Goal: Information Seeking & Learning: Learn about a topic

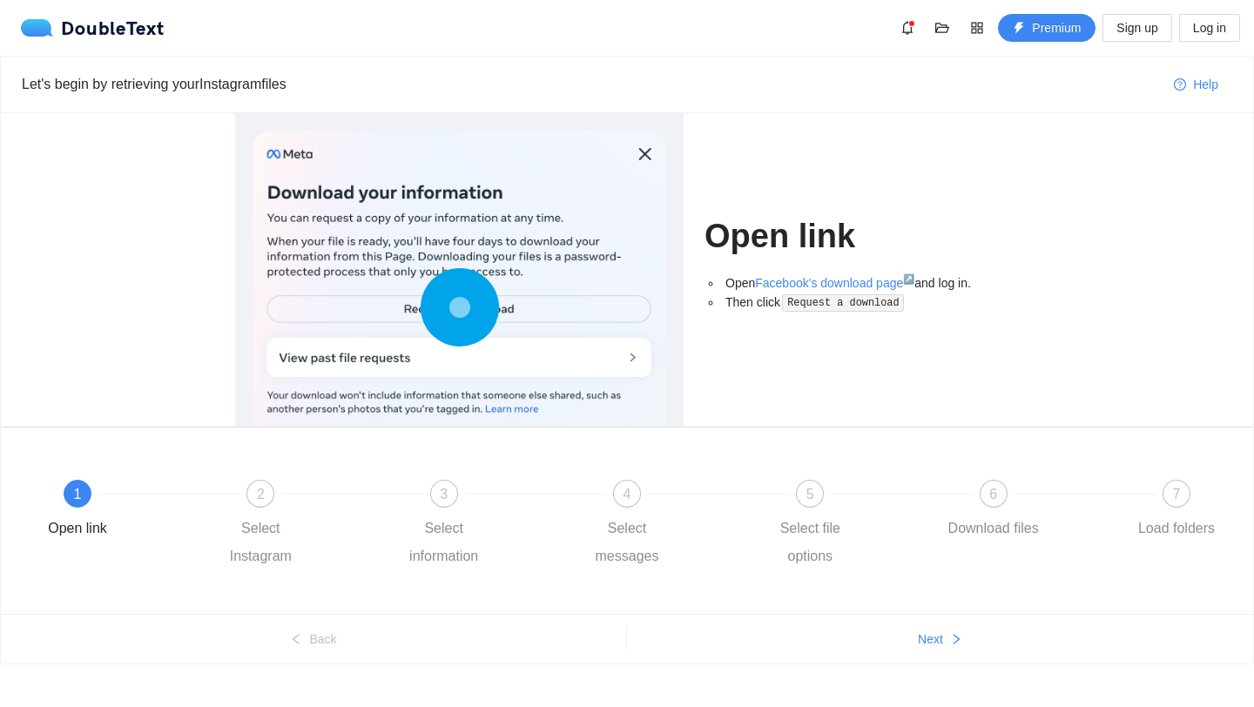
scroll to position [24, 0]
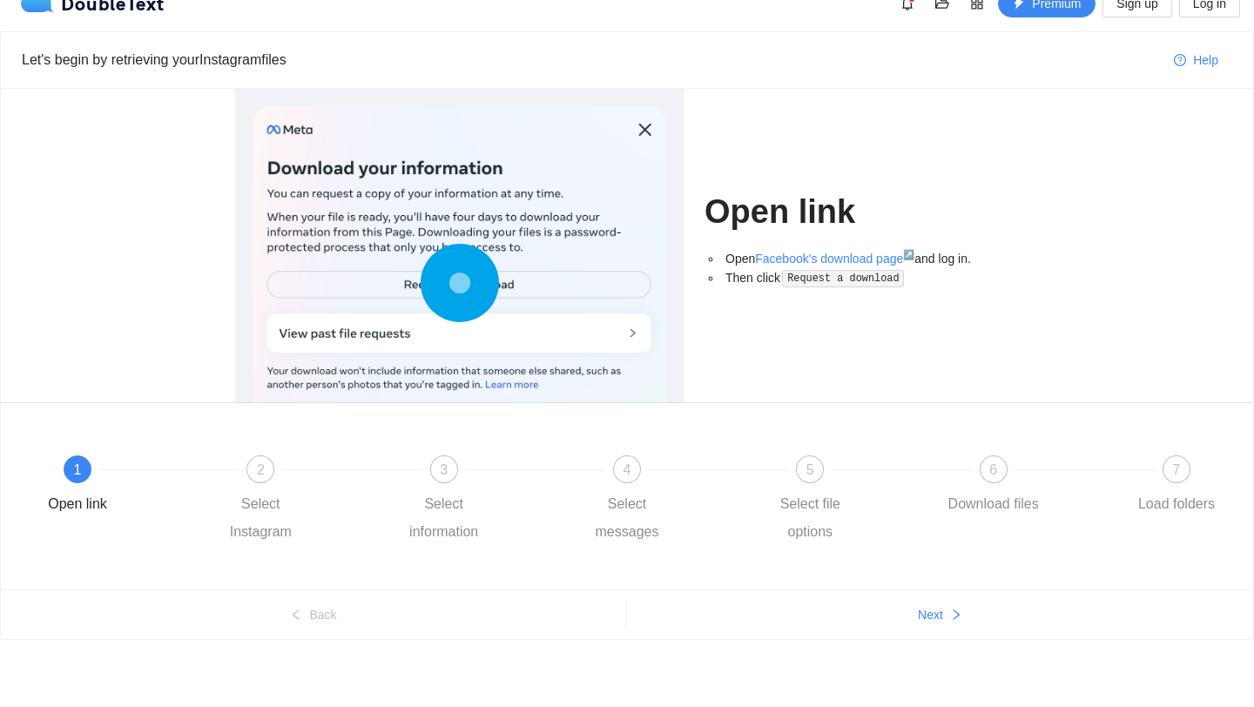
click at [260, 454] on div "1 Open link 2 Select Instagram 3 Select information 4 Select messages 5 Select …" at bounding box center [627, 500] width 1200 height 125
click at [259, 460] on div "2" at bounding box center [260, 469] width 28 height 28
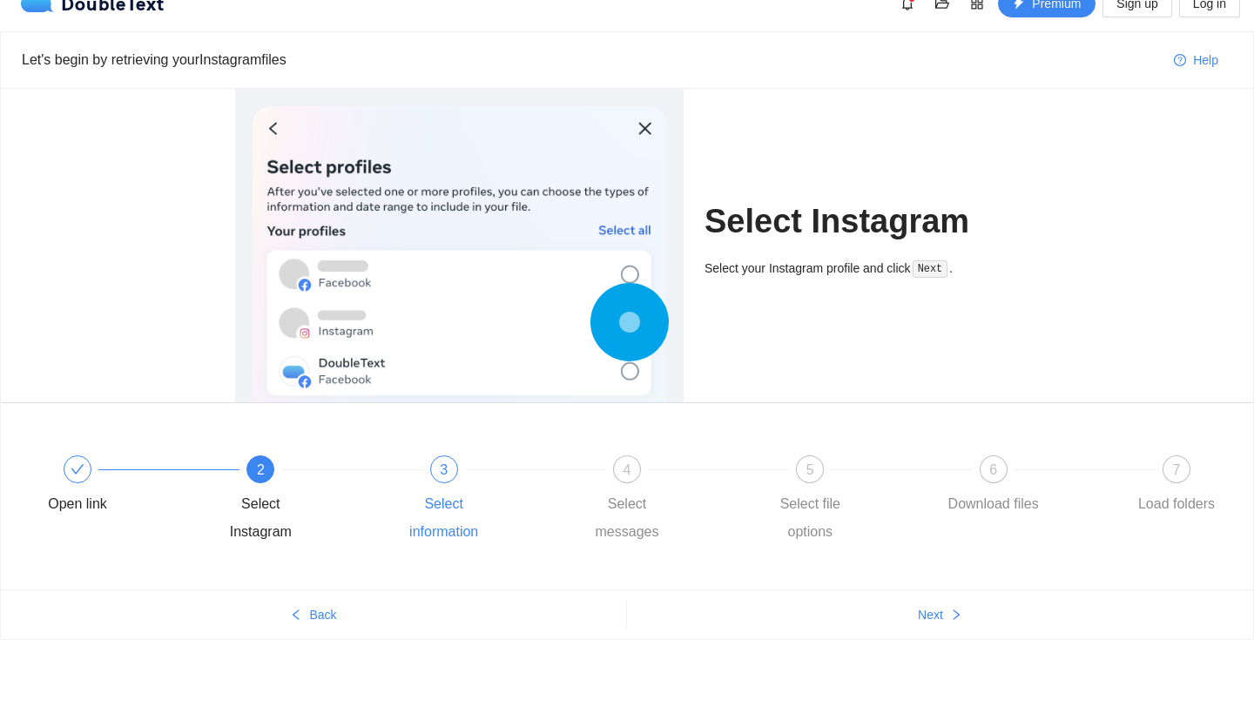
click at [442, 466] on span "3" at bounding box center [444, 469] width 8 height 15
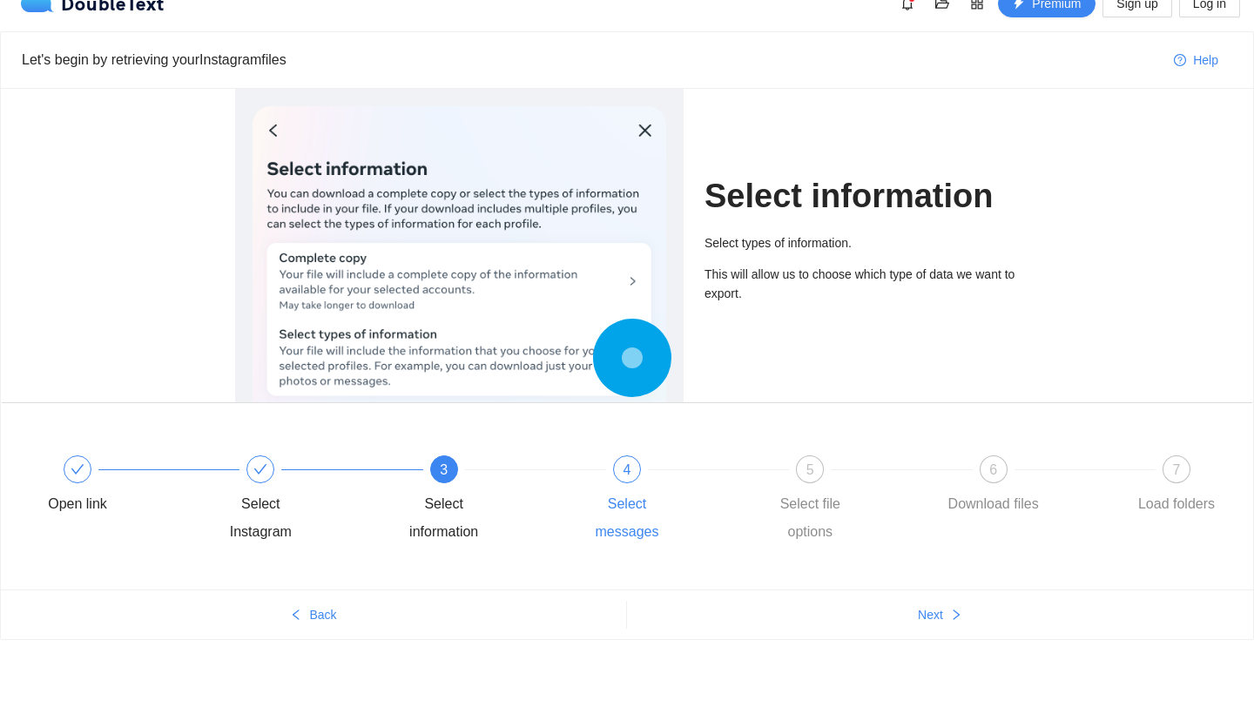
click at [603, 475] on div "4 Select messages" at bounding box center [668, 500] width 183 height 91
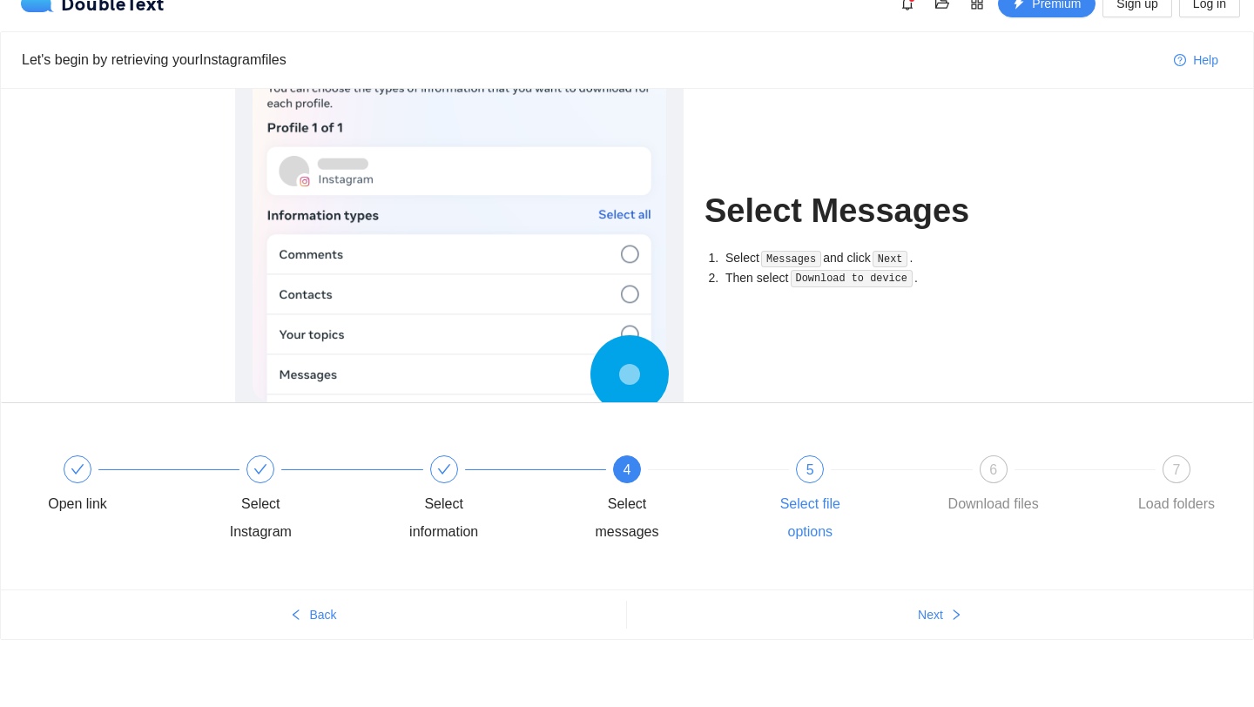
click at [814, 460] on div "5" at bounding box center [810, 469] width 28 height 28
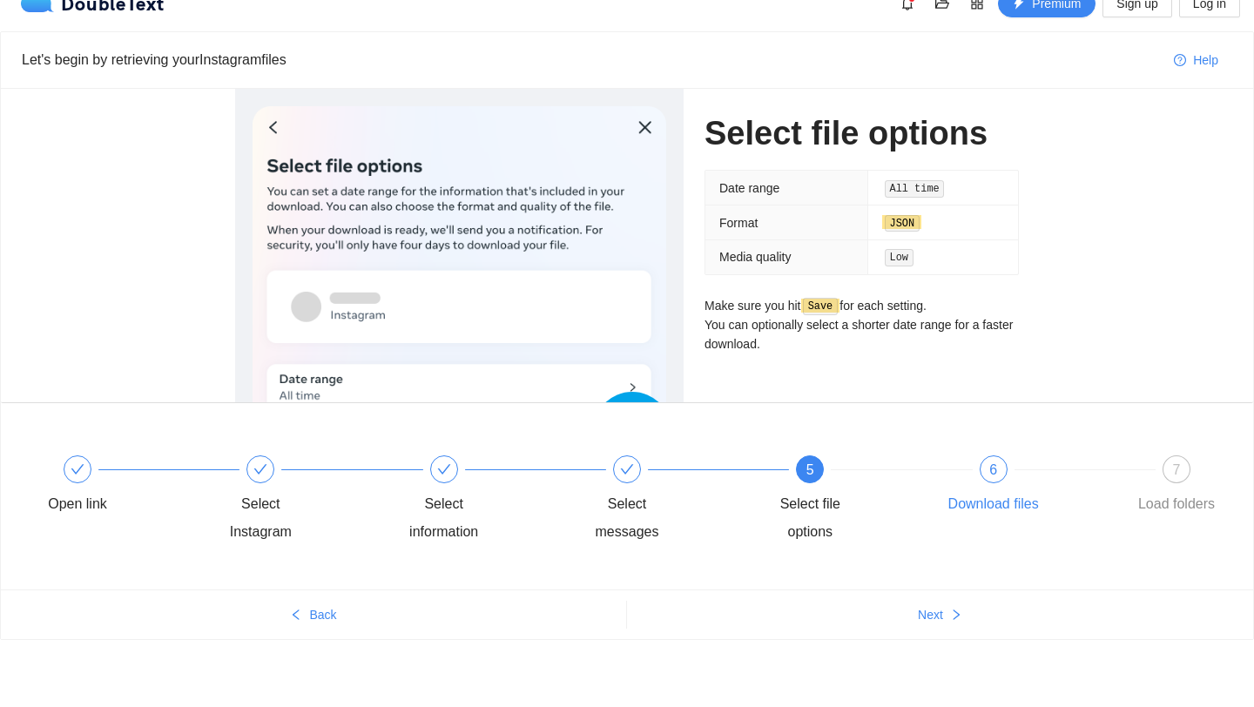
click at [1001, 482] on div "6 Download files" at bounding box center [1034, 486] width 183 height 63
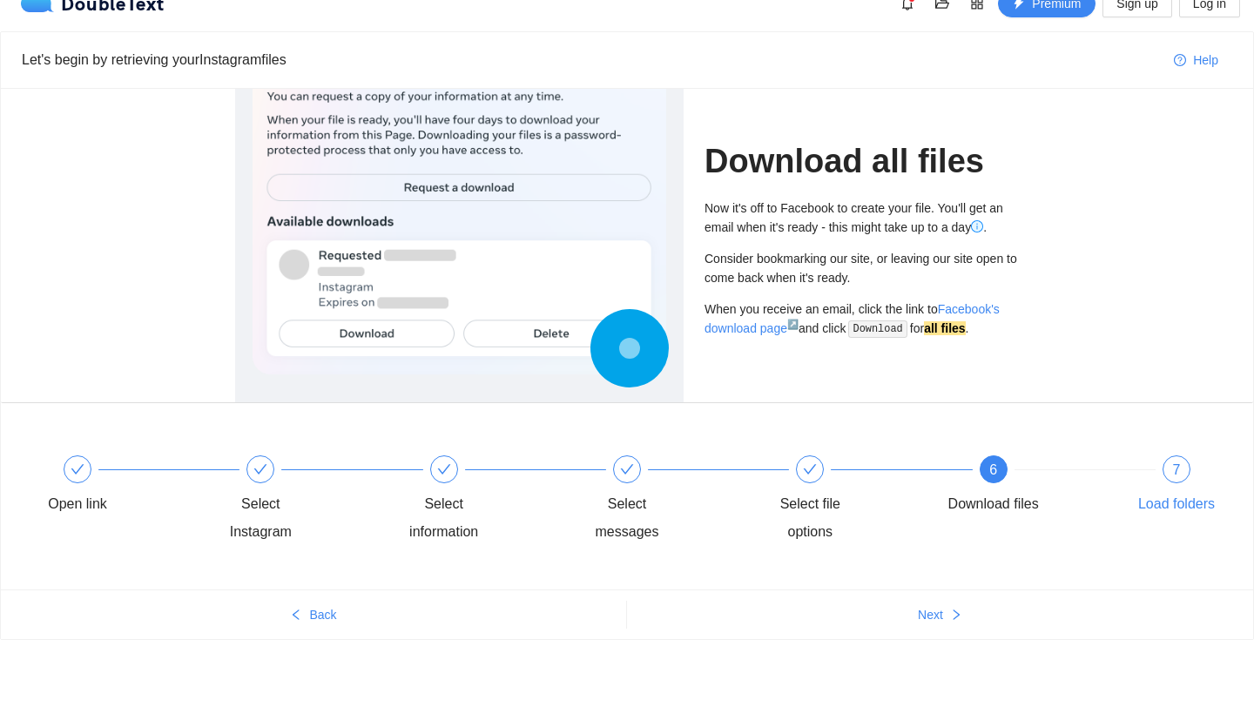
click at [1169, 462] on div "7" at bounding box center [1177, 469] width 28 height 28
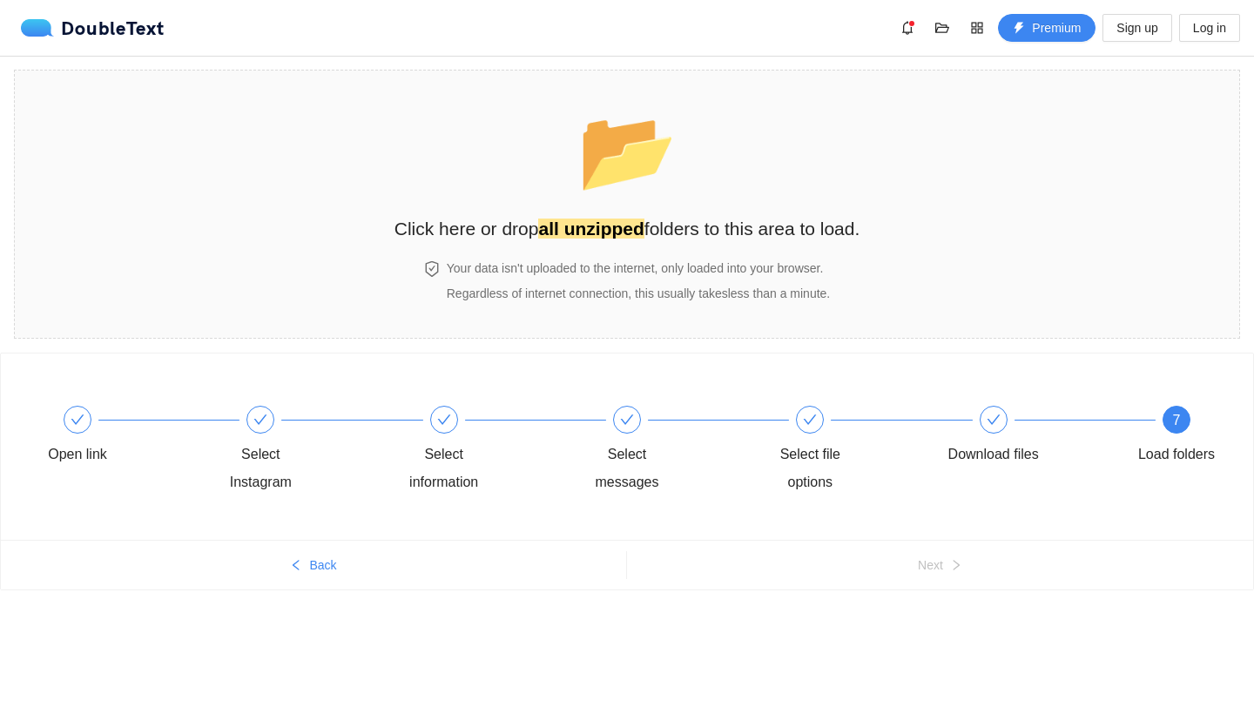
scroll to position [0, 0]
click at [1189, 496] on div "7 Load folders" at bounding box center [1176, 451] width 101 height 91
click at [614, 238] on strong "all unzipped" at bounding box center [590, 229] width 105 height 20
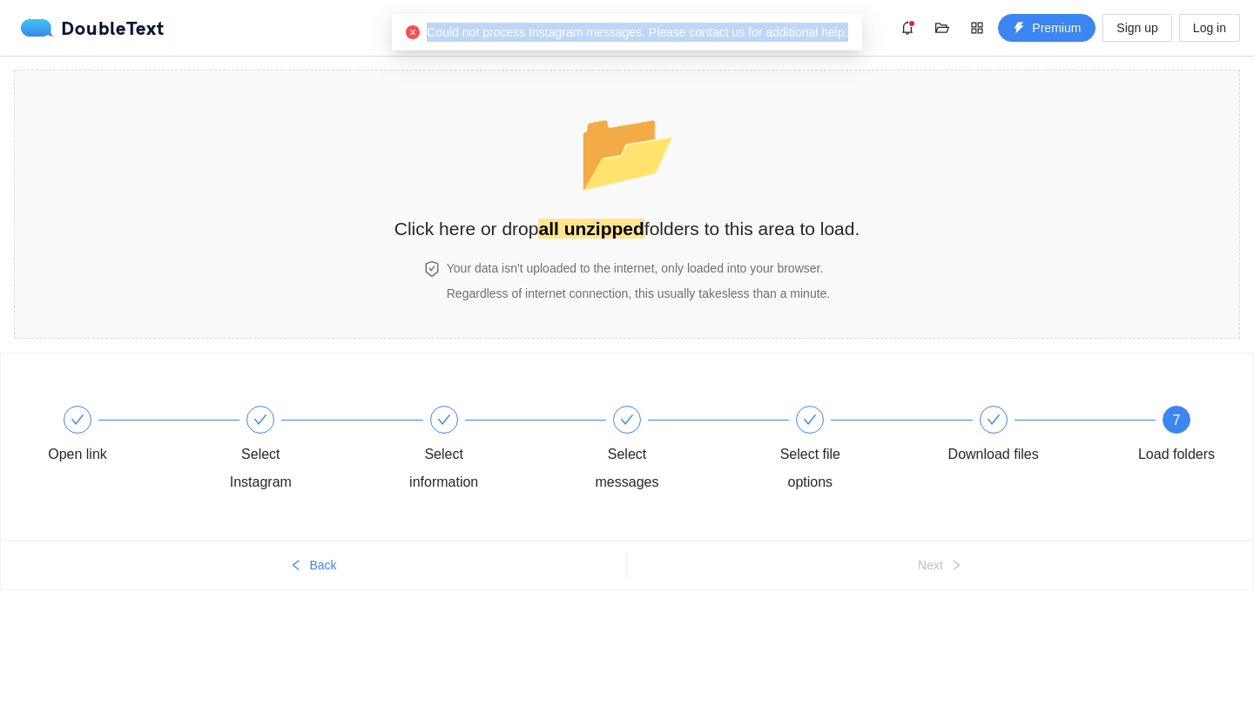
drag, startPoint x: 422, startPoint y: 28, endPoint x: 847, endPoint y: 26, distance: 425.0
click at [847, 26] on span "Could not process Instagram messages. Please contact us for additional help." at bounding box center [637, 32] width 421 height 14
click at [1037, 100] on section "📂 Click here or drop all unzipped folders to this area to load. Your data isn't…" at bounding box center [627, 204] width 1226 height 269
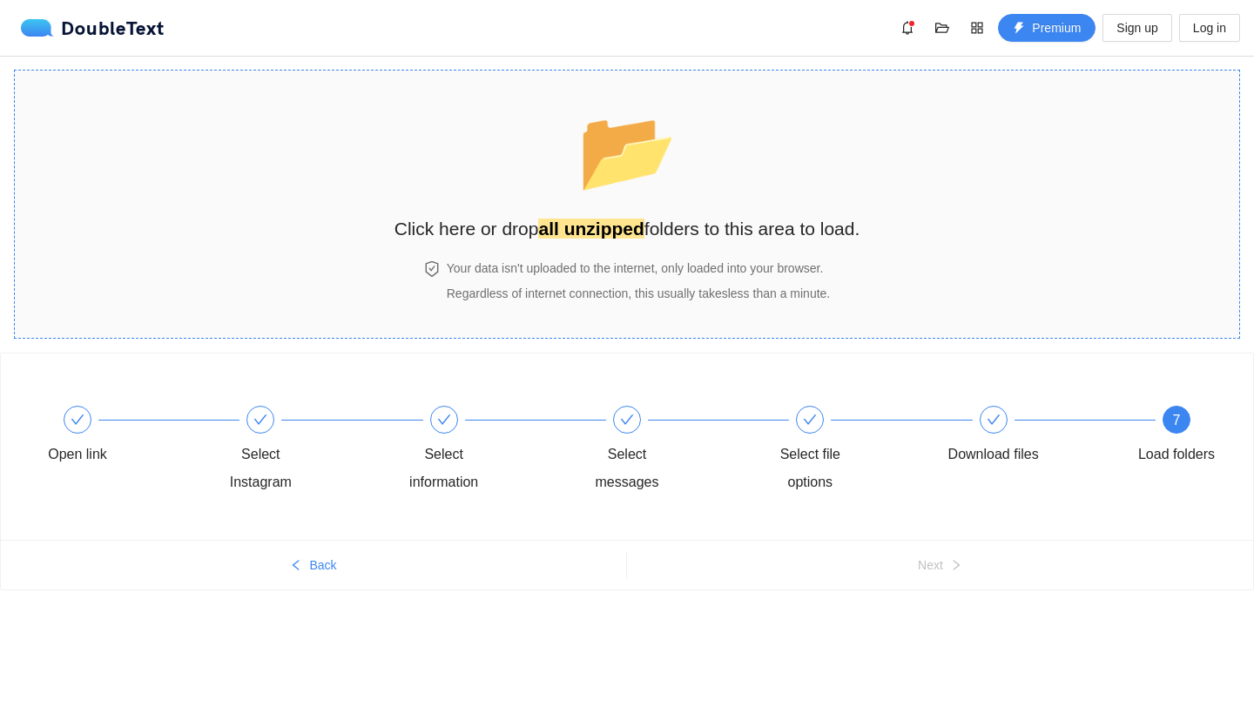
click at [552, 275] on h4 "Your data isn't uploaded to the internet, only loaded into your browser." at bounding box center [638, 268] width 383 height 19
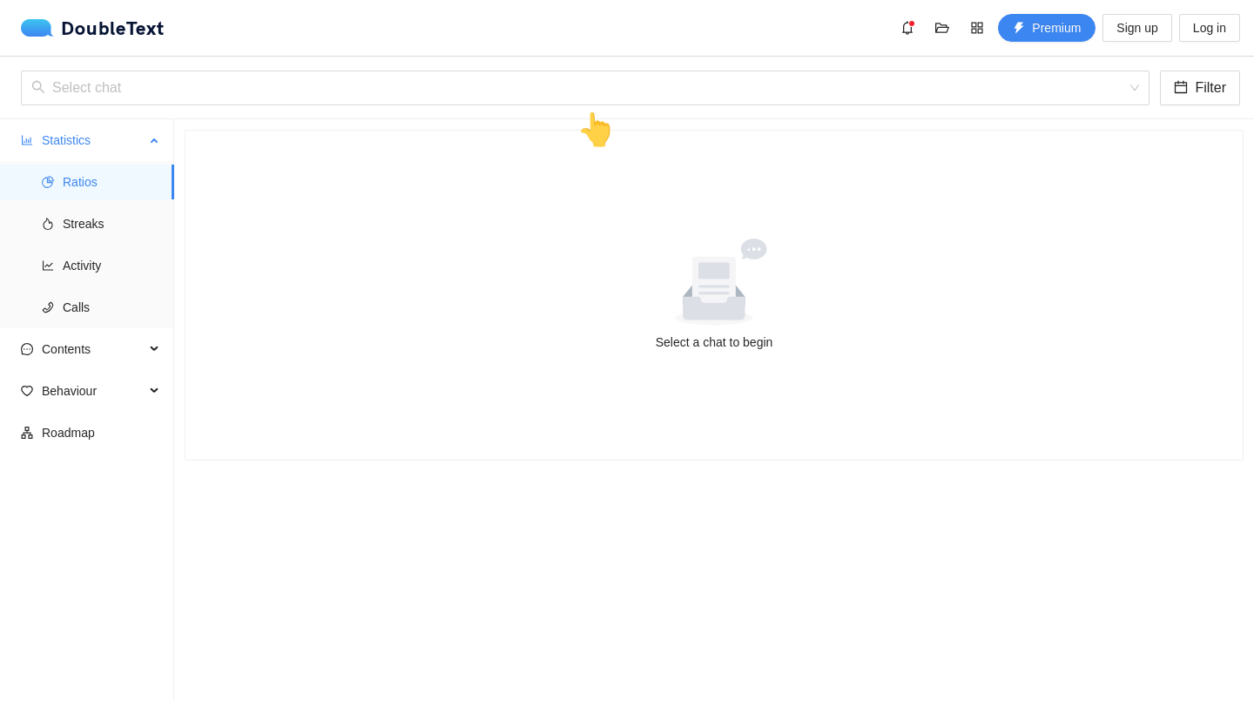
click at [145, 170] on span "Ratios" at bounding box center [112, 182] width 98 height 35
click at [138, 219] on span "Streaks" at bounding box center [112, 223] width 98 height 35
click at [131, 170] on span "Ratios" at bounding box center [112, 182] width 98 height 35
click at [597, 68] on div "Select chat Filter 👆" at bounding box center [627, 88] width 1254 height 63
click at [582, 106] on div "👆" at bounding box center [596, 130] width 39 height 50
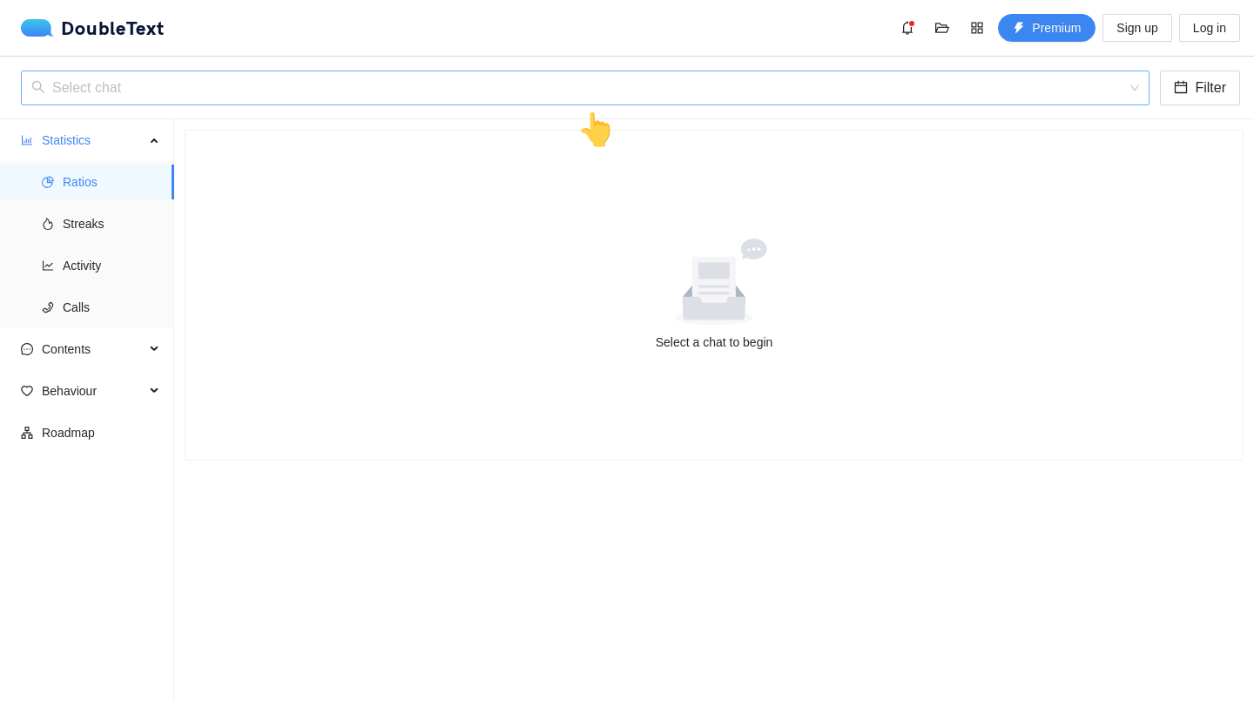
click at [584, 99] on input "search" at bounding box center [579, 87] width 1096 height 33
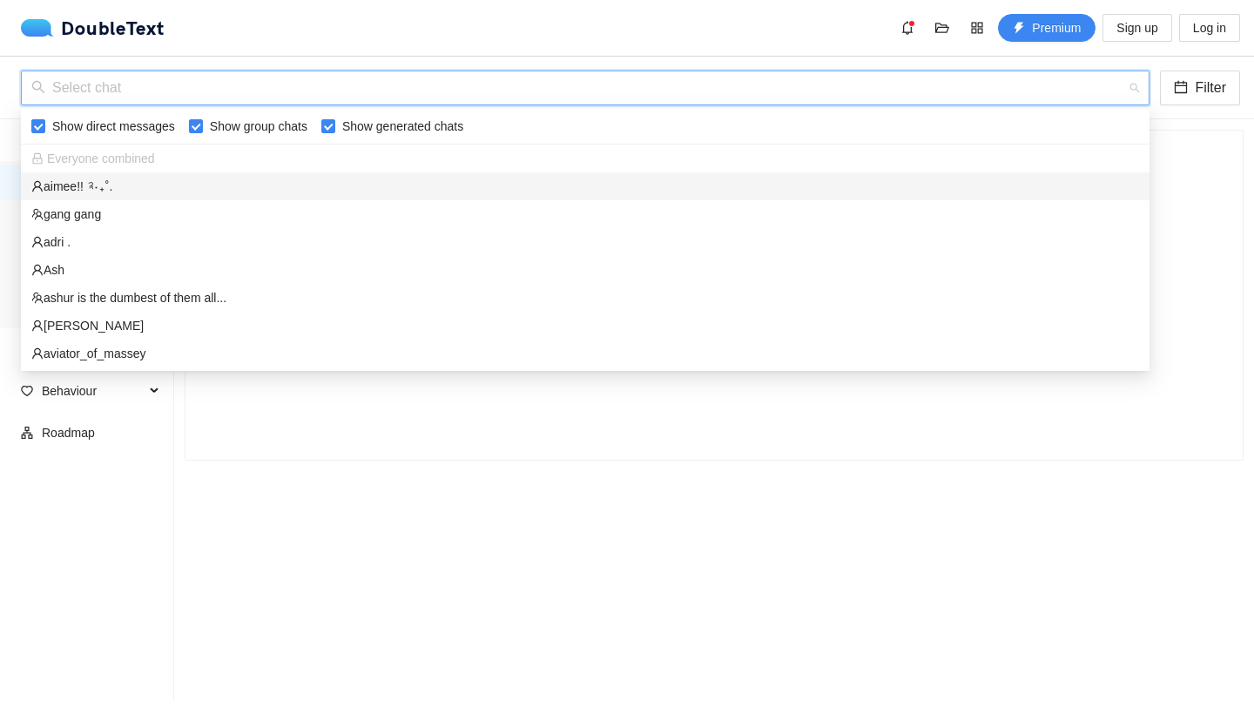
click at [118, 186] on div "aimee!! ༉‧₊˚." at bounding box center [585, 186] width 1108 height 19
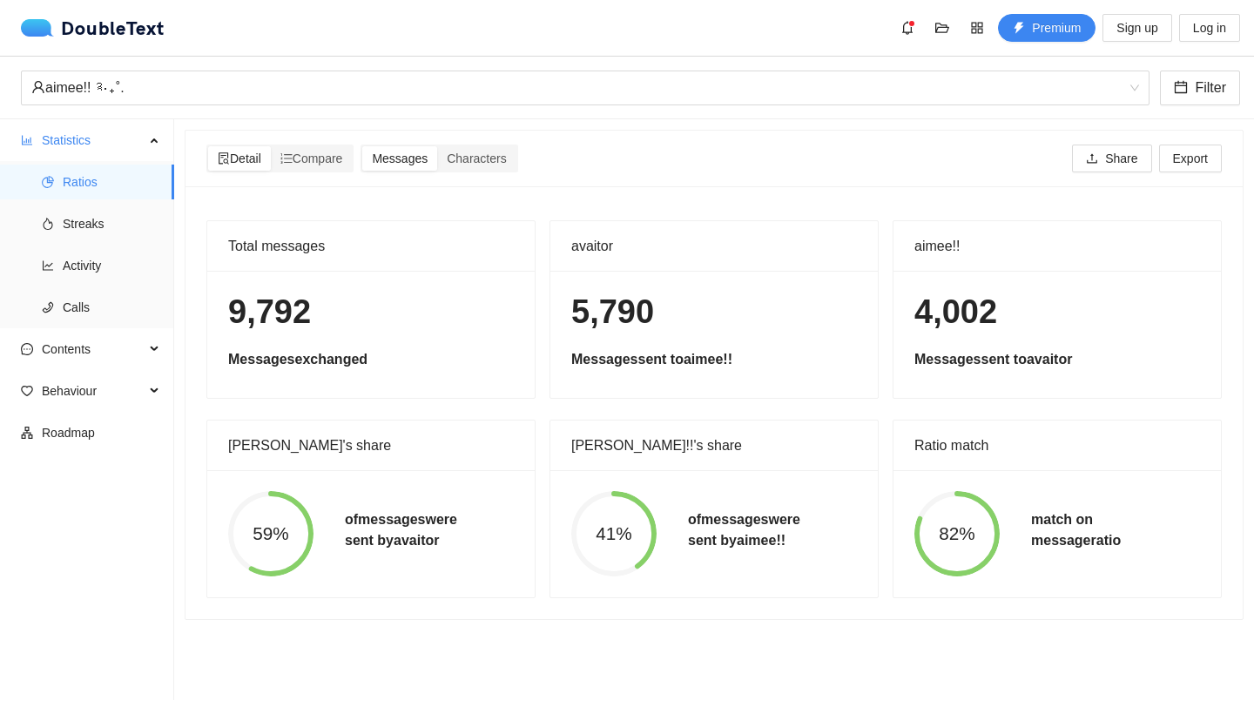
drag, startPoint x: 1139, startPoint y: 537, endPoint x: 1021, endPoint y: 502, distance: 123.5
click at [1021, 502] on div "82% match on message ratio" at bounding box center [1057, 533] width 317 height 85
click at [1031, 381] on div "4,002 Messages sent to [PERSON_NAME]" at bounding box center [1056, 334] width 327 height 127
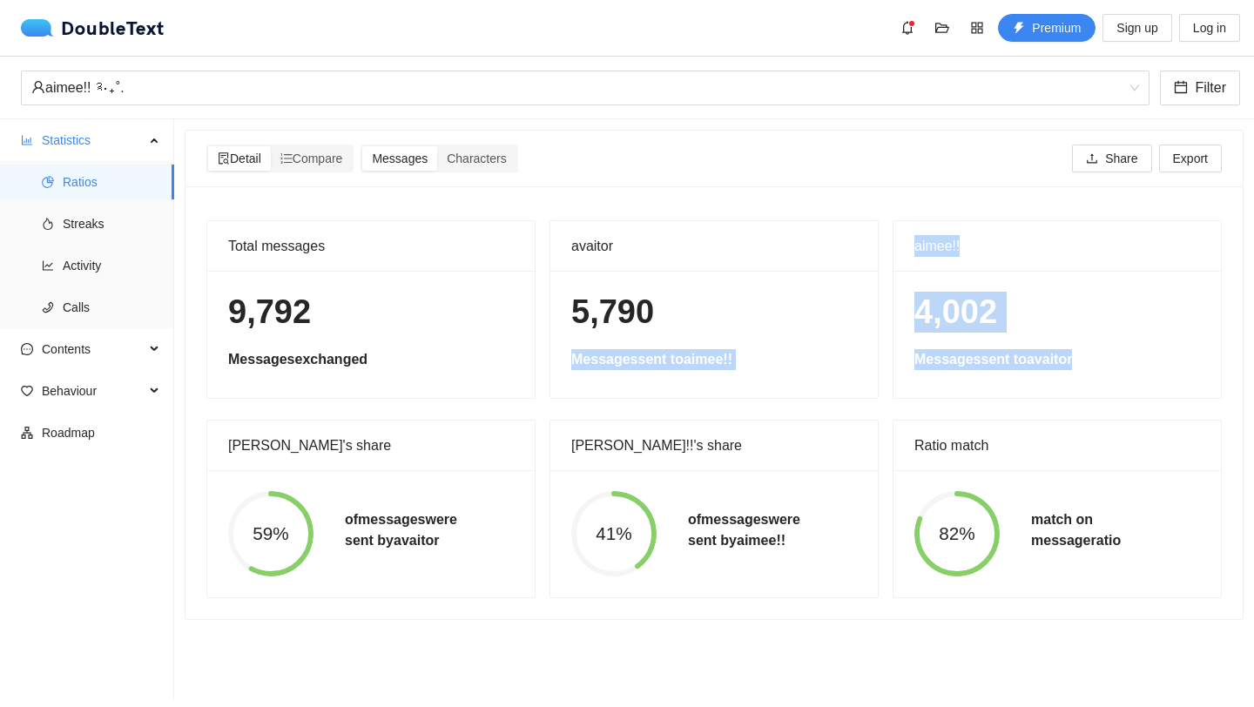
drag, startPoint x: 1096, startPoint y: 357, endPoint x: 794, endPoint y: 302, distance: 306.3
click at [794, 302] on div "Total messages 9,792 Messages exchanged avaitor 5,790 M[PERSON_NAME]es [PERSON_…" at bounding box center [713, 409] width 1029 height 378
click at [625, 303] on h1 "5,790" at bounding box center [714, 312] width 286 height 41
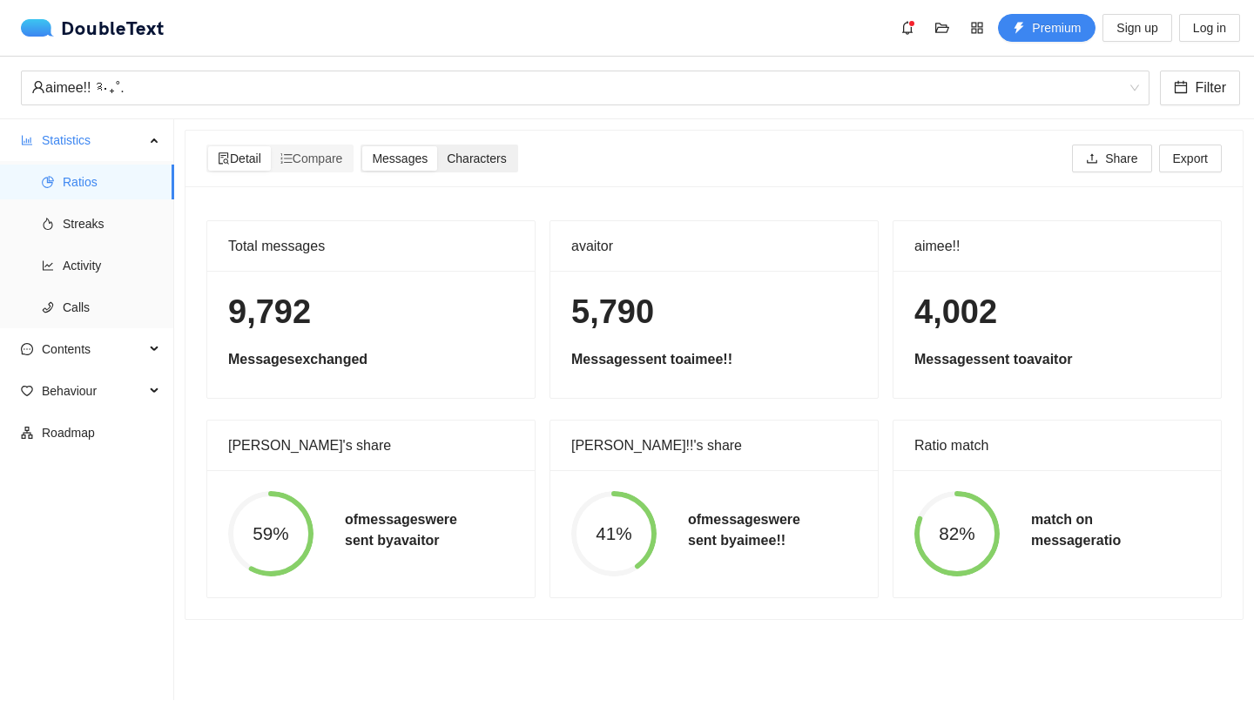
click at [462, 159] on span "Characters" at bounding box center [476, 159] width 59 height 14
click at [437, 146] on input "Characters" at bounding box center [437, 146] width 0 height 0
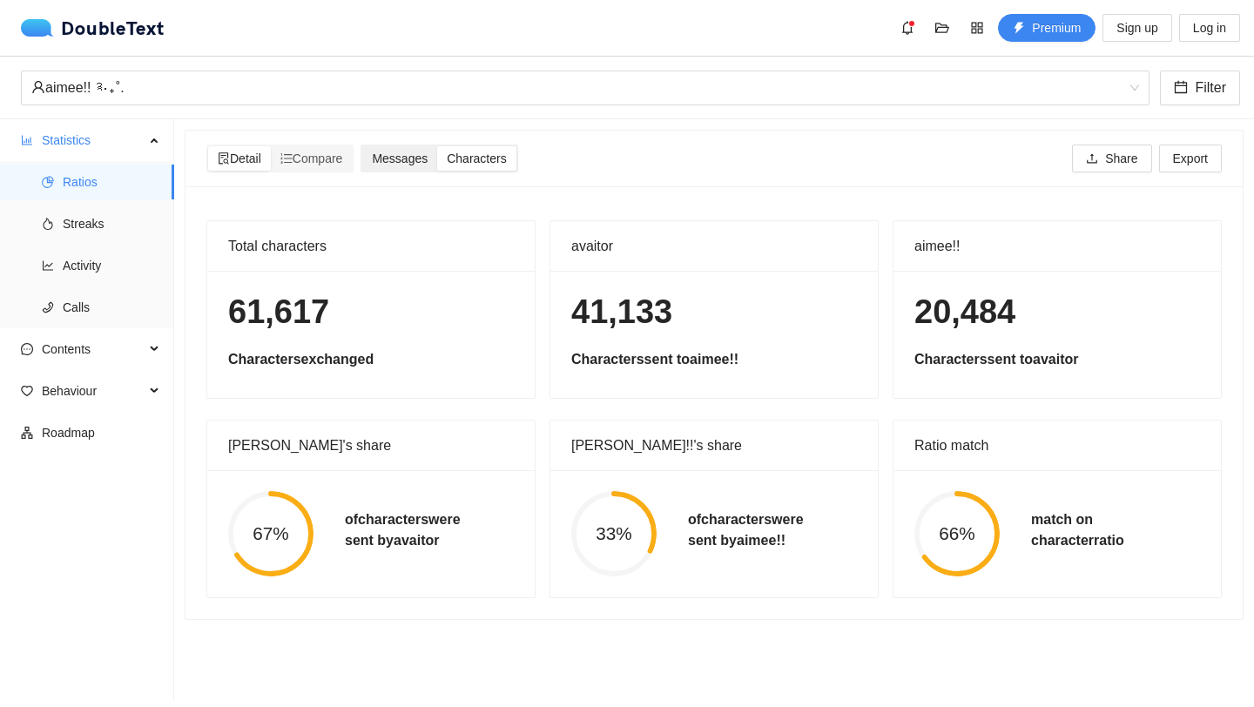
click at [428, 152] on span "Messages" at bounding box center [400, 159] width 56 height 14
click at [362, 146] on input "Messages" at bounding box center [362, 146] width 0 height 0
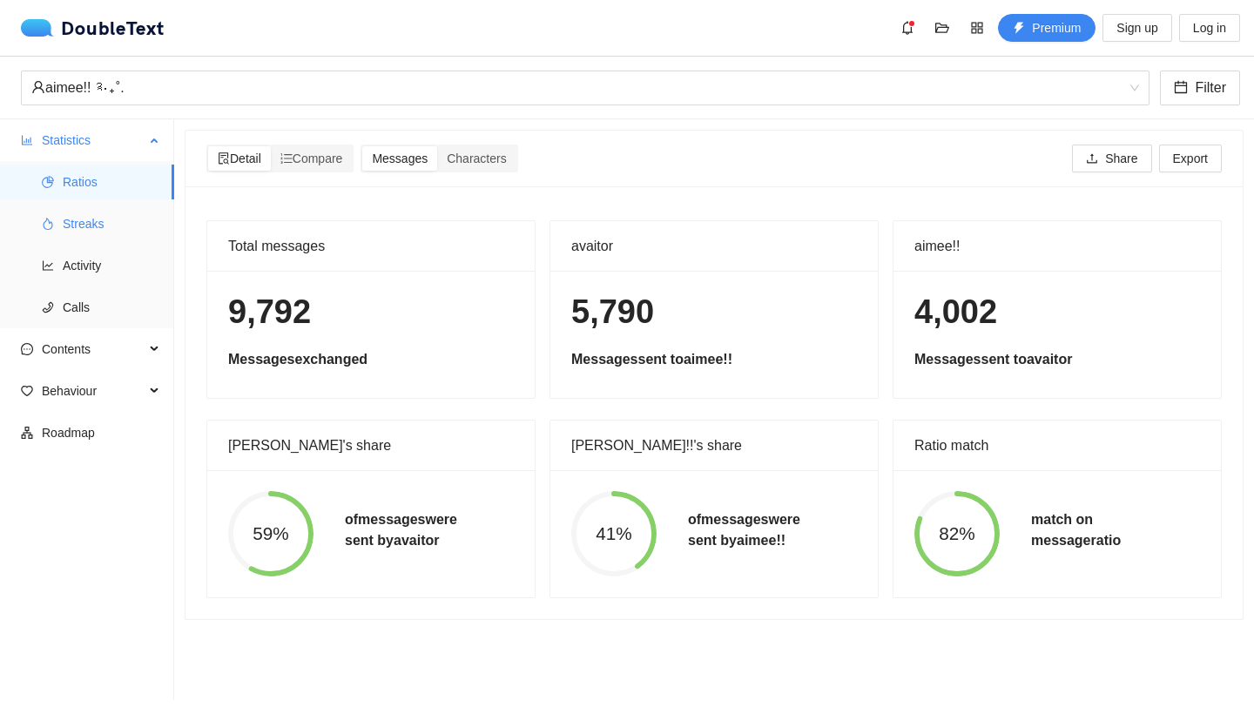
click at [134, 213] on span "Streaks" at bounding box center [112, 223] width 98 height 35
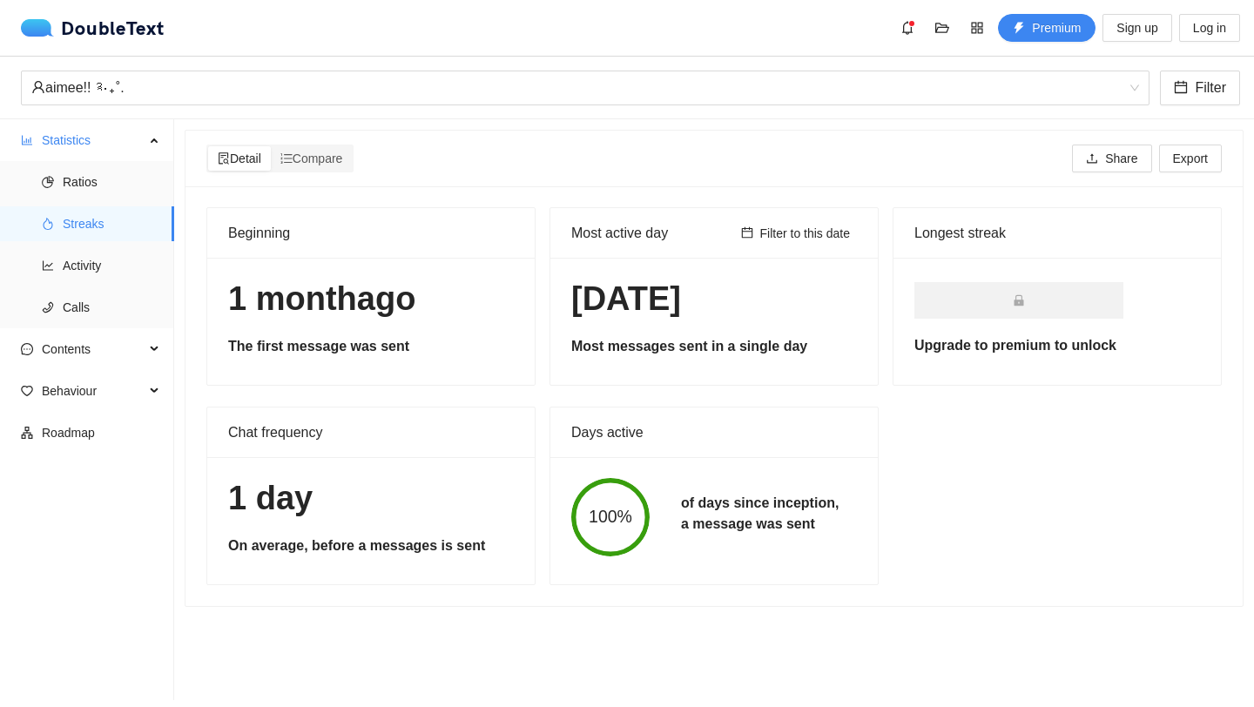
drag, startPoint x: 823, startPoint y: 521, endPoint x: 668, endPoint y: 507, distance: 155.6
click at [668, 507] on div "of days since inception, a message was sent" at bounding box center [759, 517] width 189 height 49
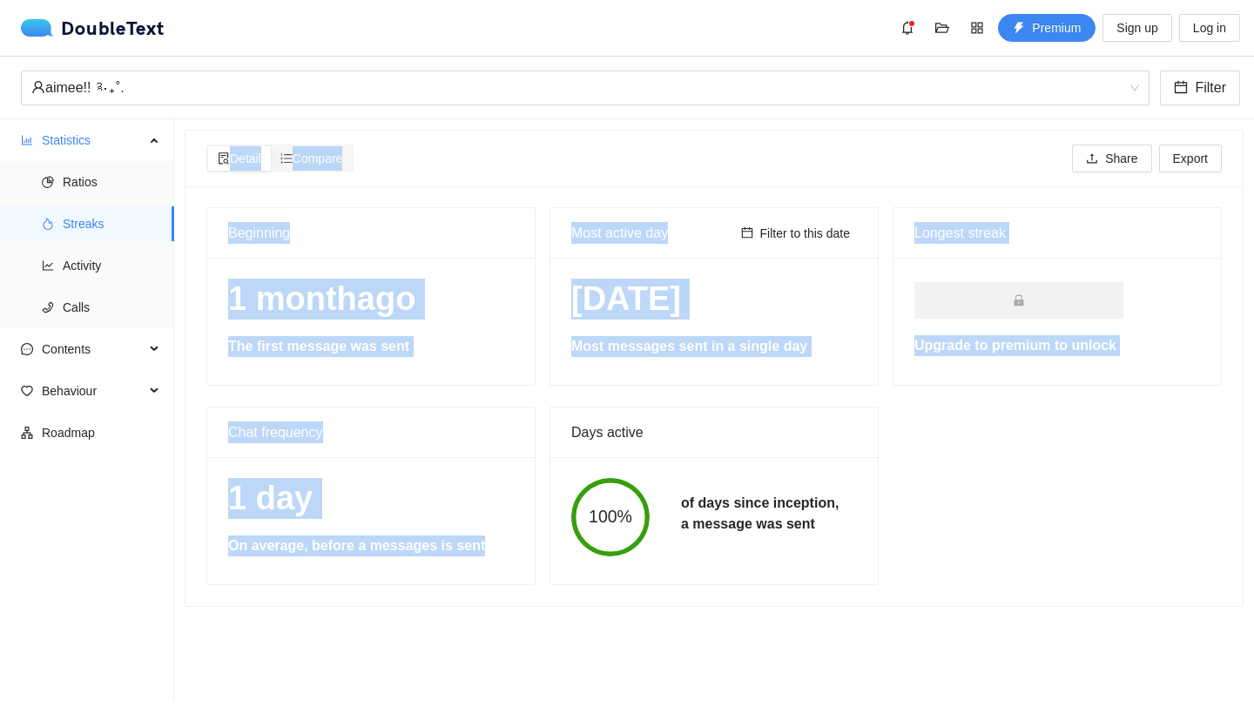
drag, startPoint x: 494, startPoint y: 550, endPoint x: 172, endPoint y: 473, distance: 330.4
click at [172, 474] on section "Statistics Ratios Streaks Activity Calls Contents Behaviour Roadmap Detail Comp…" at bounding box center [627, 409] width 1254 height 581
click at [203, 478] on div "Chat frequency 1 day On average, before a messages is sent" at bounding box center [370, 496] width 343 height 179
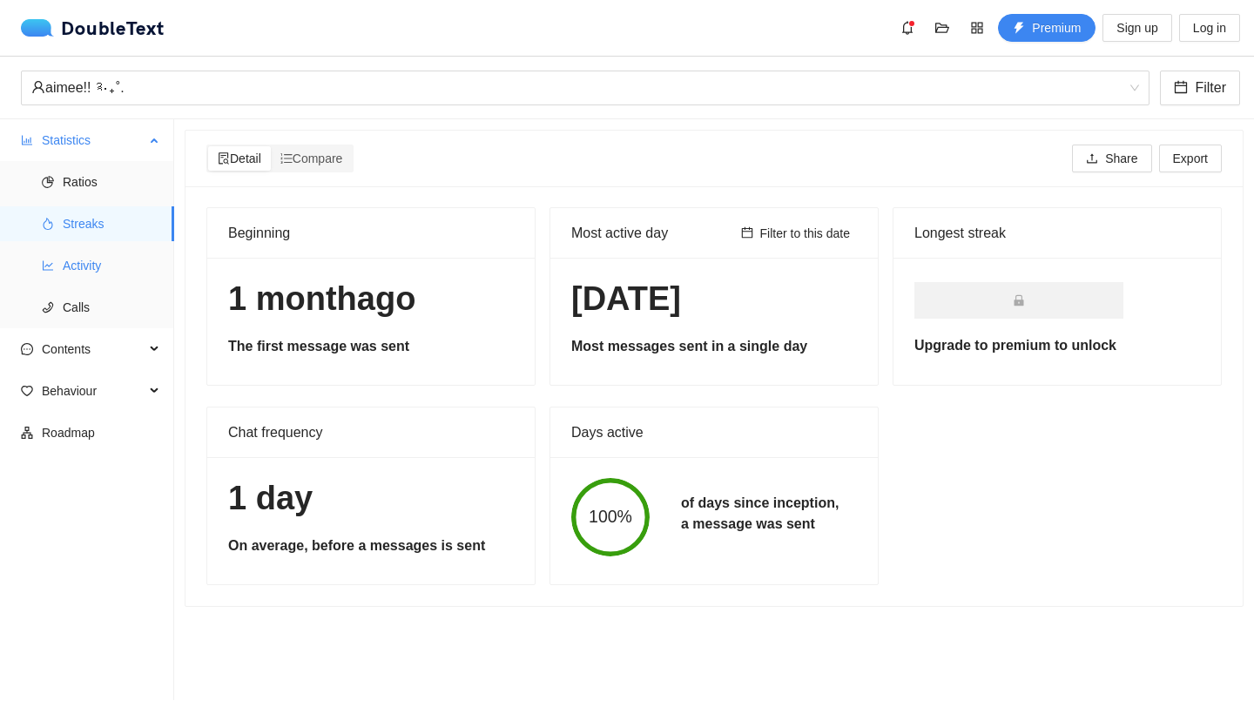
click at [131, 261] on span "Activity" at bounding box center [112, 265] width 98 height 35
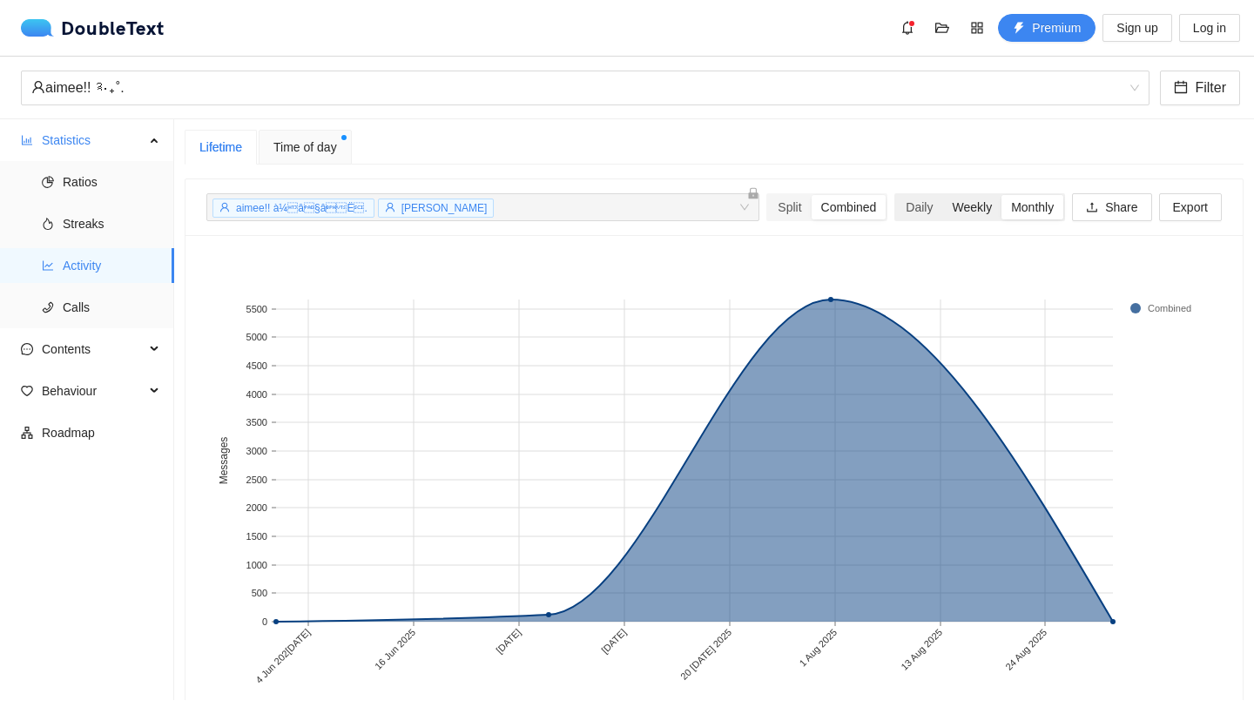
click at [980, 204] on div "Weekly" at bounding box center [971, 207] width 59 height 24
click at [942, 195] on input "Weekly" at bounding box center [942, 195] width 0 height 0
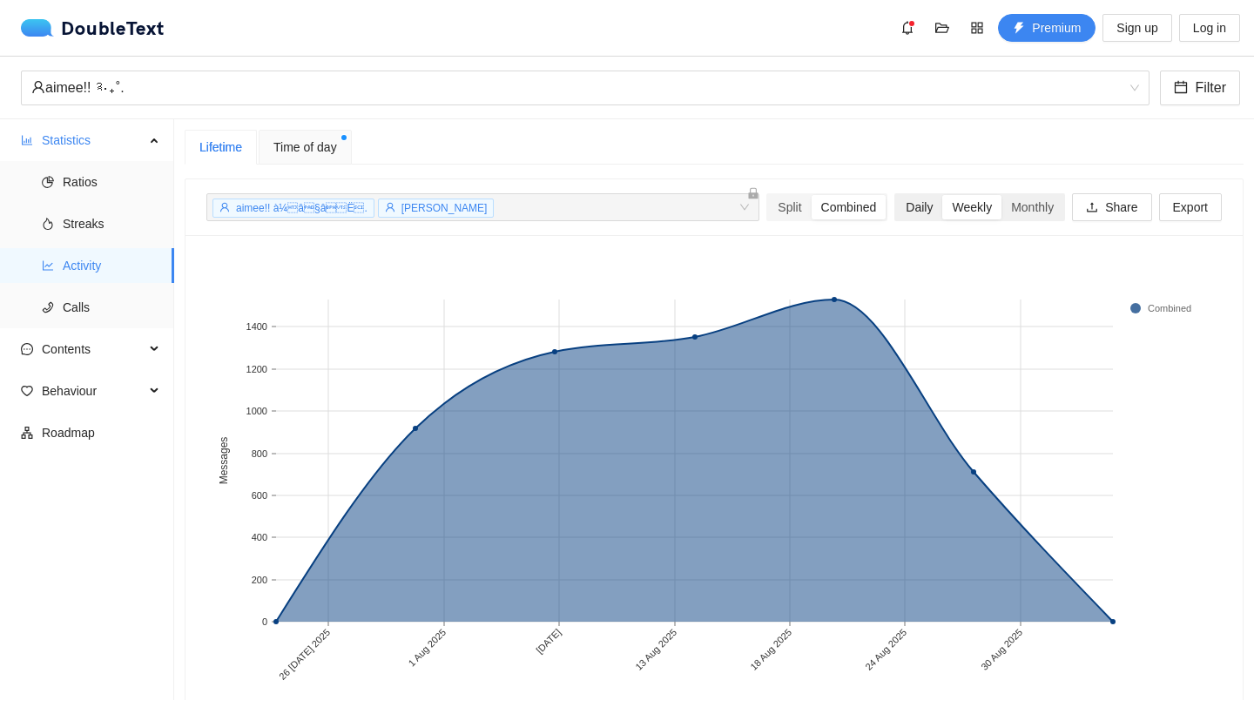
click at [931, 204] on div "Daily" at bounding box center [919, 207] width 46 height 24
click at [896, 195] on input "Daily" at bounding box center [896, 195] width 0 height 0
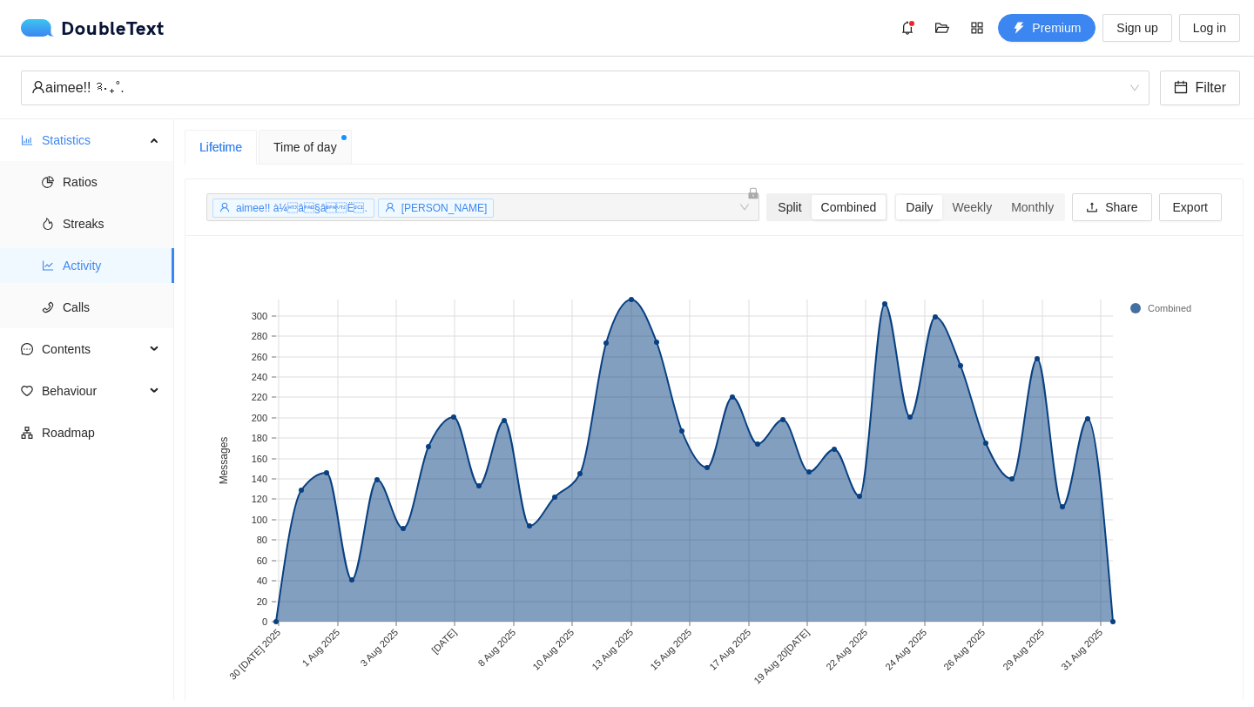
click at [768, 210] on div "Split" at bounding box center [789, 207] width 43 height 24
click at [768, 195] on input "Split" at bounding box center [768, 195] width 0 height 0
click at [627, 336] on rect at bounding box center [631, 461] width 25 height 322
click at [840, 202] on div "Combined" at bounding box center [849, 207] width 75 height 24
click at [812, 195] on input "Combined" at bounding box center [812, 195] width 0 height 0
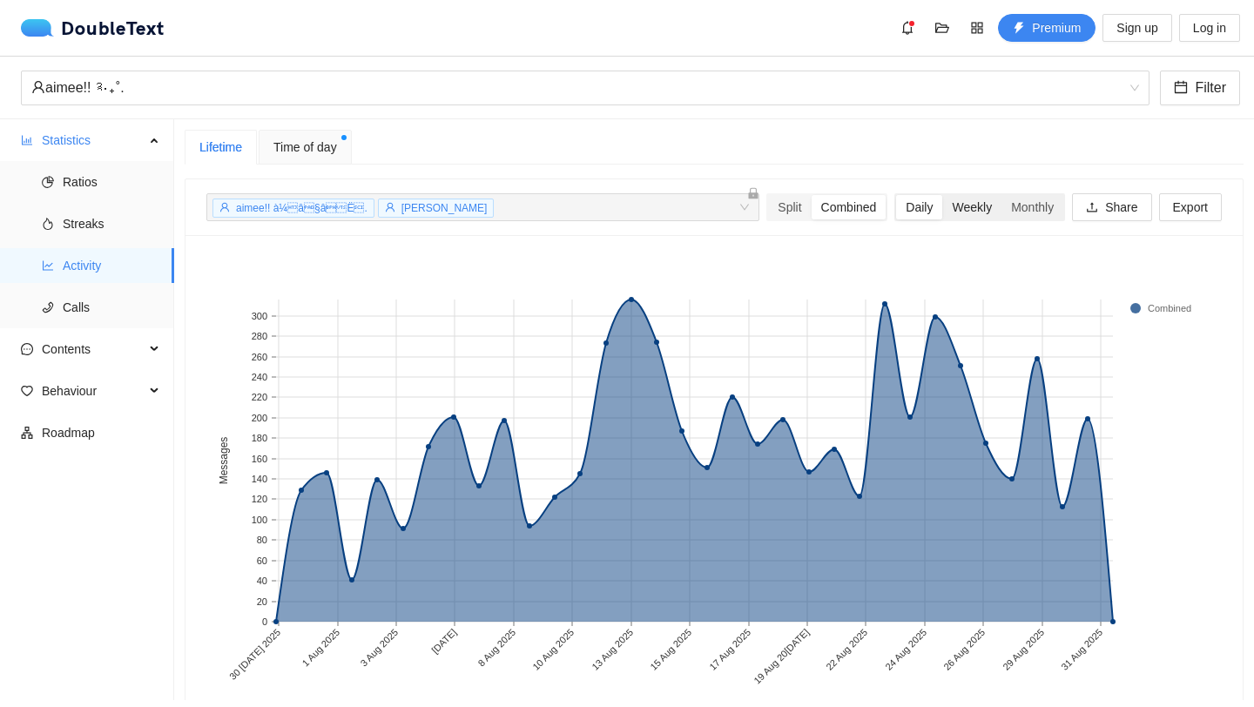
click at [971, 217] on div "Weekly" at bounding box center [971, 207] width 59 height 24
click at [942, 195] on input "Weekly" at bounding box center [942, 195] width 0 height 0
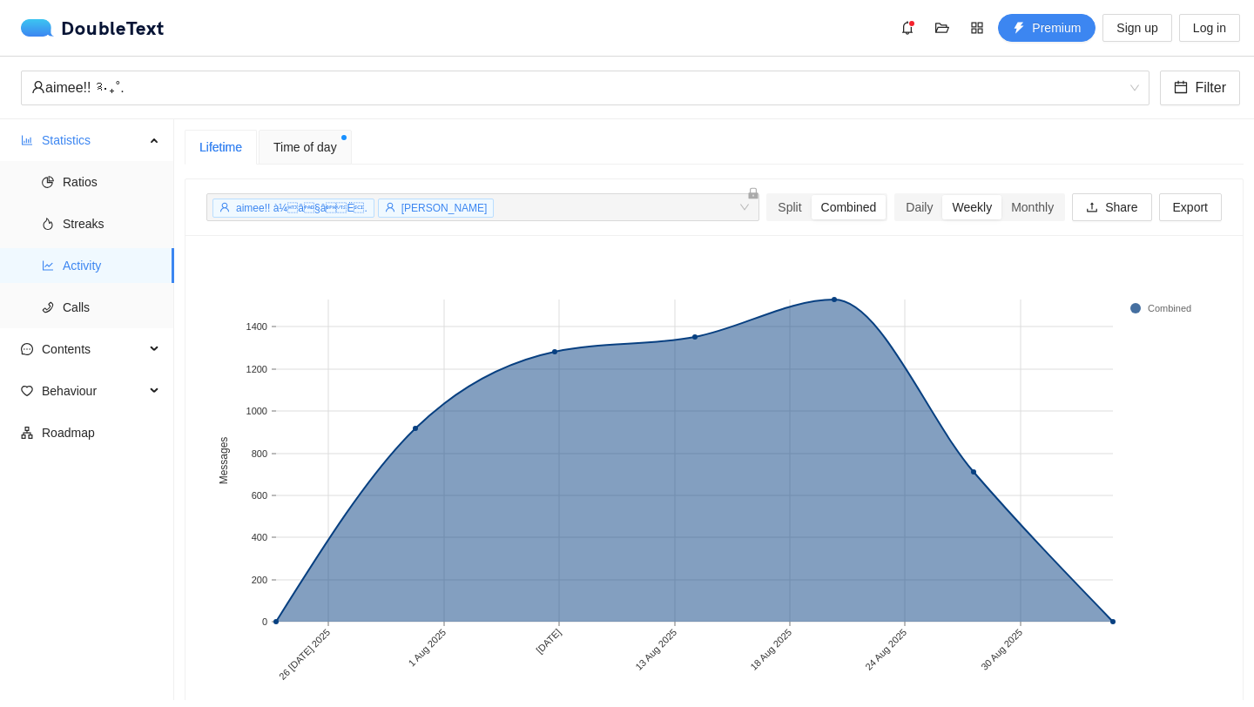
click at [310, 144] on span "Time of day" at bounding box center [305, 147] width 64 height 19
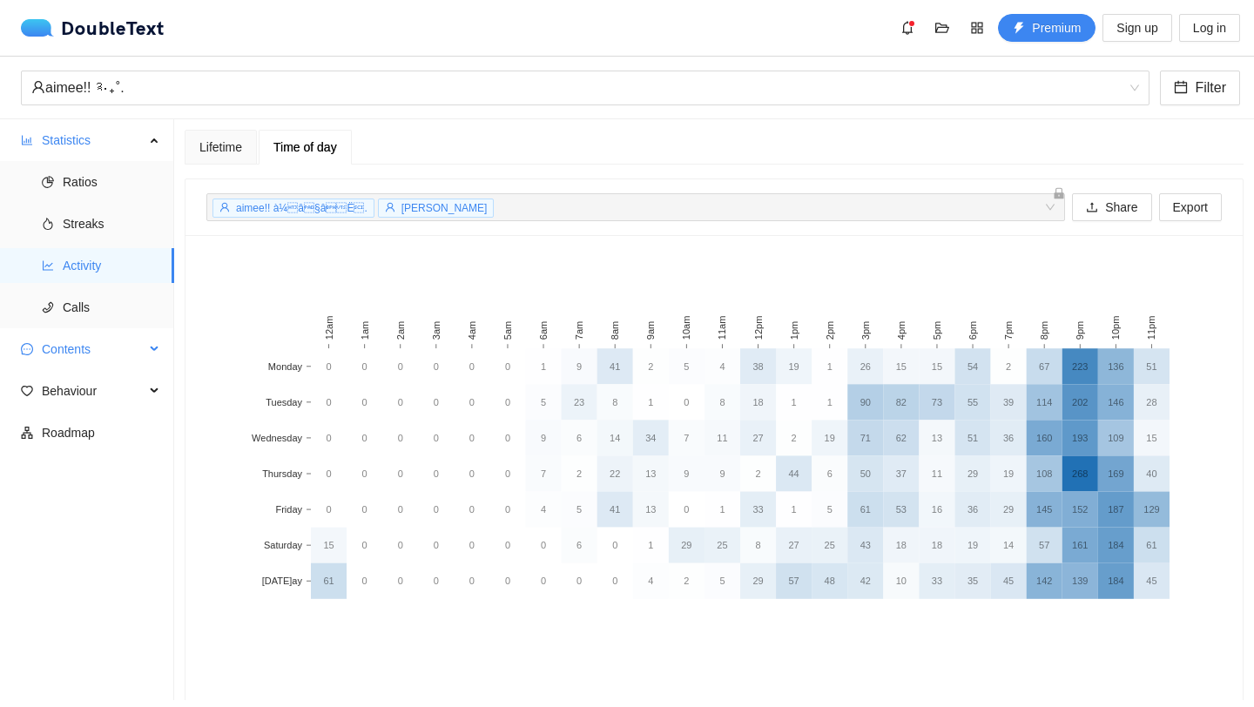
click at [72, 341] on span "Contents" at bounding box center [93, 349] width 103 height 35
click at [118, 434] on span "Emojis" at bounding box center [112, 432] width 98 height 35
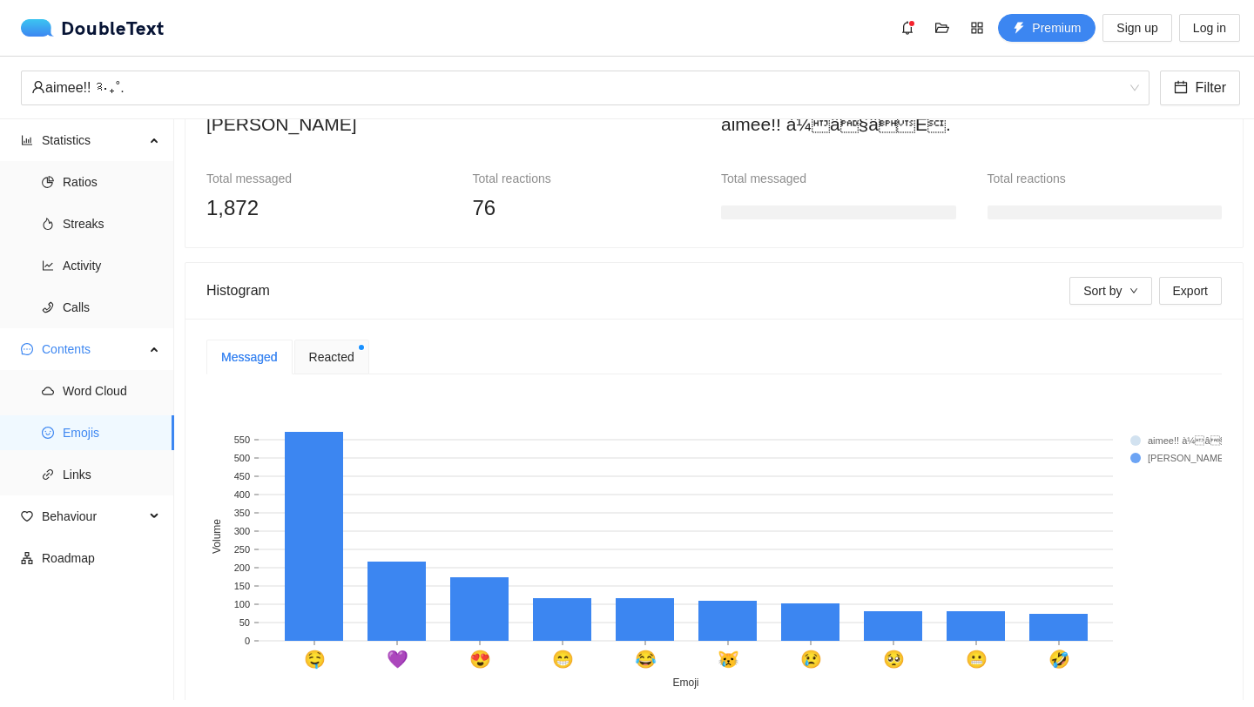
scroll to position [197, 0]
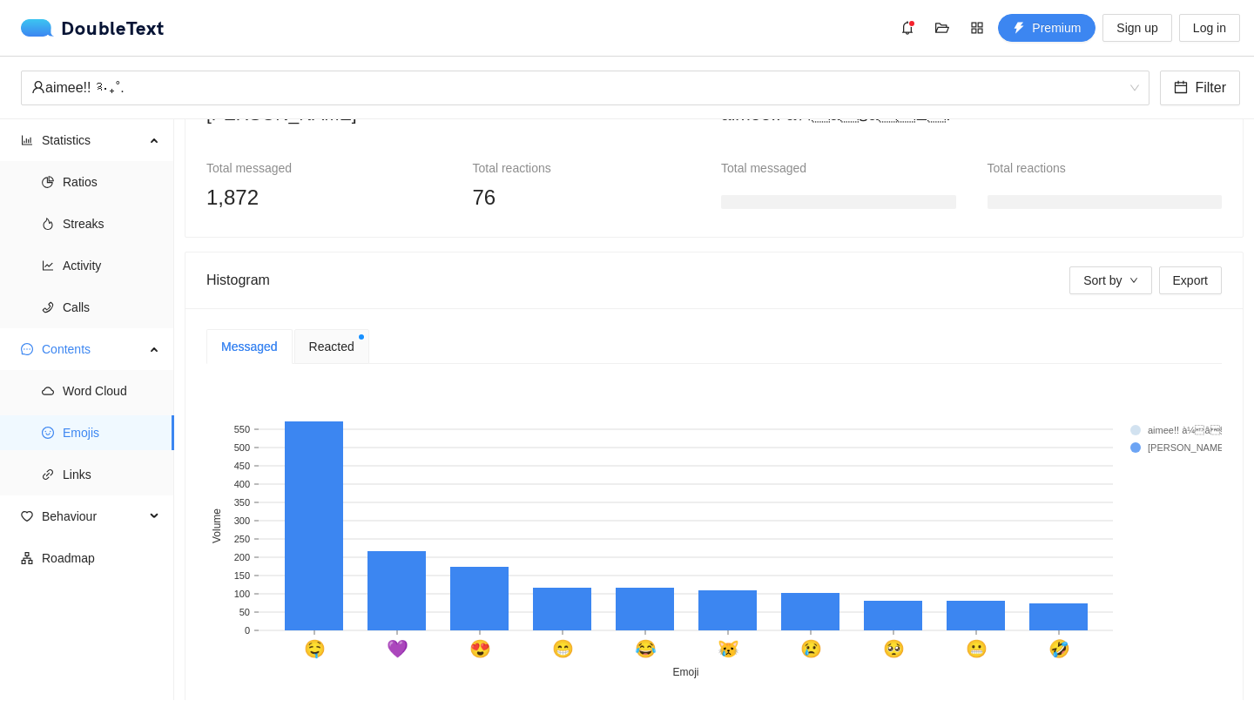
click at [359, 358] on div "Reacted" at bounding box center [331, 346] width 75 height 35
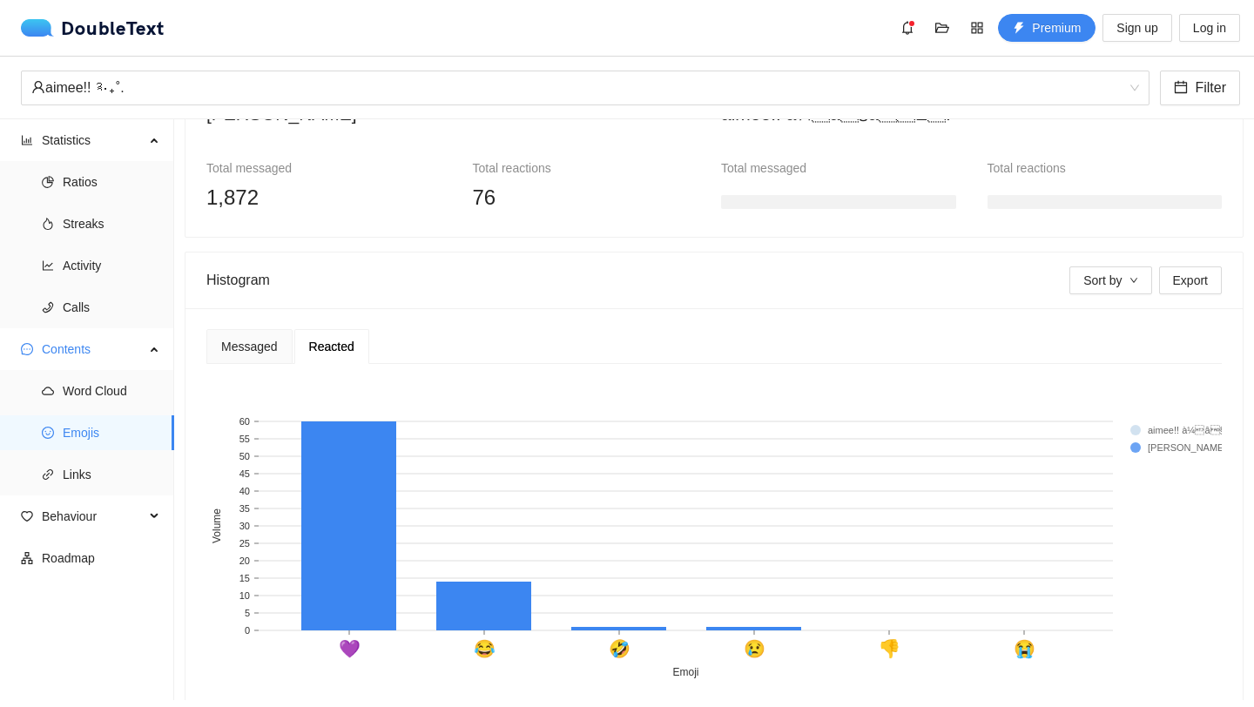
click at [1180, 436] on rect at bounding box center [1165, 429] width 70 height 17
click at [274, 354] on div "Messaged" at bounding box center [249, 346] width 57 height 19
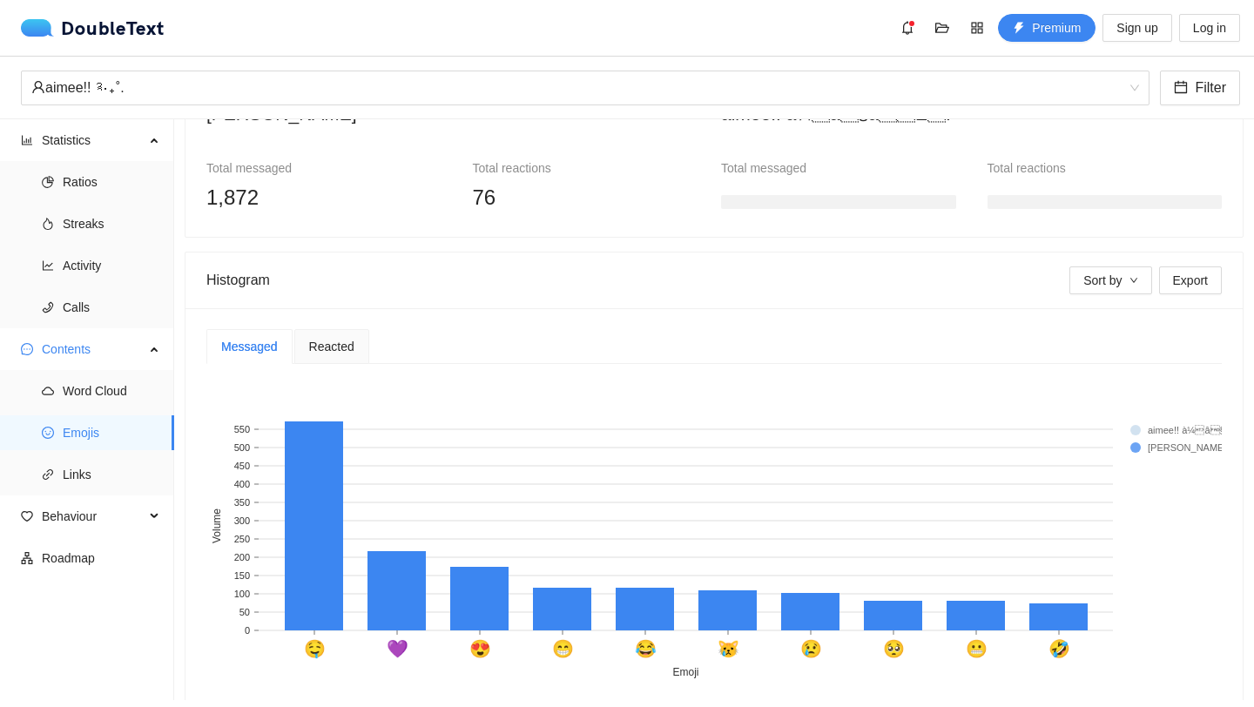
click at [1152, 427] on rect at bounding box center [1165, 429] width 70 height 17
click at [1210, 435] on rect at bounding box center [713, 530] width 1015 height 305
click at [139, 474] on span "Links" at bounding box center [112, 474] width 98 height 35
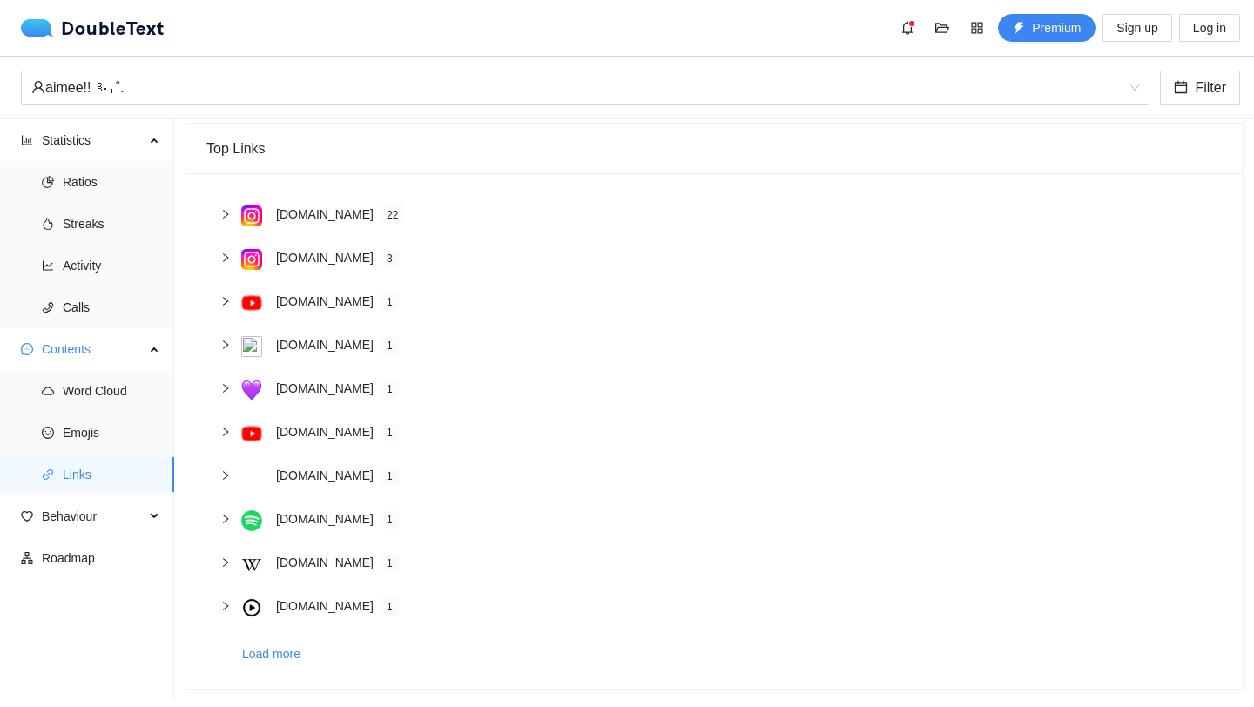
scroll to position [102, 0]
click at [314, 608] on div "[DOMAIN_NAME]" at bounding box center [325, 606] width 98 height 19
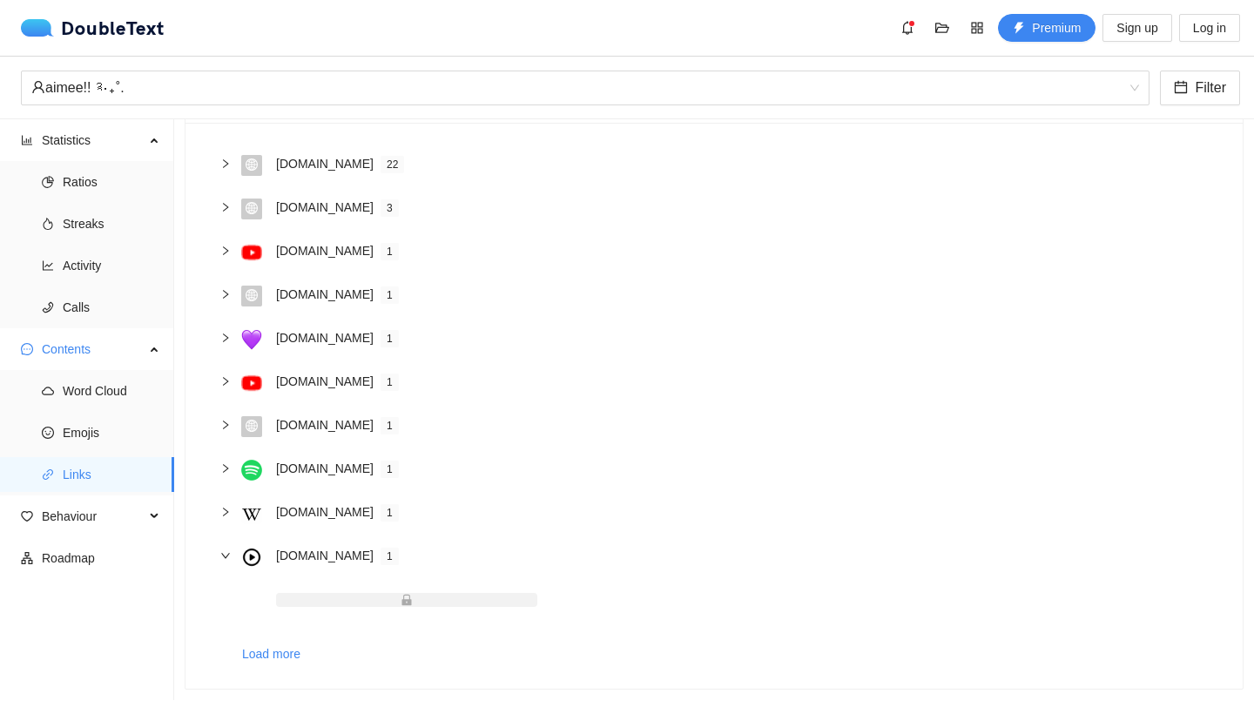
click at [390, 599] on span at bounding box center [406, 600] width 261 height 14
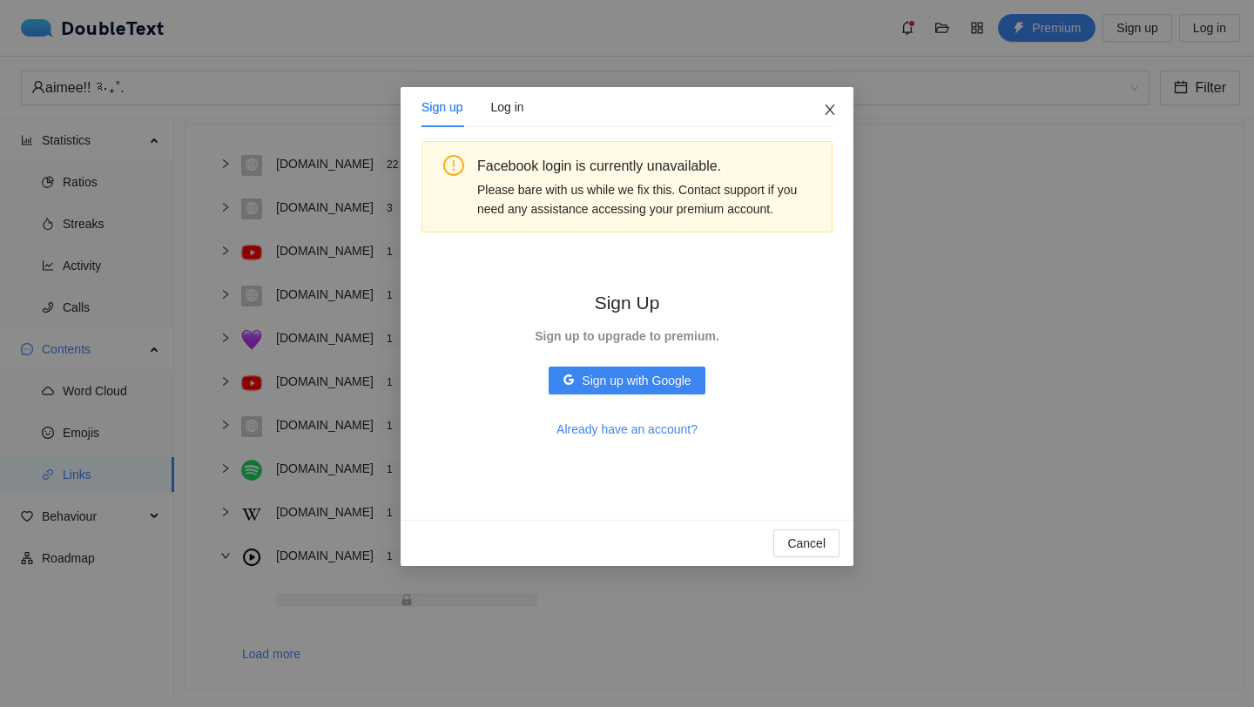
click at [827, 102] on span "Close" at bounding box center [829, 110] width 47 height 47
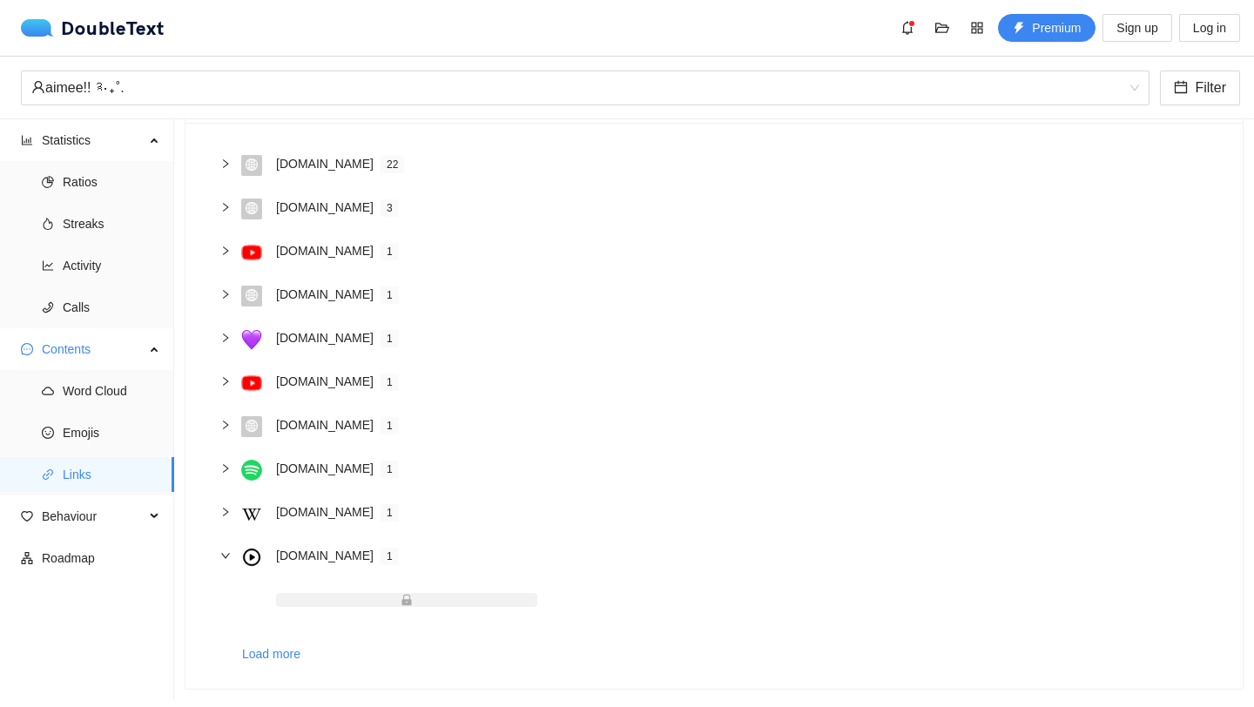
click at [232, 337] on div at bounding box center [230, 337] width 21 height 19
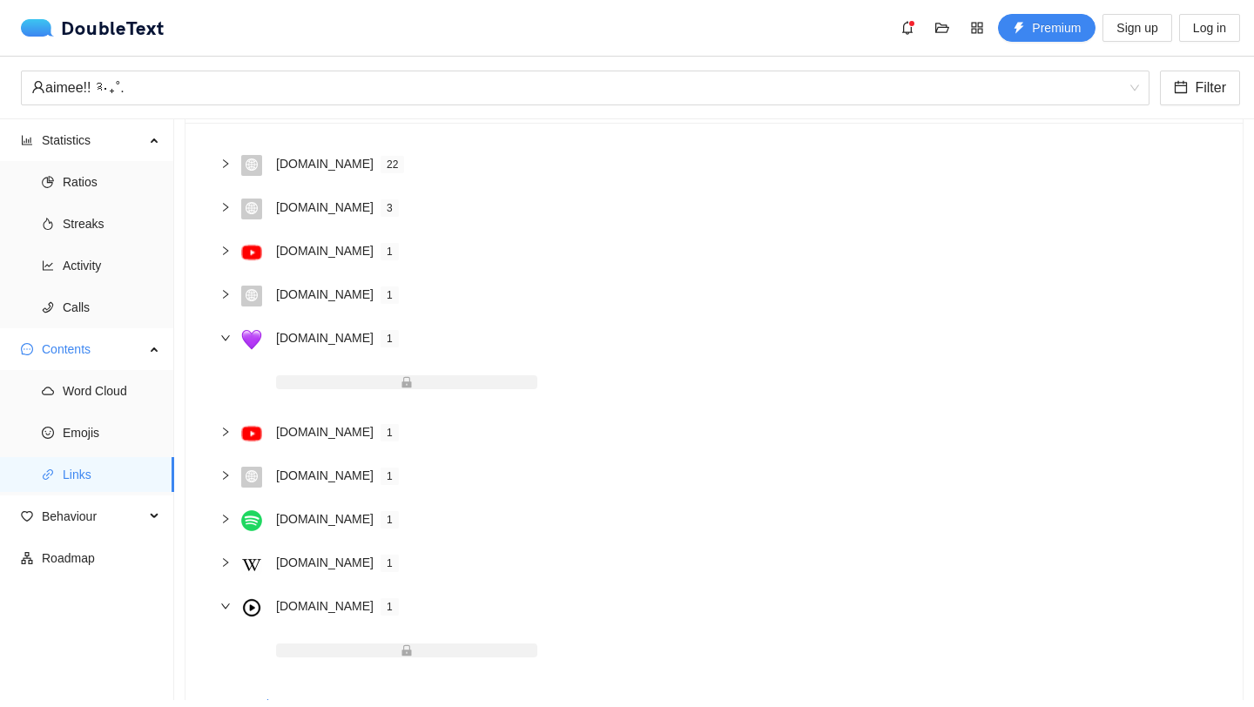
click at [231, 254] on div at bounding box center [230, 250] width 21 height 19
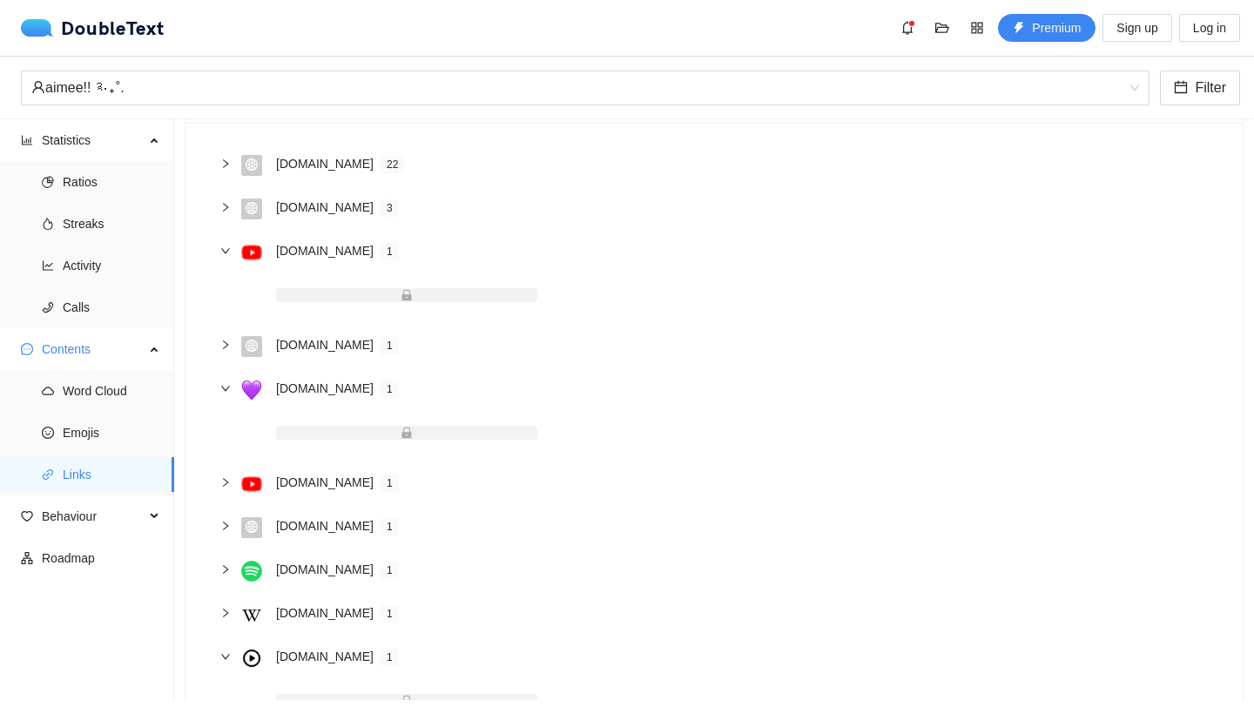
click at [359, 288] on span at bounding box center [406, 295] width 261 height 14
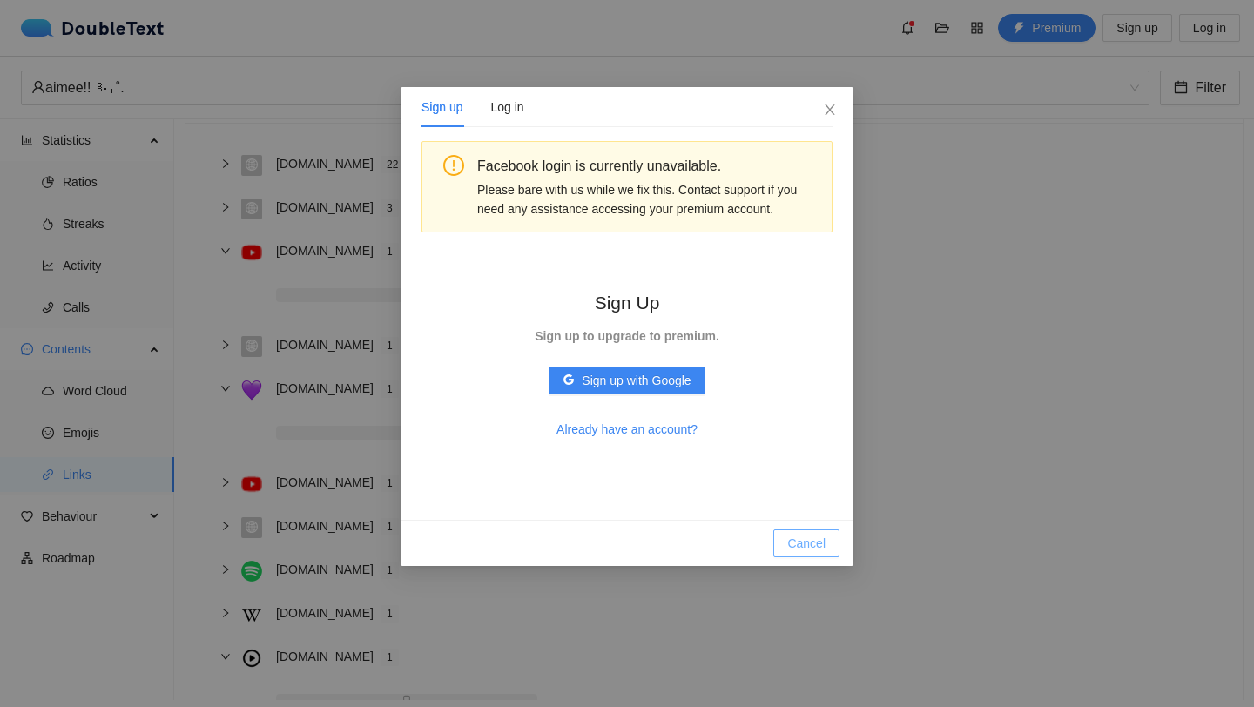
click at [802, 540] on span "Cancel" at bounding box center [806, 543] width 38 height 19
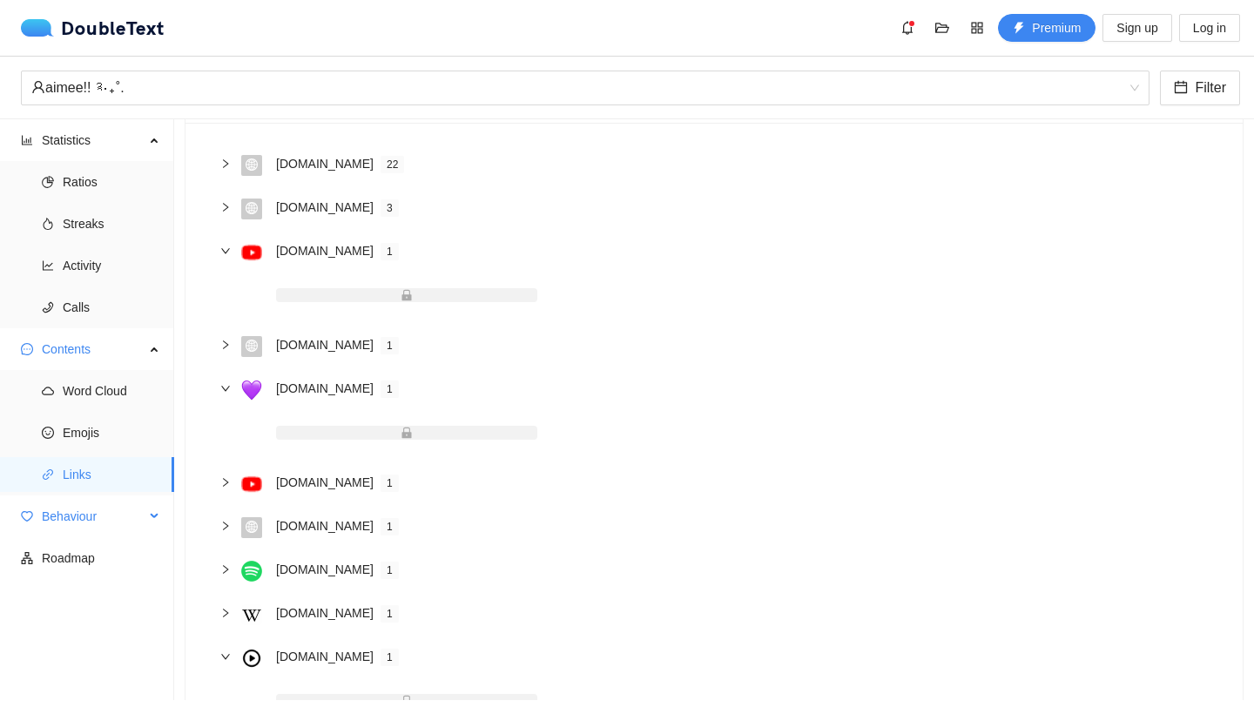
click at [88, 516] on span "Behaviour" at bounding box center [93, 516] width 103 height 35
click at [106, 551] on span "Engagement" at bounding box center [112, 558] width 98 height 35
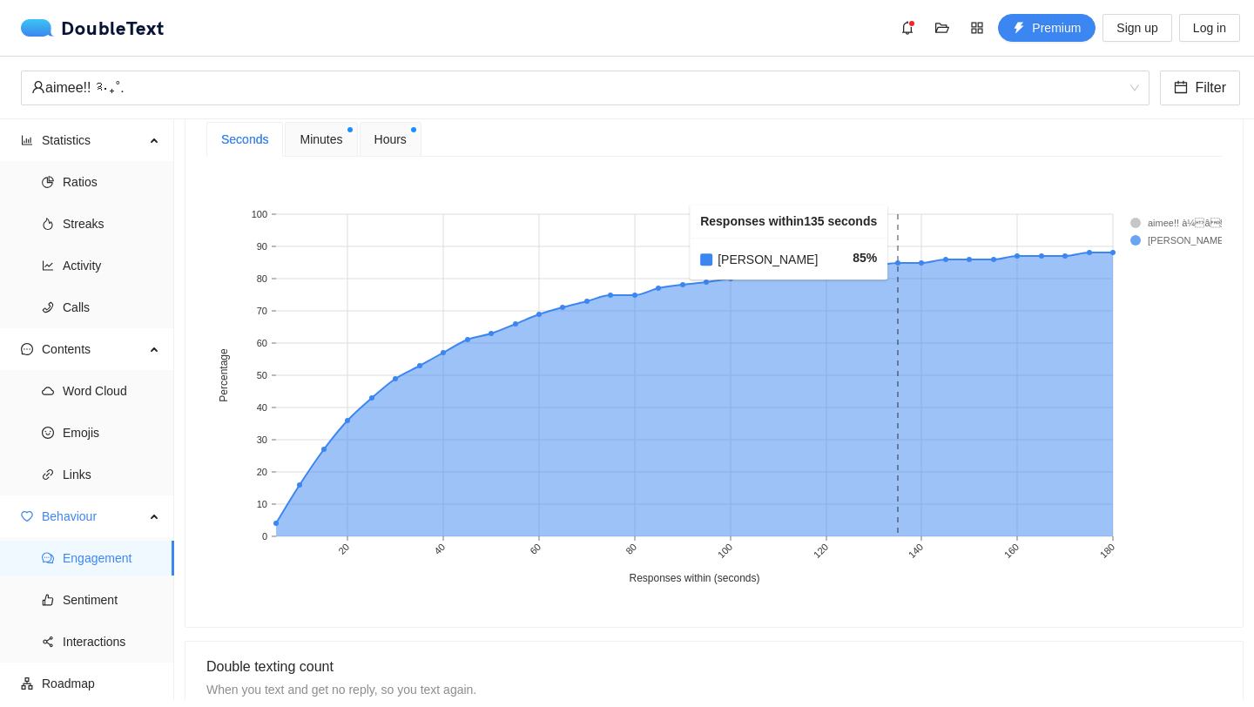
scroll to position [608, 0]
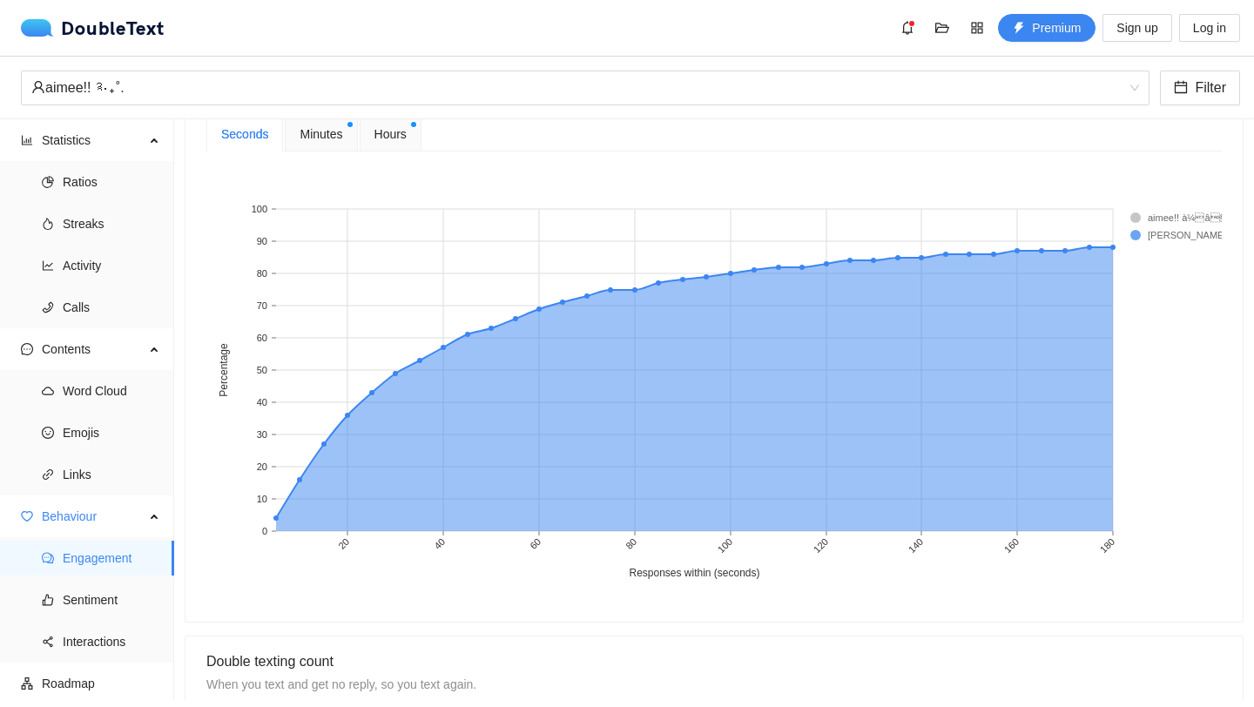
click at [318, 142] on span "Minutes" at bounding box center [321, 134] width 43 height 19
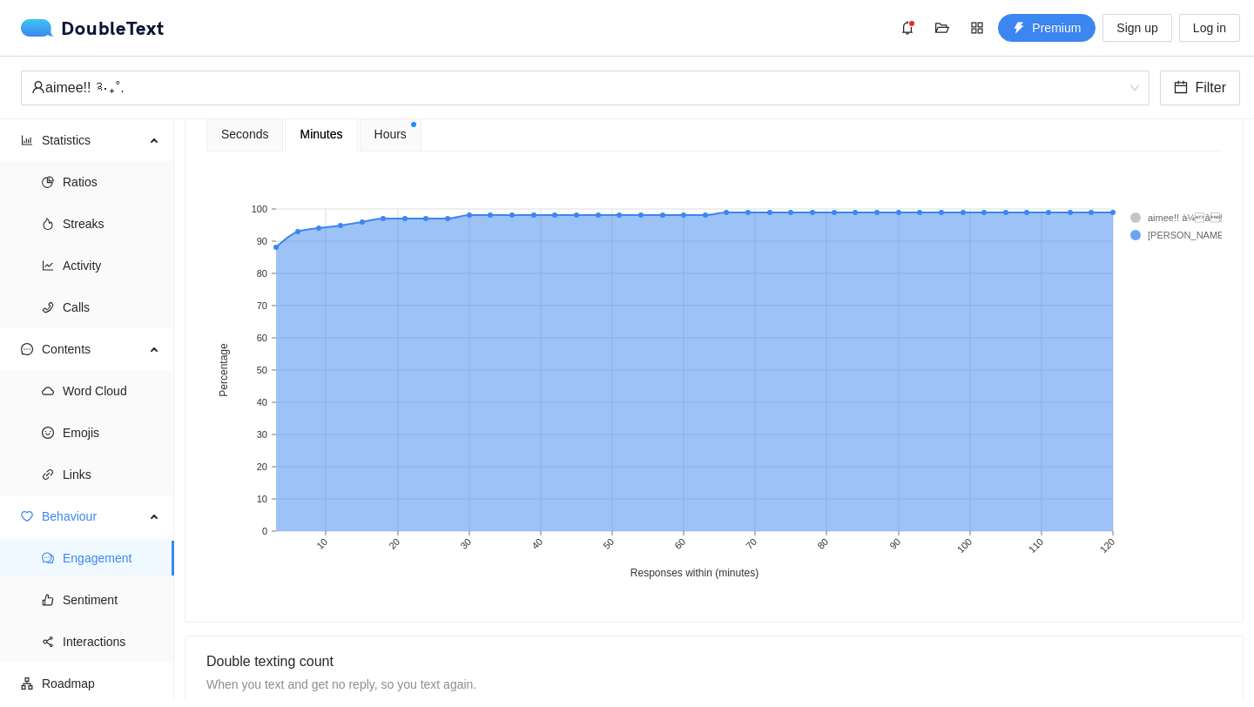
click at [419, 138] on div "Hours" at bounding box center [391, 134] width 62 height 35
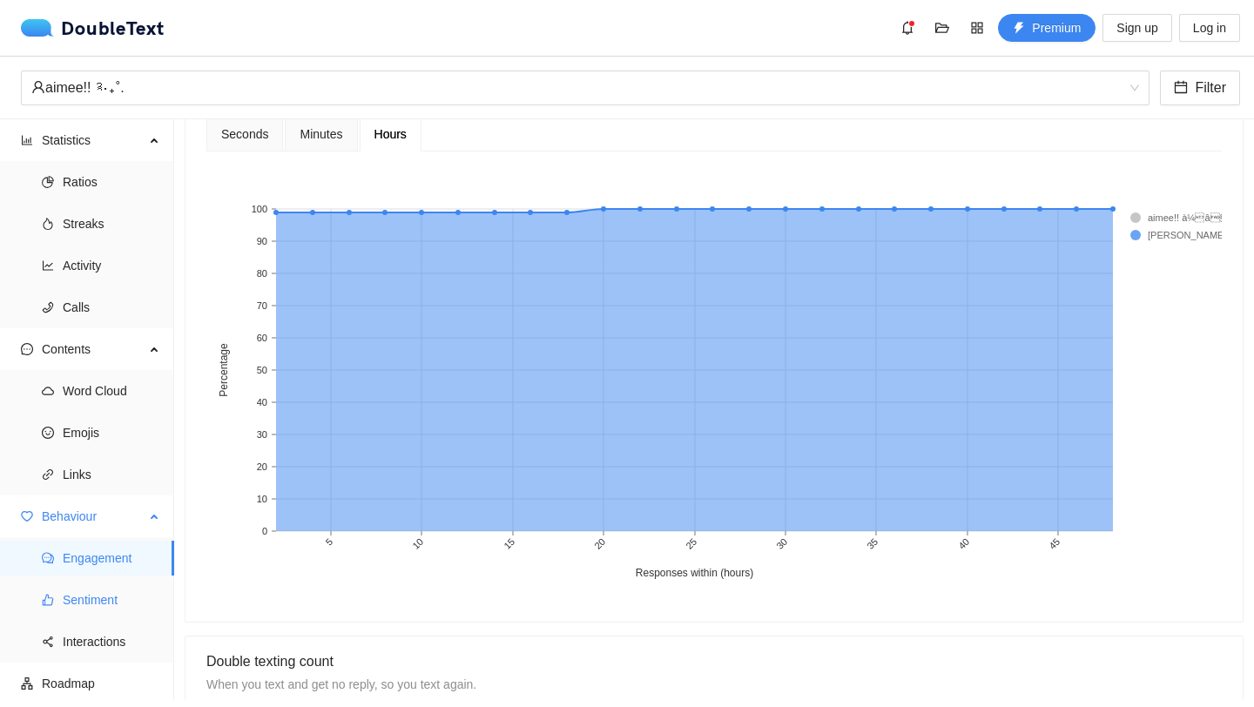
click at [88, 603] on span "Sentiment" at bounding box center [112, 600] width 98 height 35
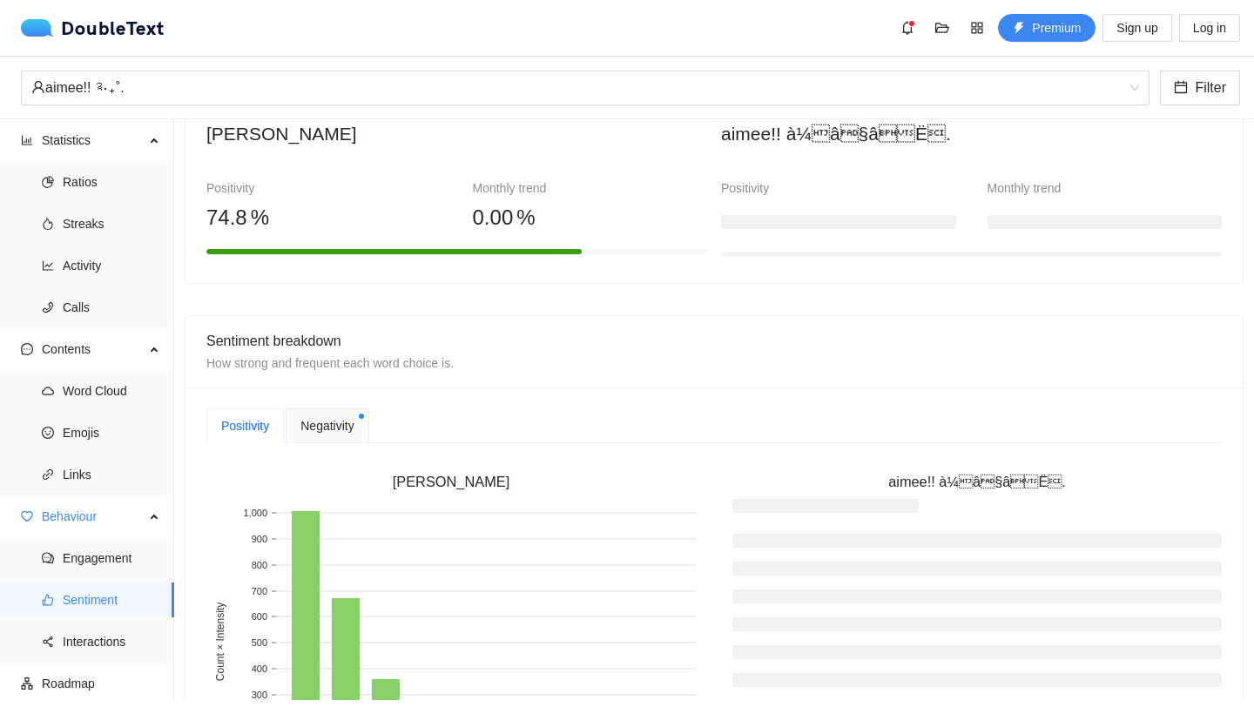
scroll to position [185, 0]
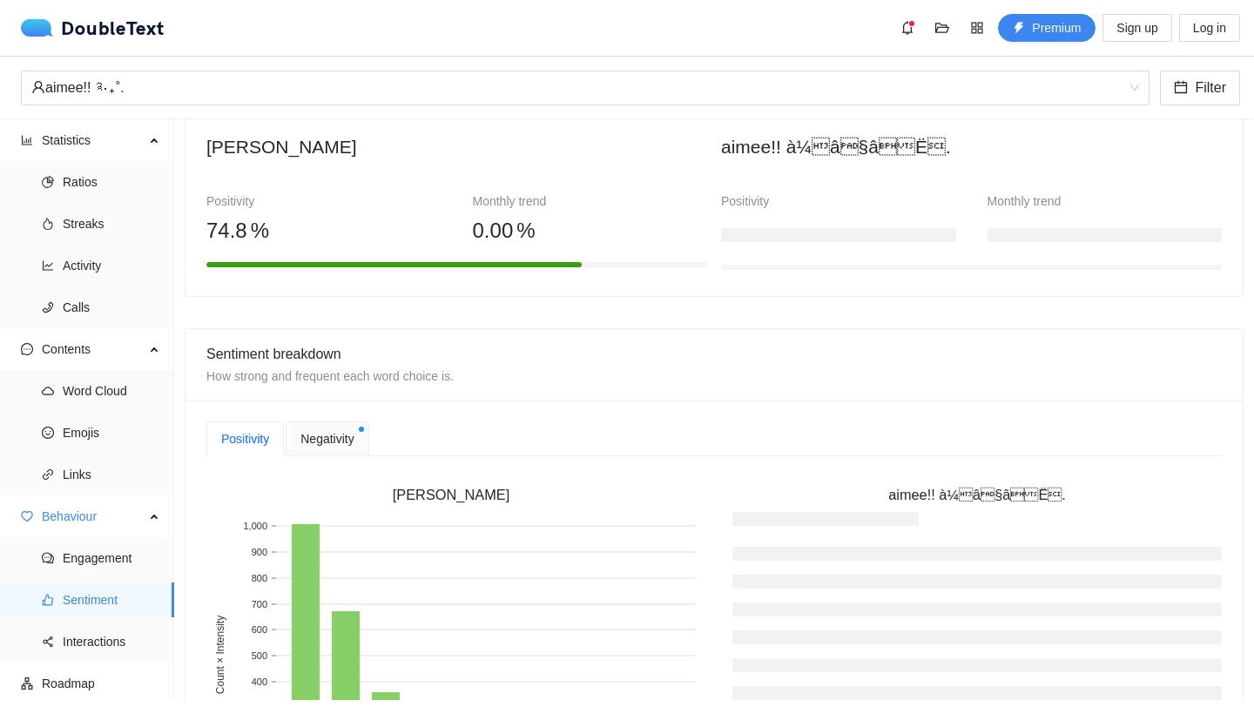
click at [349, 443] on span "Negativity" at bounding box center [326, 438] width 53 height 19
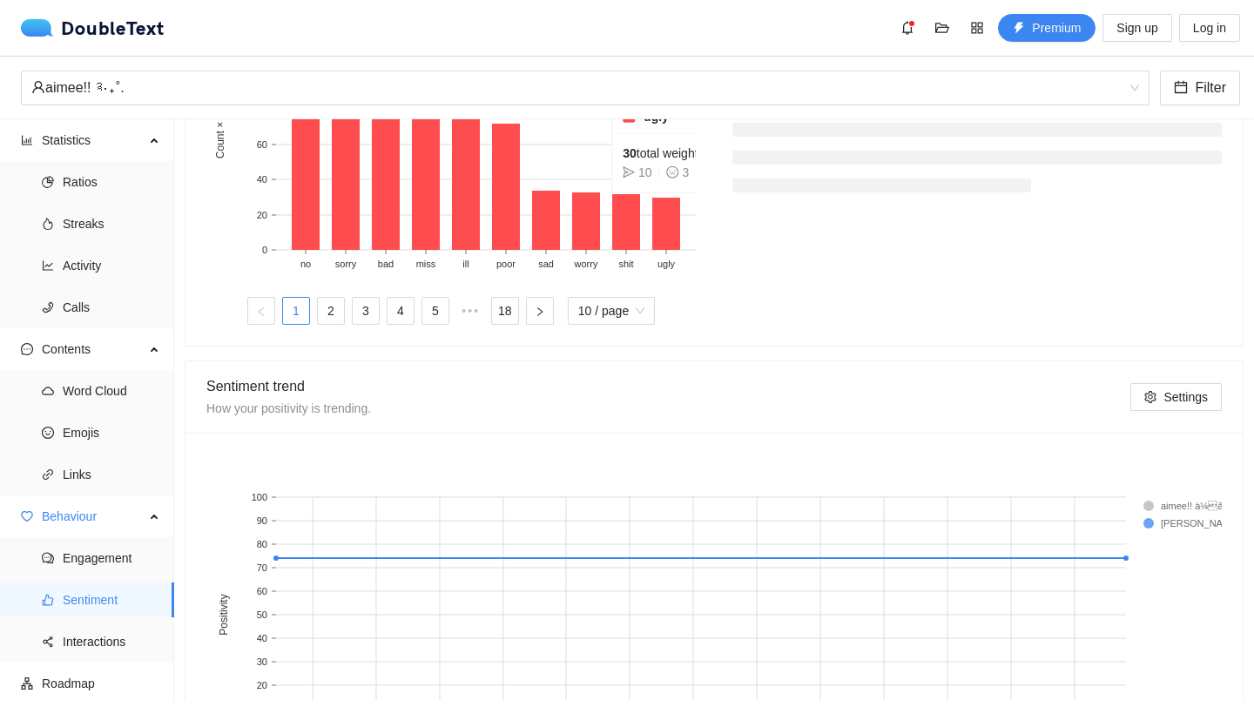
scroll to position [740, 0]
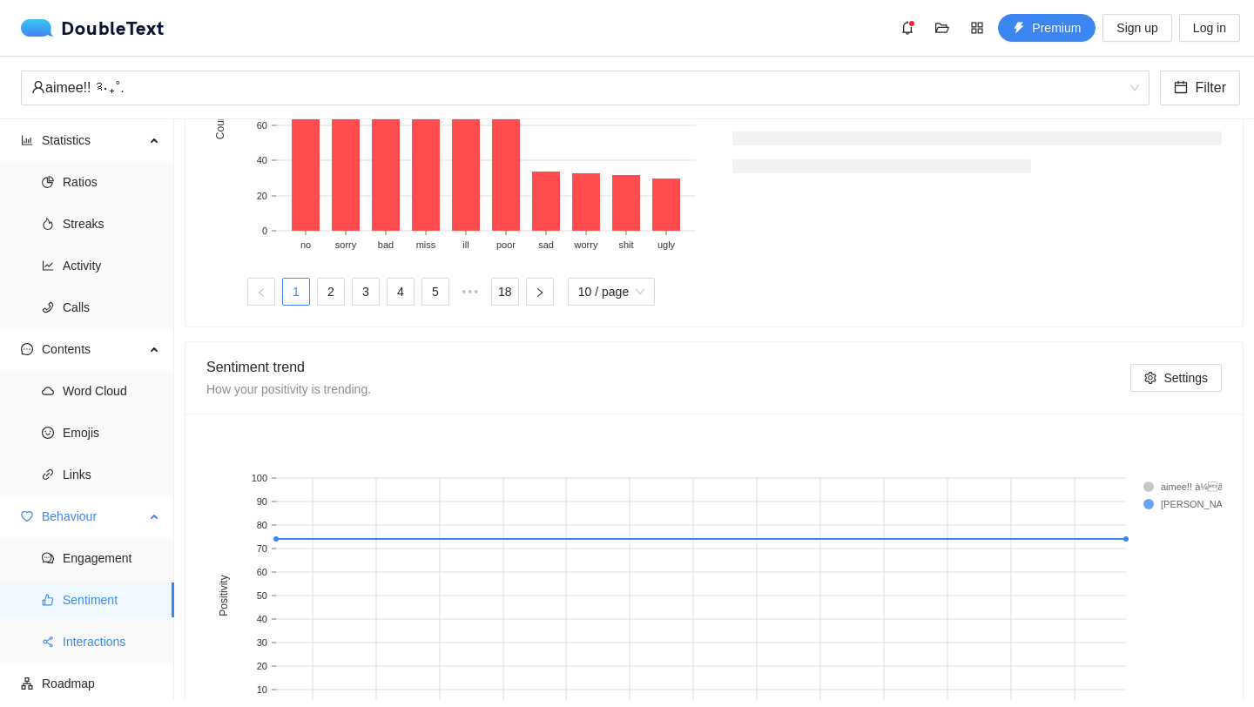
click at [77, 640] on span "Interactions" at bounding box center [112, 641] width 98 height 35
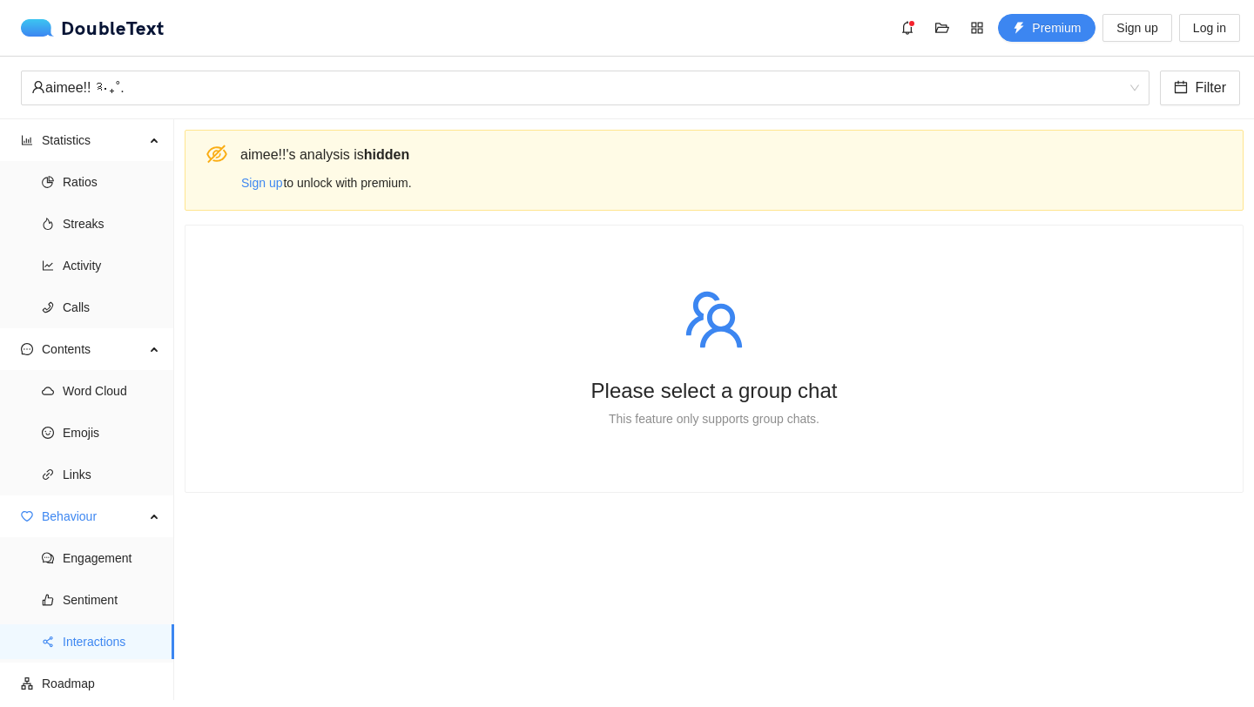
drag, startPoint x: 411, startPoint y: 168, endPoint x: 242, endPoint y: 165, distance: 169.0
click at [242, 165] on div "aimee!! 's analysis is hidden Sign up to unlock with premium." at bounding box center [734, 170] width 989 height 53
drag, startPoint x: 239, startPoint y: 152, endPoint x: 434, endPoint y: 150, distance: 194.2
click at [433, 150] on div "aimee!! 's analysis is hidden" at bounding box center [734, 155] width 989 height 22
click at [434, 150] on div "aimee!! 's analysis is hidden" at bounding box center [734, 155] width 989 height 22
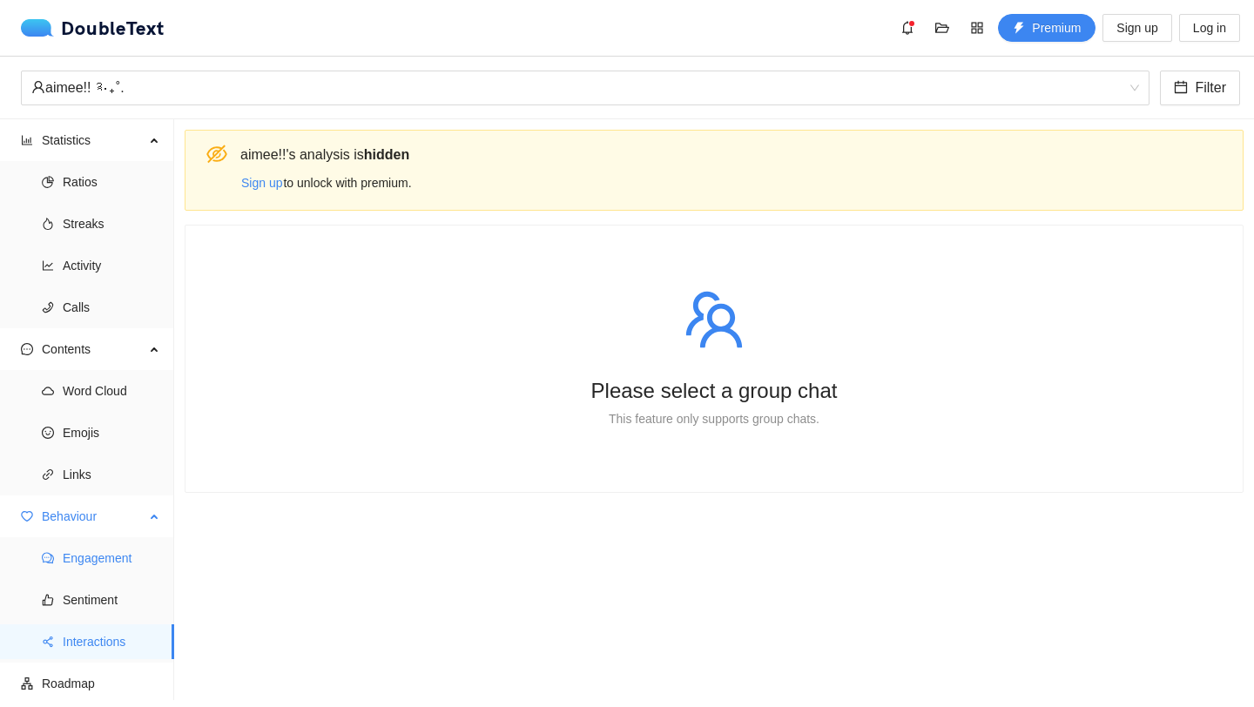
scroll to position [1, 0]
click at [116, 686] on span "Roadmap" at bounding box center [101, 682] width 118 height 35
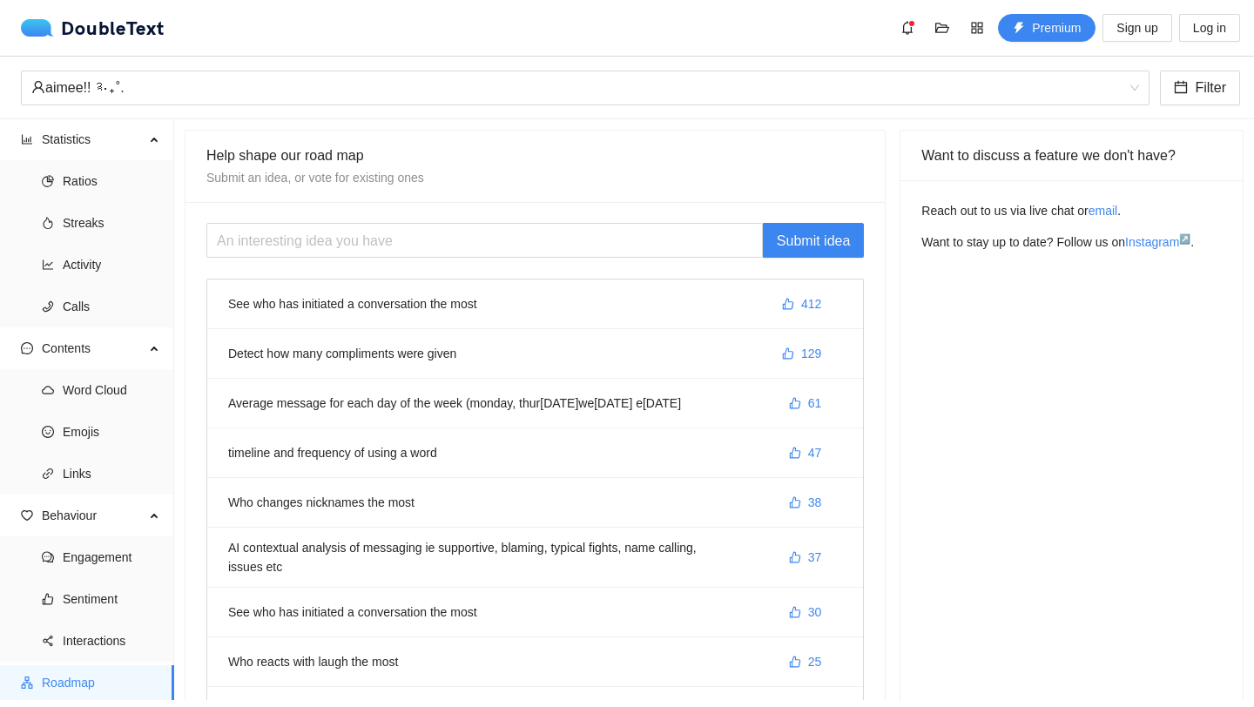
click at [449, 310] on li "See who has initiated a conversation the most 412" at bounding box center [535, 305] width 656 height 50
click at [477, 301] on li "See who has initiated a conversation the most 412" at bounding box center [535, 305] width 656 height 50
click at [476, 307] on li "See who has initiated a conversation the most 412" at bounding box center [535, 305] width 656 height 50
click at [610, 301] on li "See who has initiated a conversation the most 412" at bounding box center [535, 305] width 656 height 50
click at [790, 294] on button "412" at bounding box center [801, 304] width 67 height 28
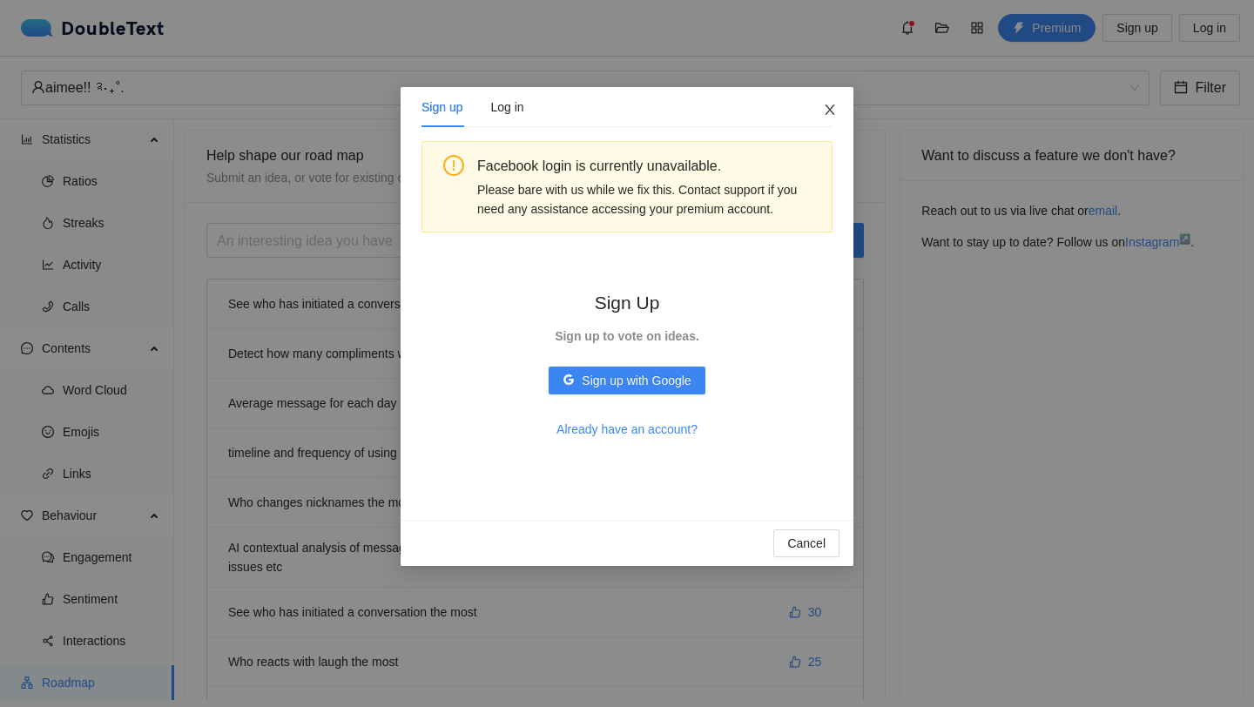
click at [821, 111] on span "Close" at bounding box center [829, 110] width 47 height 47
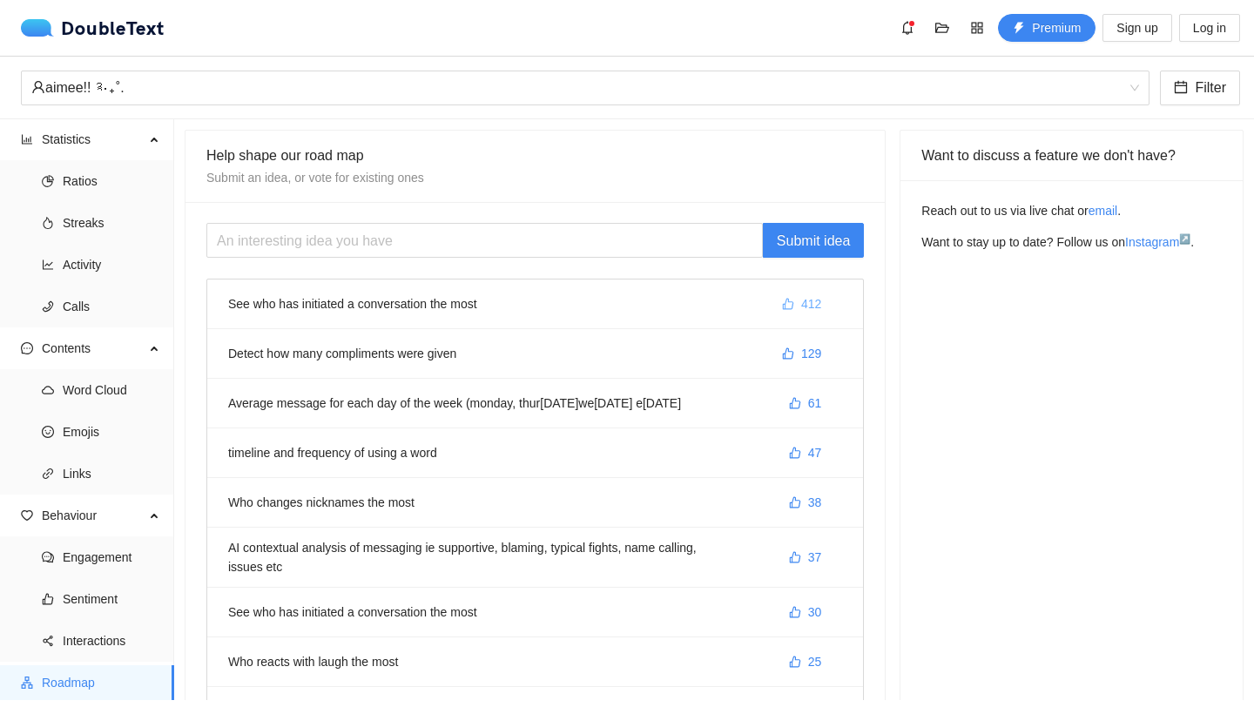
click at [799, 294] on button "412" at bounding box center [801, 304] width 67 height 28
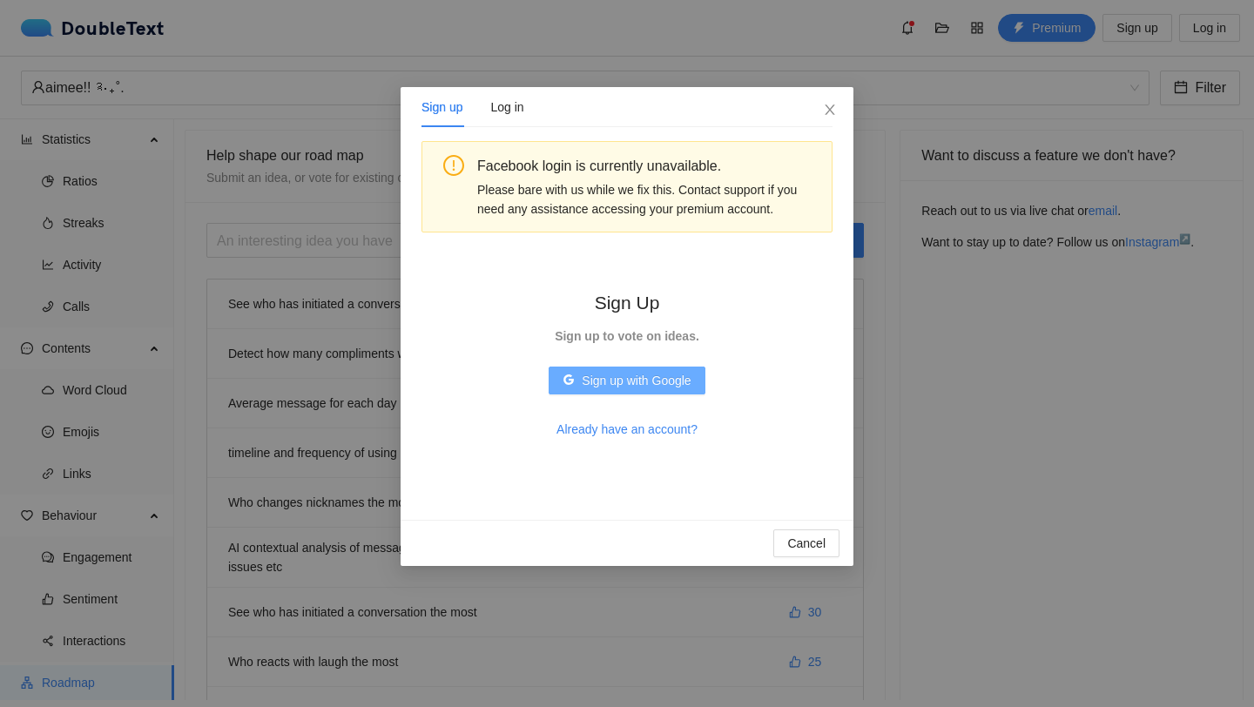
click at [669, 386] on span "Sign up with Google" at bounding box center [636, 380] width 109 height 19
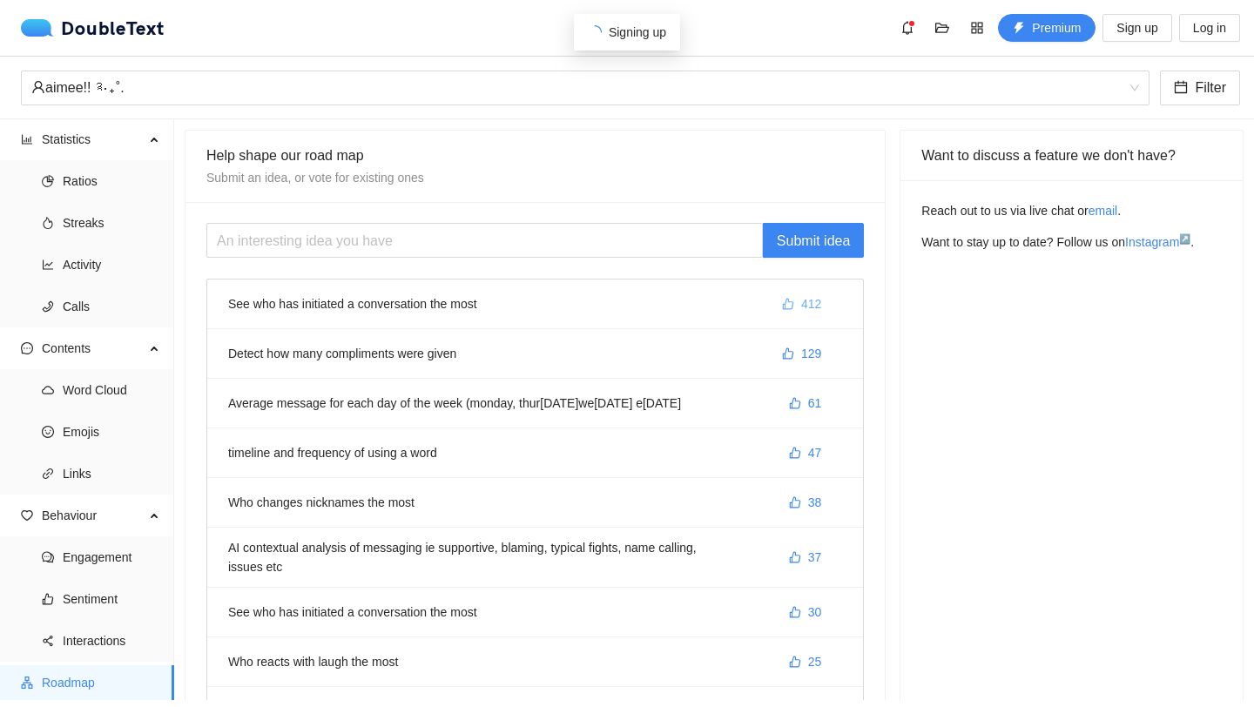
click at [792, 296] on button "412" at bounding box center [801, 304] width 67 height 28
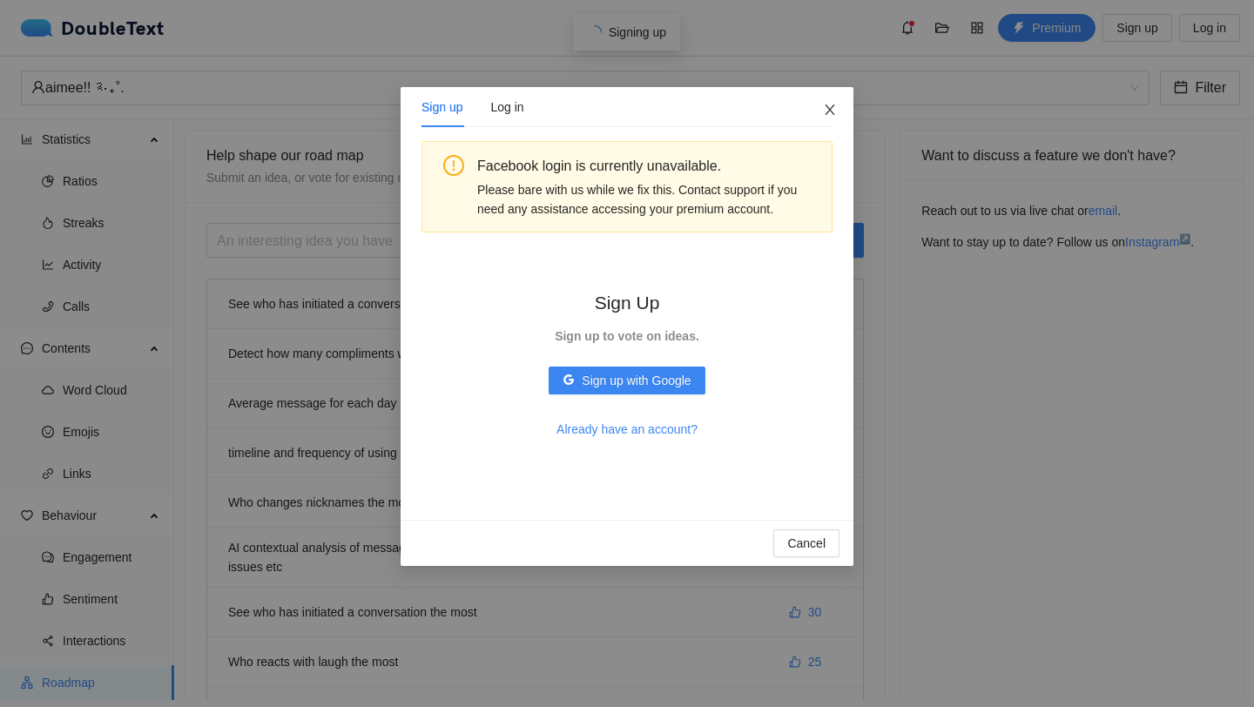
click at [837, 119] on span "Close" at bounding box center [829, 110] width 47 height 47
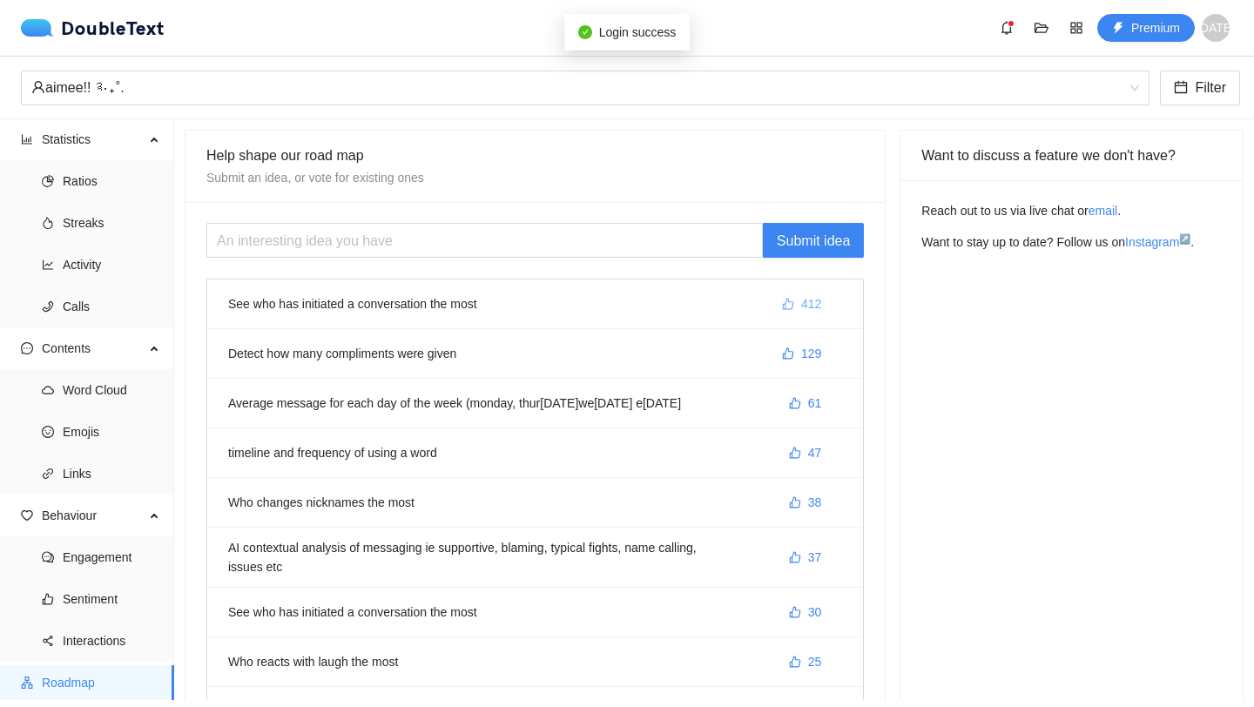
click at [806, 305] on span "412" at bounding box center [811, 303] width 20 height 19
click at [574, 323] on li "See who has initiated a conversation the most 413" at bounding box center [535, 305] width 656 height 50
click at [118, 600] on span "Sentiment" at bounding box center [112, 599] width 98 height 35
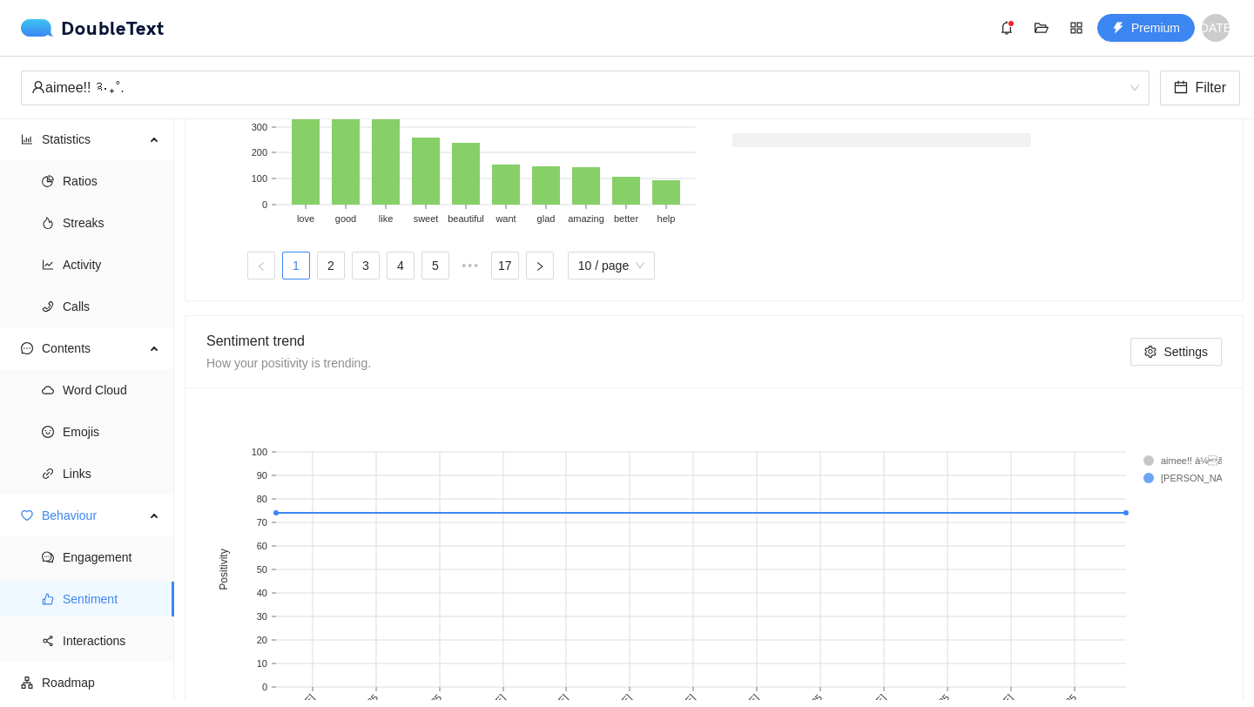
scroll to position [810, 0]
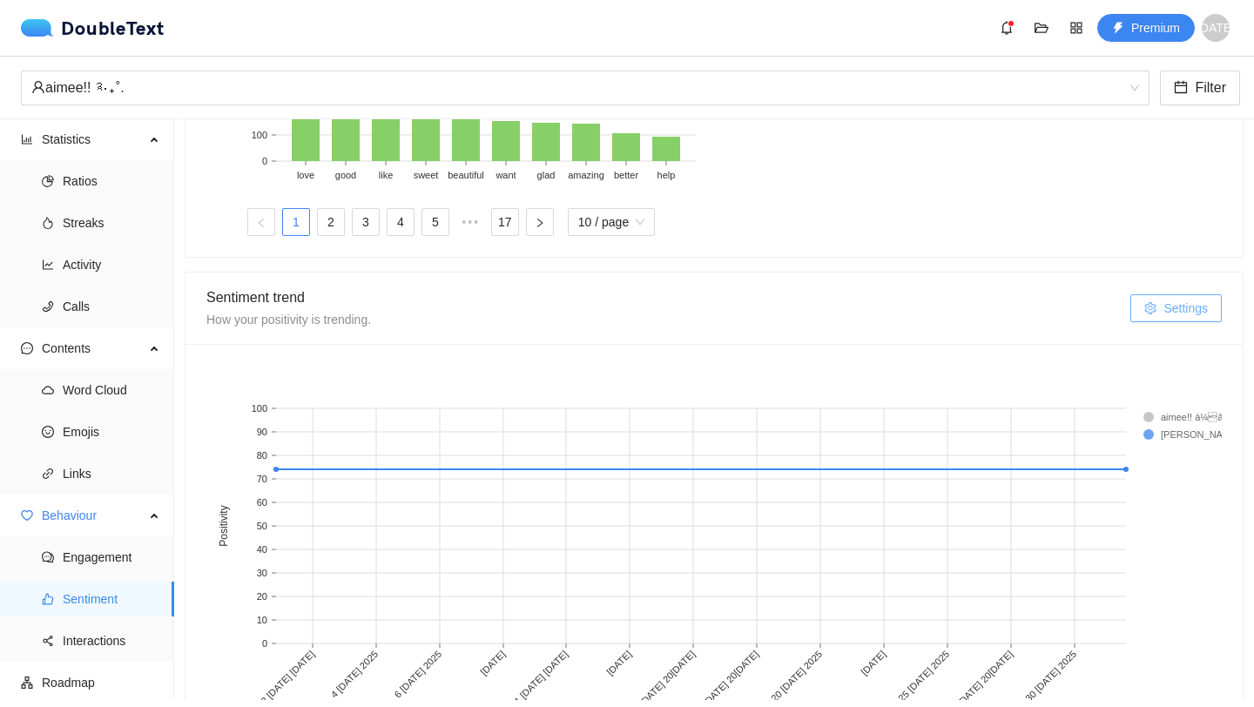
click at [1185, 307] on span "Settings" at bounding box center [1185, 308] width 44 height 19
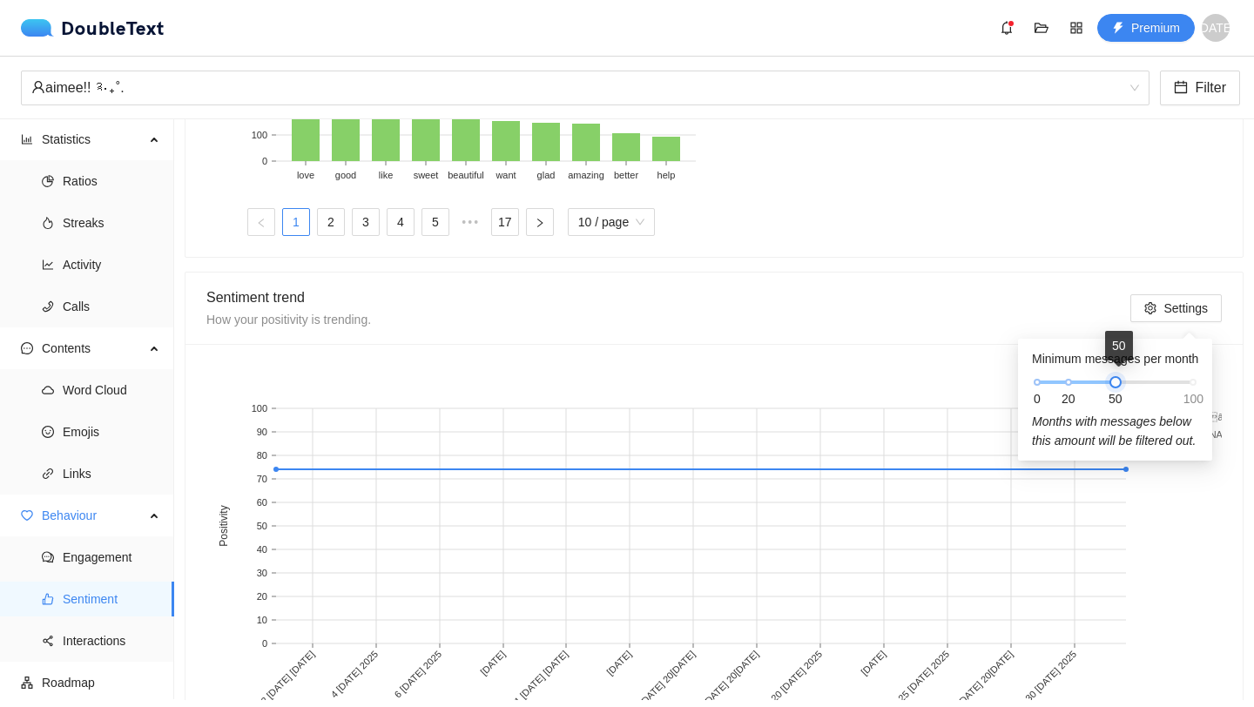
drag, startPoint x: 1074, startPoint y: 381, endPoint x: 1131, endPoint y: 382, distance: 57.5
click at [1131, 382] on div "0 20 50 100" at bounding box center [1115, 382] width 156 height 10
click at [1137, 358] on h4 "Minimum messages per month" at bounding box center [1115, 358] width 166 height 19
click at [1032, 387] on div "Minimum messages per month 0 20 50 100 Months with messages below this amount w…" at bounding box center [1115, 399] width 166 height 101
click at [1033, 385] on div "Minimum messages per month 0 20 50 100 Months with messages below this amount w…" at bounding box center [1115, 399] width 166 height 101
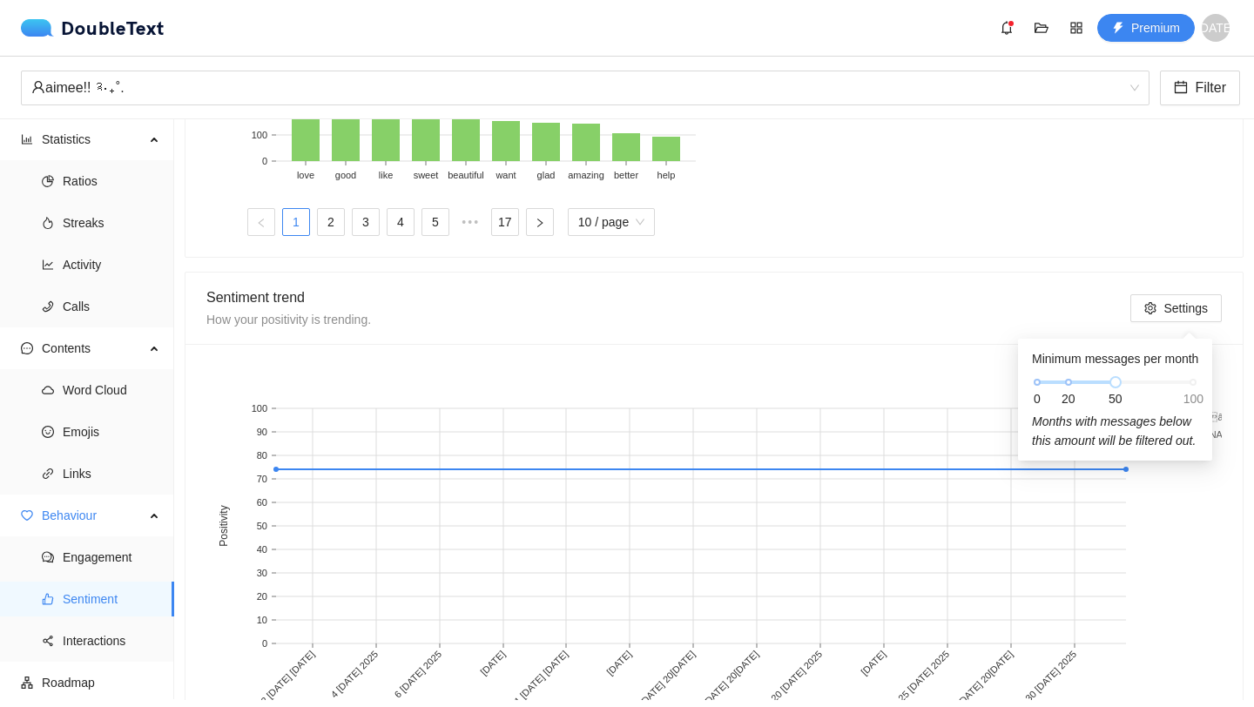
click at [1033, 385] on div "Minimum messages per month 0 20 50 100 Months with messages below this amount w…" at bounding box center [1115, 399] width 166 height 101
click at [1042, 379] on div "0 20 50 100" at bounding box center [1115, 382] width 156 height 10
click at [1045, 306] on div "Sentiment trend How your positivity is trending." at bounding box center [668, 309] width 924 height 44
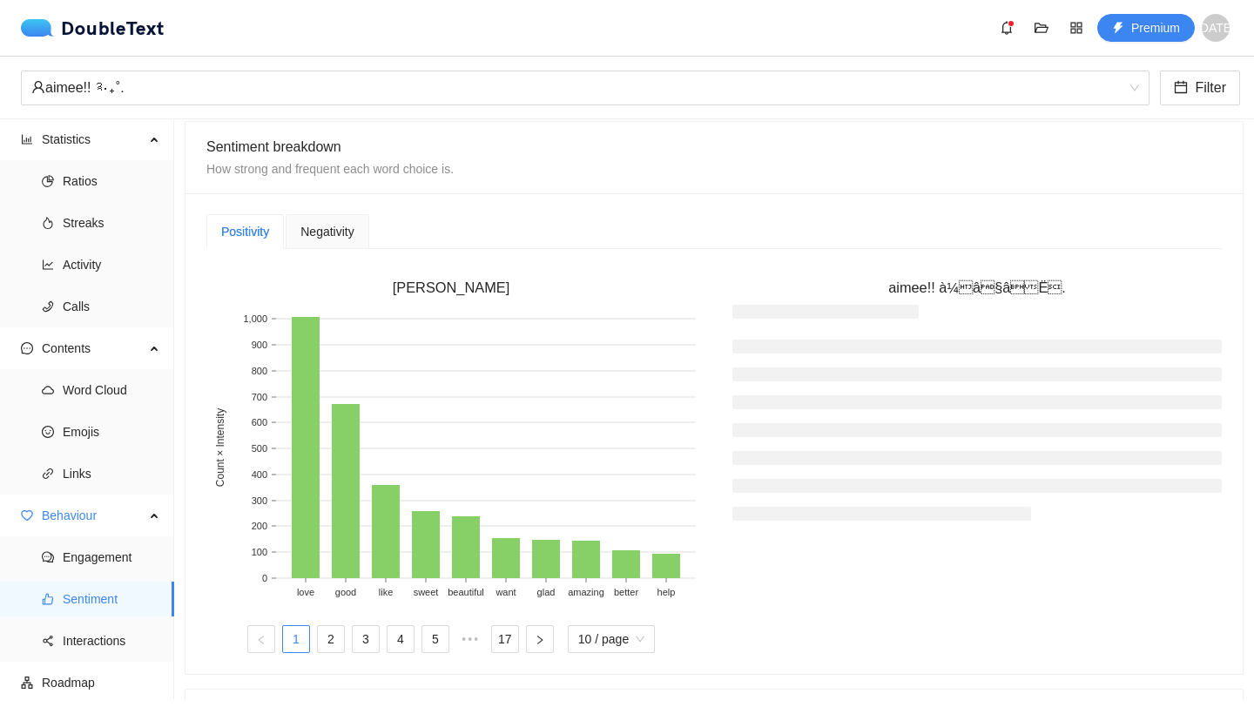
scroll to position [0, 0]
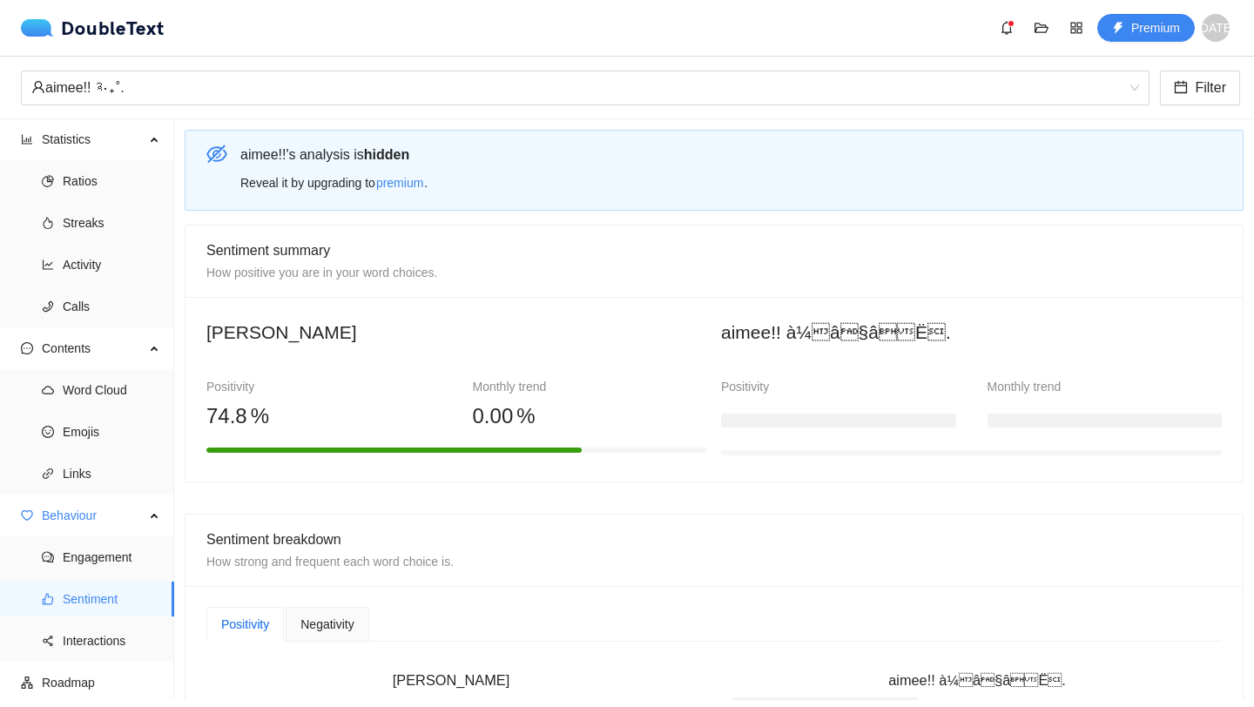
click at [856, 339] on h2 "aimee!! à¼â§âË." at bounding box center [971, 332] width 501 height 29
click at [784, 327] on h2 "aimee!! à¼â§âË." at bounding box center [971, 332] width 501 height 29
click at [743, 411] on div at bounding box center [838, 417] width 235 height 35
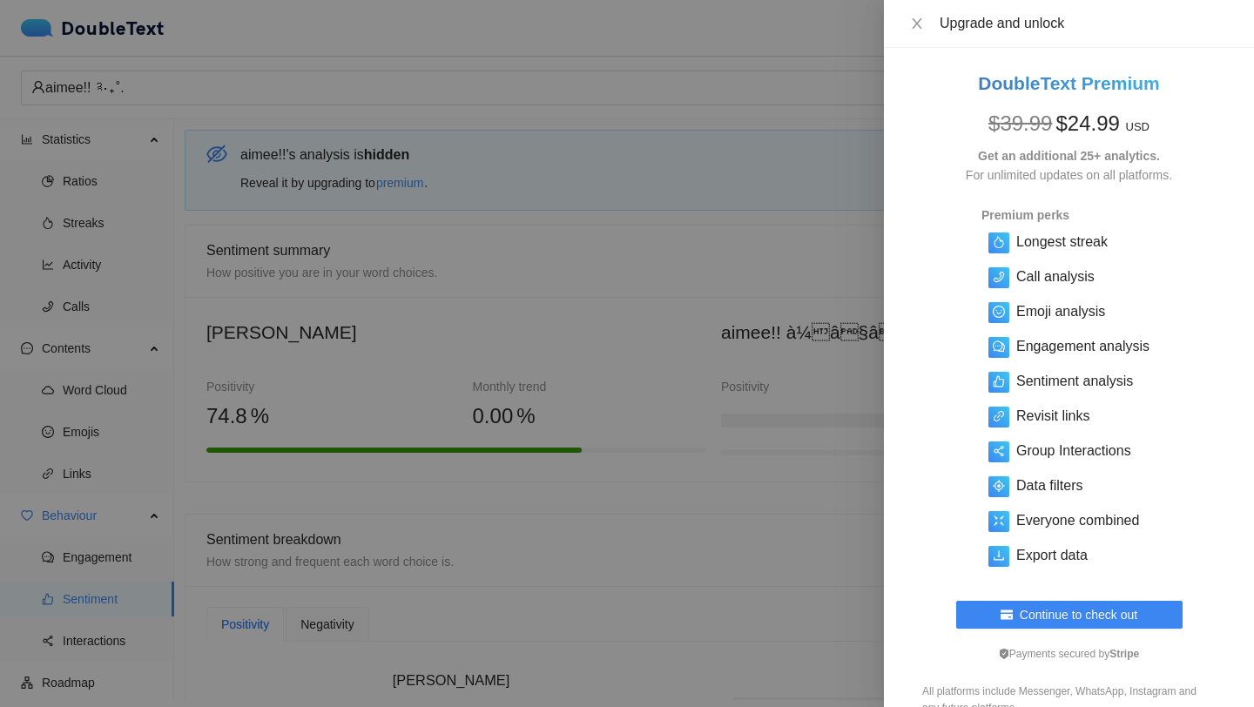
click at [743, 411] on div at bounding box center [627, 353] width 1254 height 707
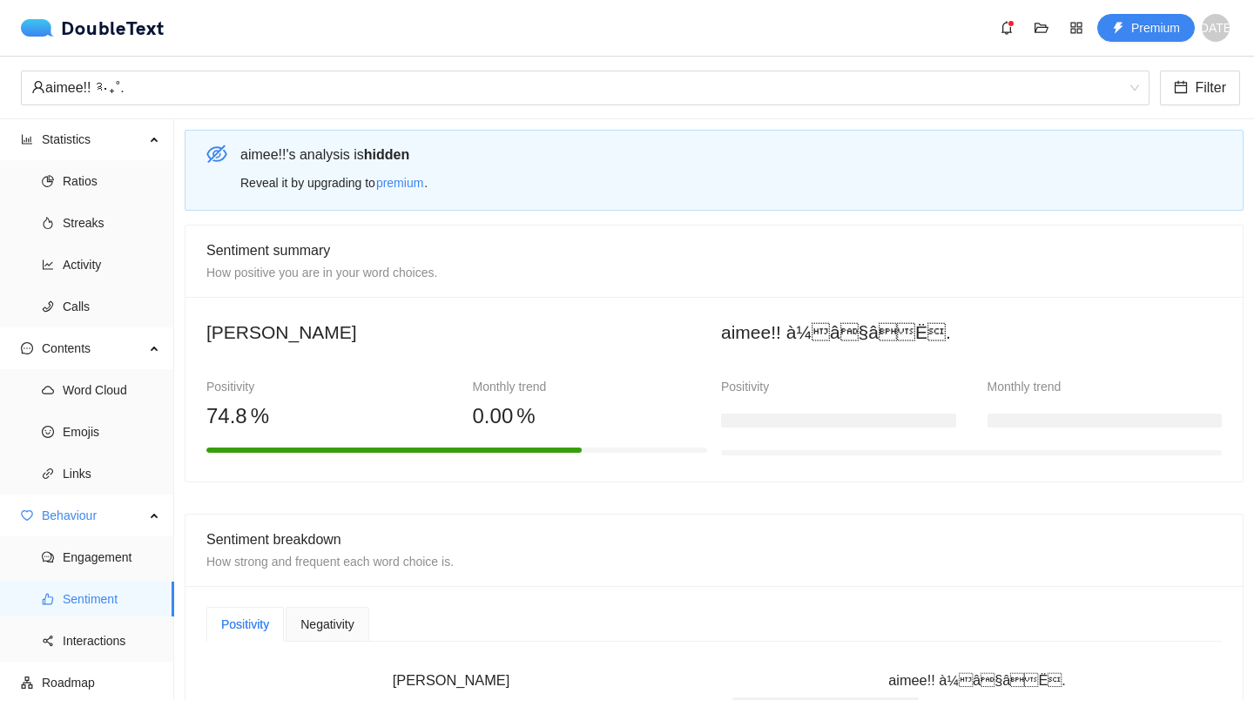
click at [806, 422] on h3 at bounding box center [838, 421] width 235 height 14
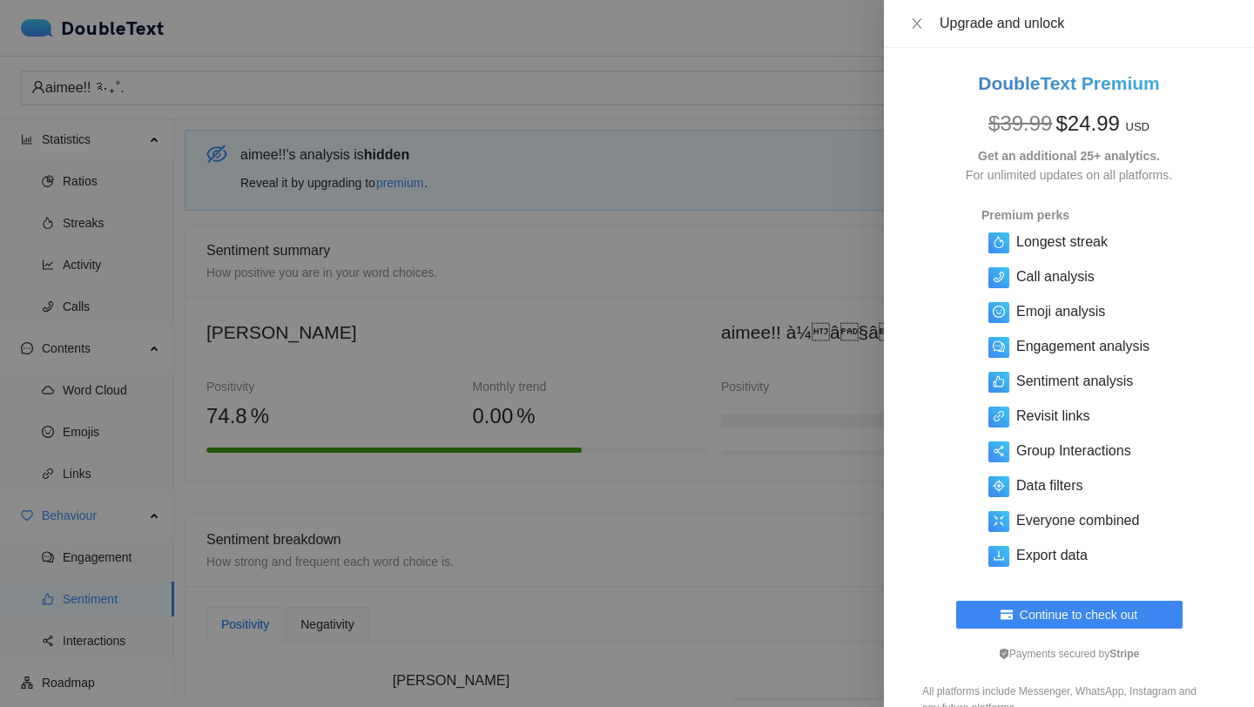
click at [914, 31] on div "Upgrade and unlock" at bounding box center [1069, 23] width 328 height 19
click at [910, 22] on icon "close" at bounding box center [917, 24] width 14 height 14
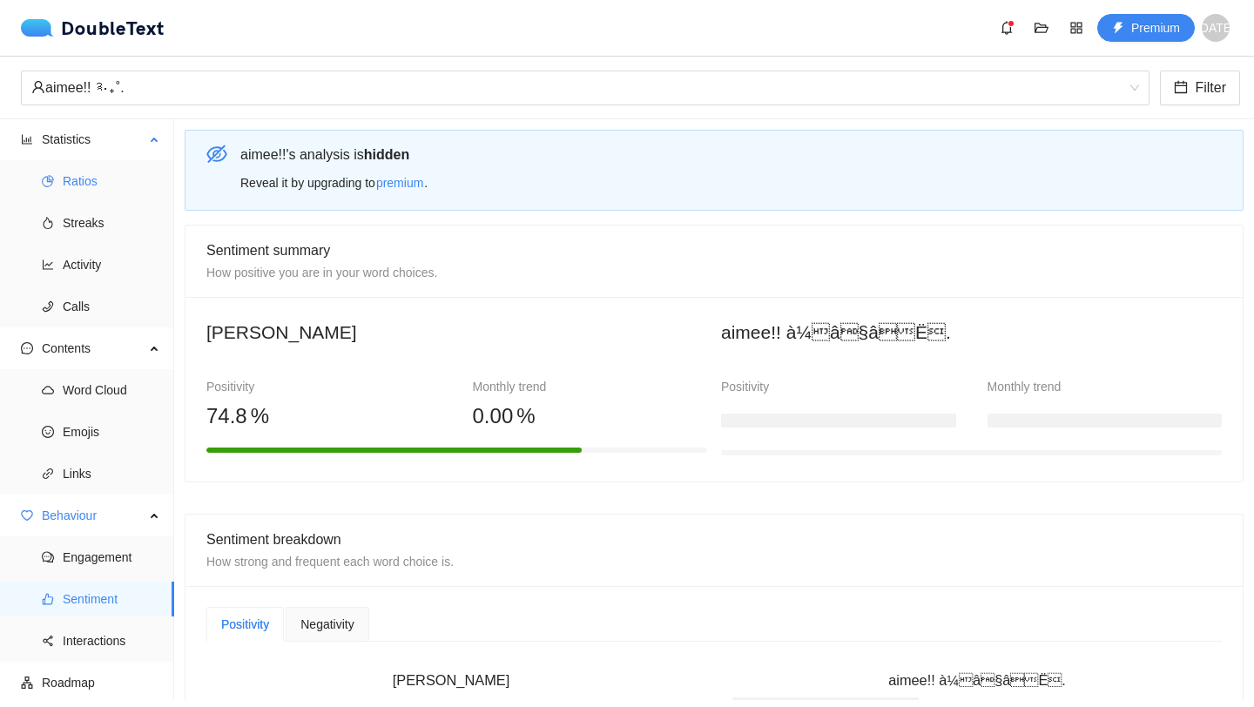
click at [118, 179] on span "Ratios" at bounding box center [112, 181] width 98 height 35
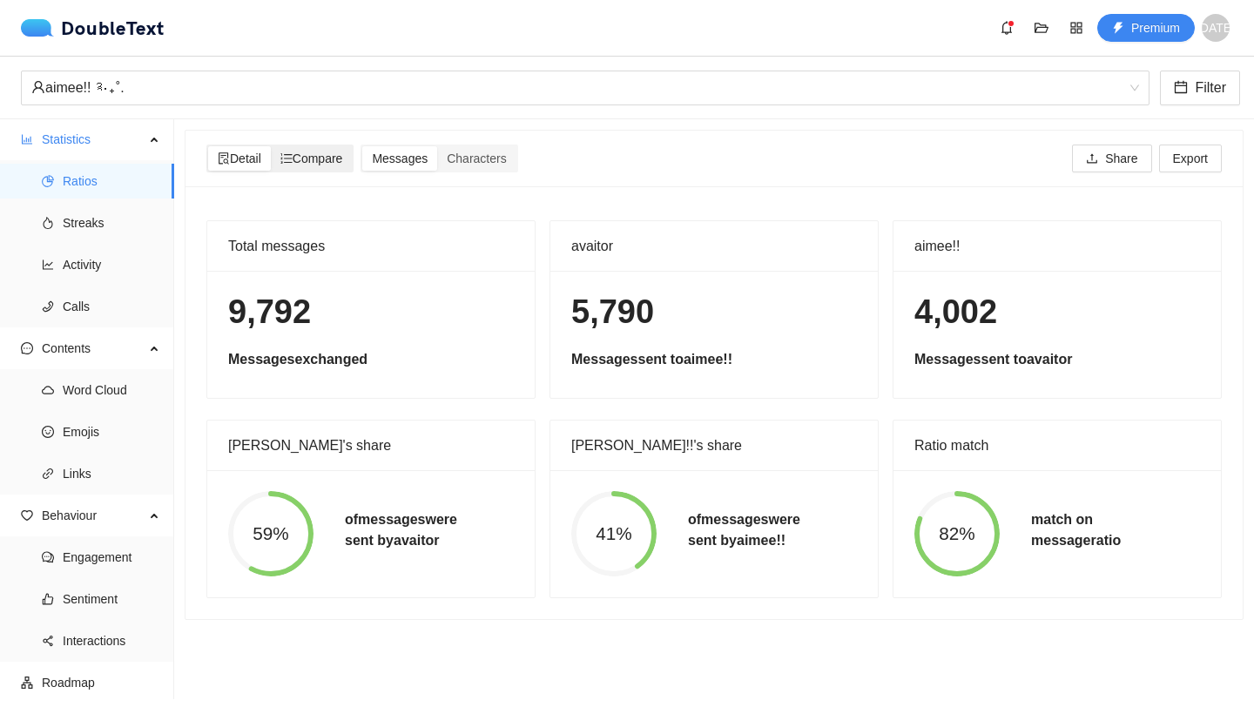
click at [318, 163] on span "Compare" at bounding box center [311, 159] width 63 height 14
click at [271, 146] on input "Compare" at bounding box center [271, 146] width 0 height 0
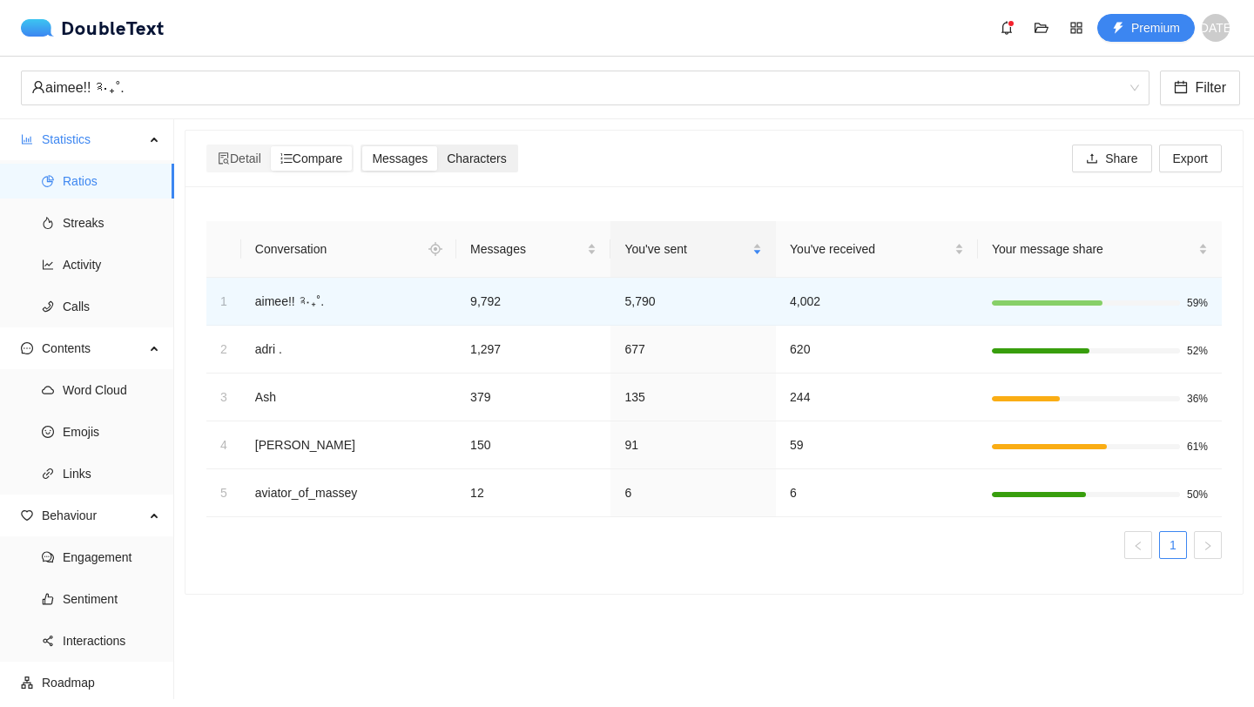
click at [506, 161] on span "Characters" at bounding box center [476, 159] width 59 height 14
click at [437, 146] on input "Characters" at bounding box center [437, 146] width 0 height 0
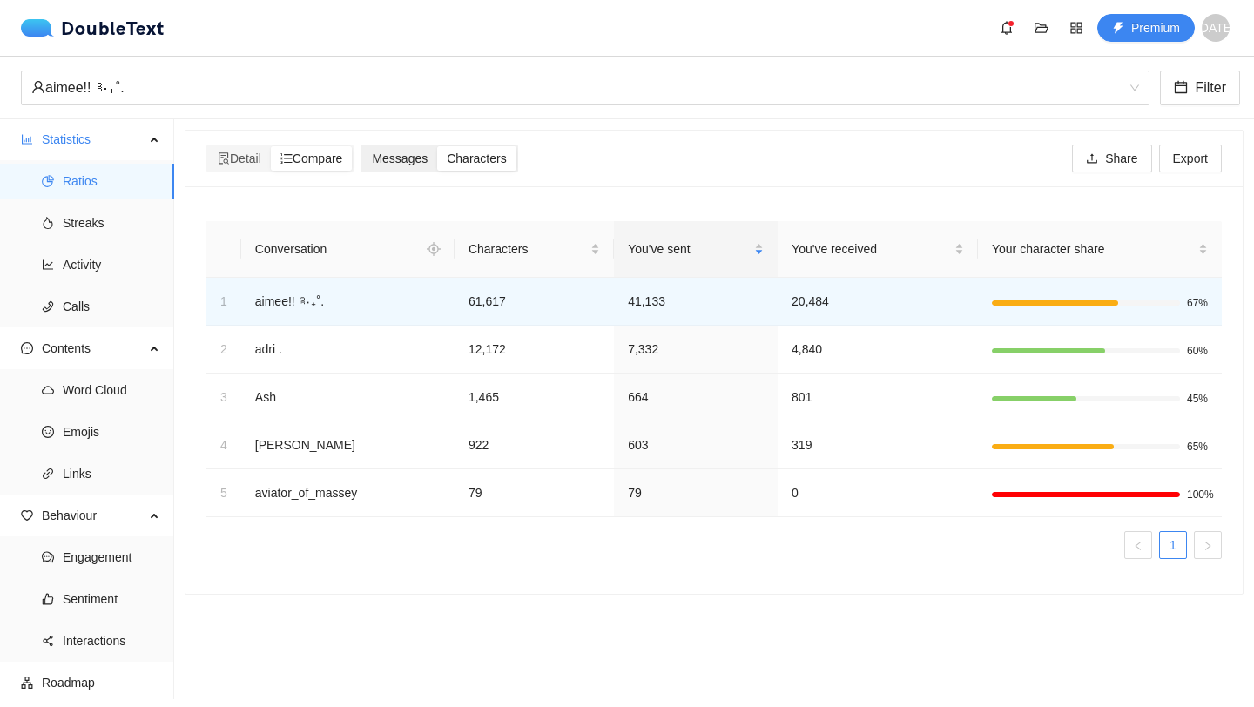
click at [420, 158] on span "Messages" at bounding box center [400, 159] width 56 height 14
click at [362, 146] on input "Messages" at bounding box center [362, 146] width 0 height 0
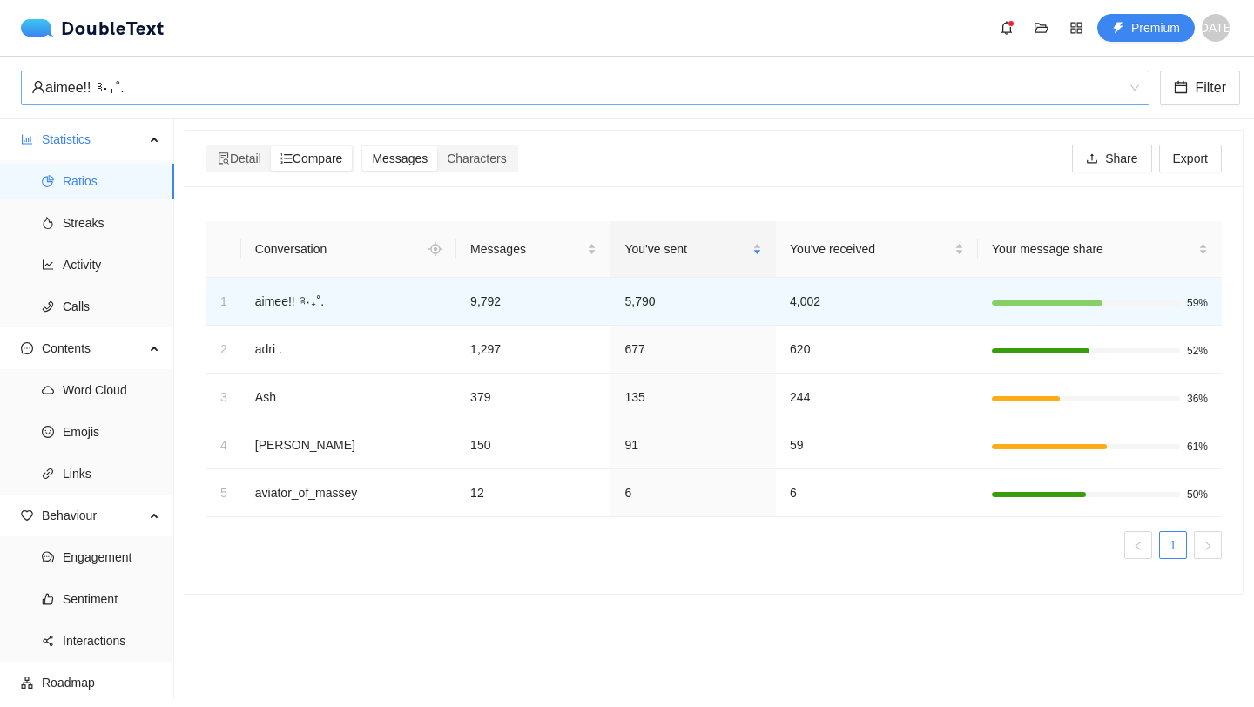
click at [177, 91] on div "aimee!! ༉‧₊˚." at bounding box center [577, 87] width 1092 height 33
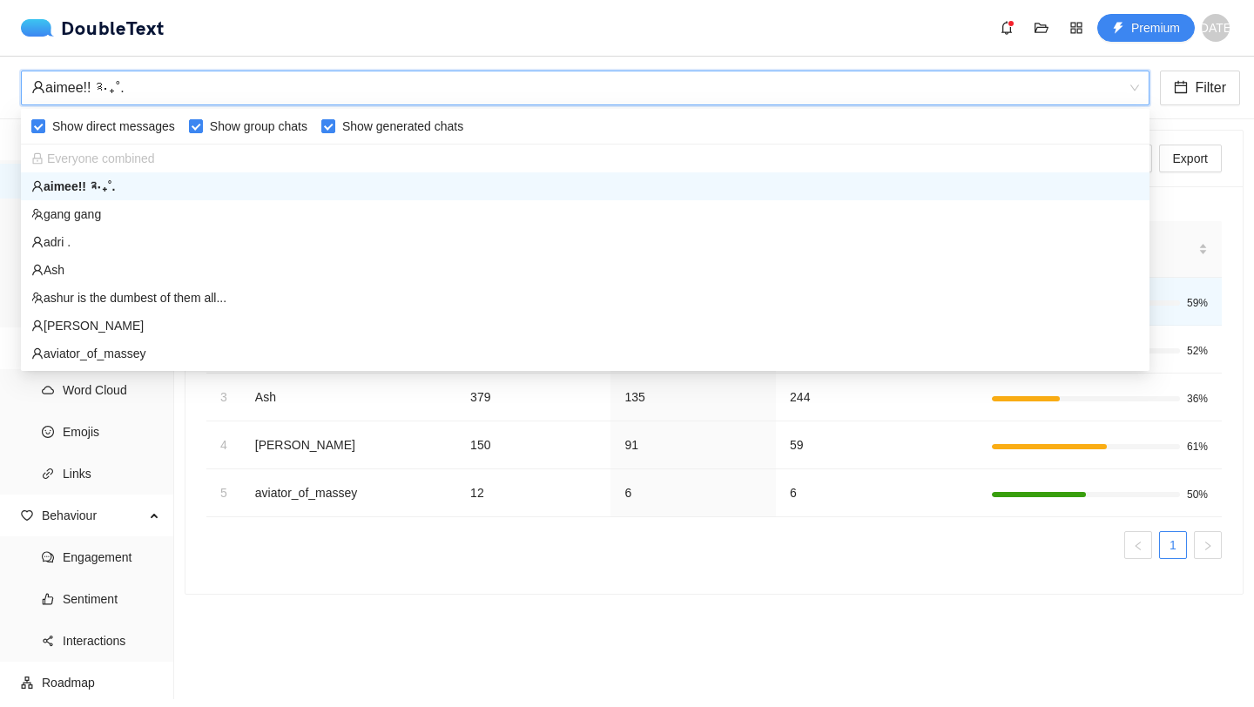
click at [177, 91] on div "aimee!! ༉‧₊˚." at bounding box center [577, 87] width 1092 height 33
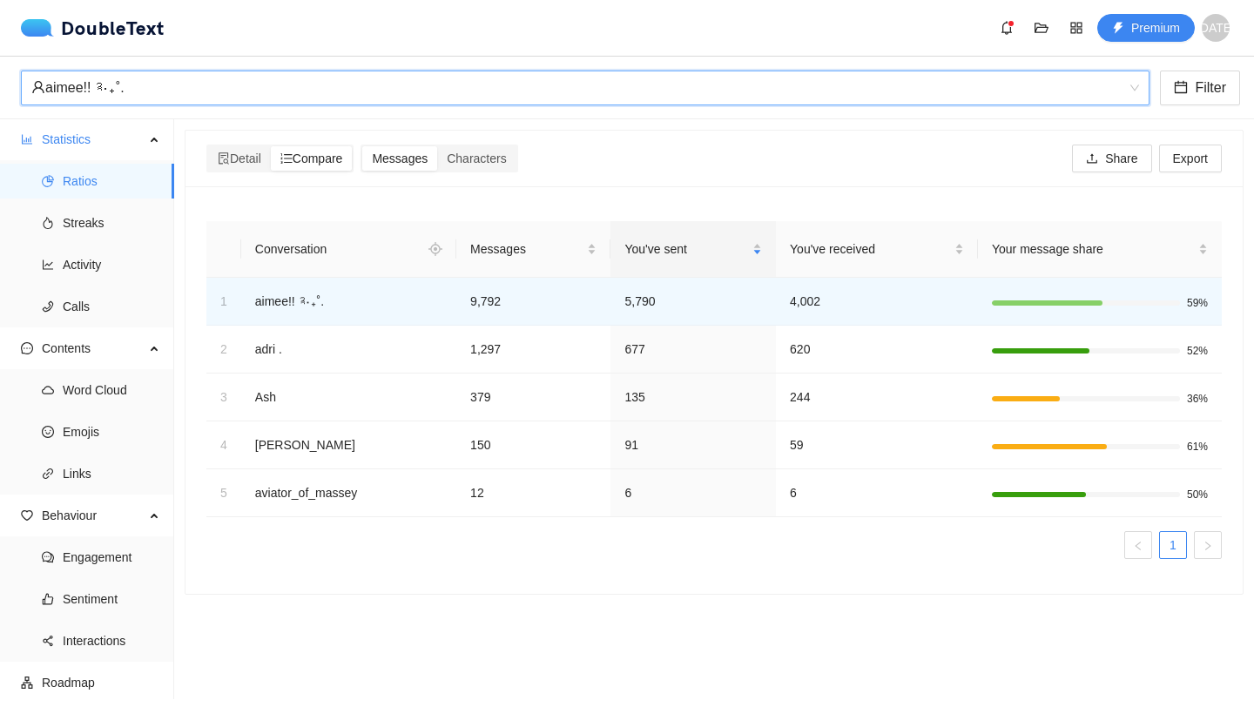
click at [159, 96] on div "aimee!! ༉‧₊˚." at bounding box center [577, 87] width 1092 height 33
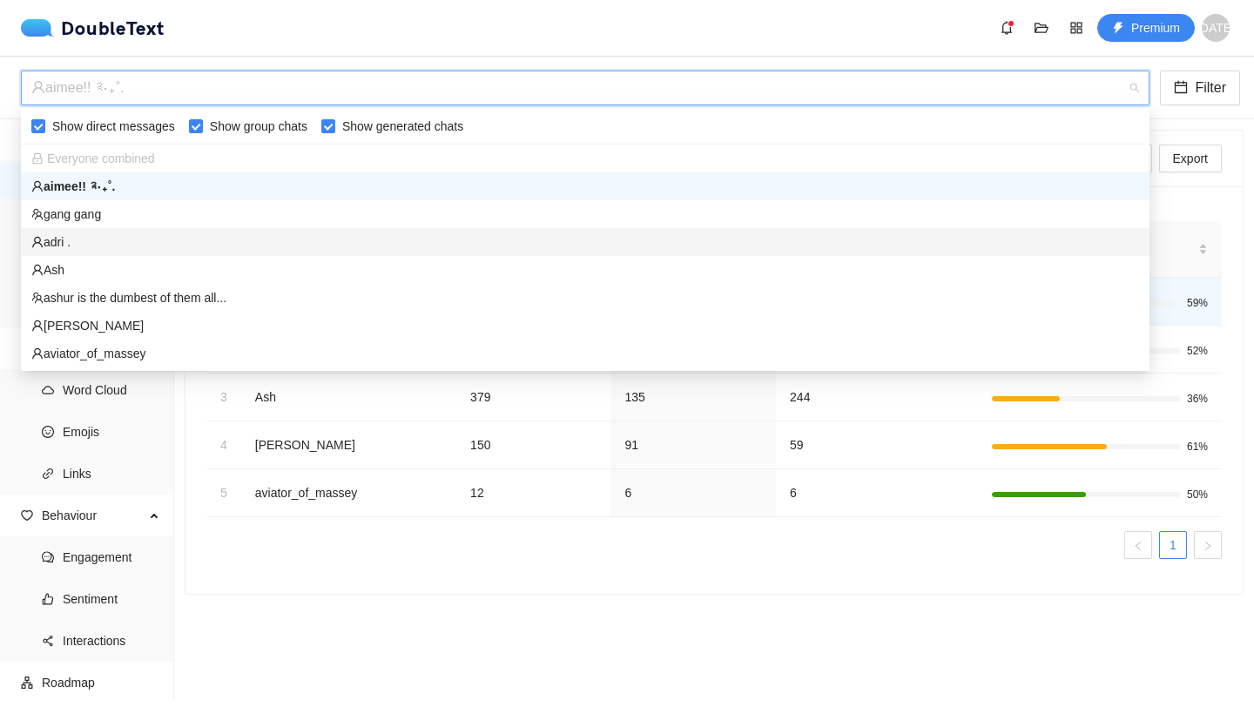
click at [116, 228] on div "adri ." at bounding box center [585, 242] width 1129 height 28
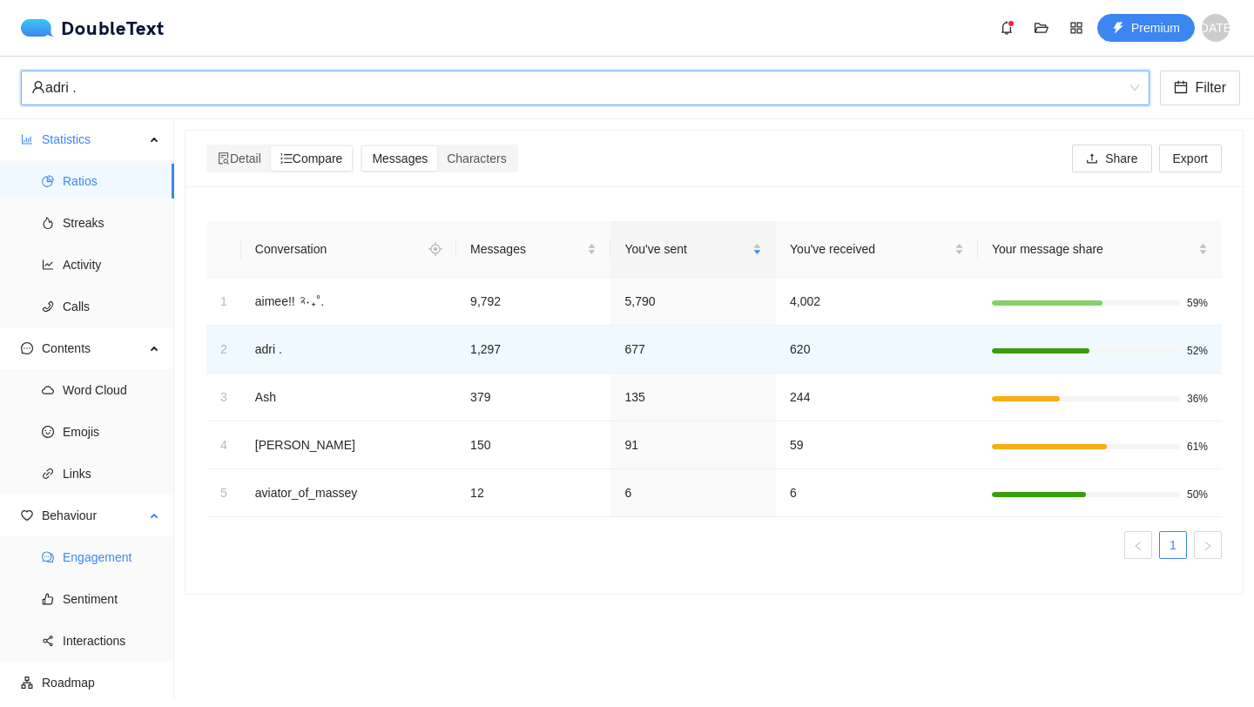
click at [104, 567] on span "Engagement" at bounding box center [112, 557] width 98 height 35
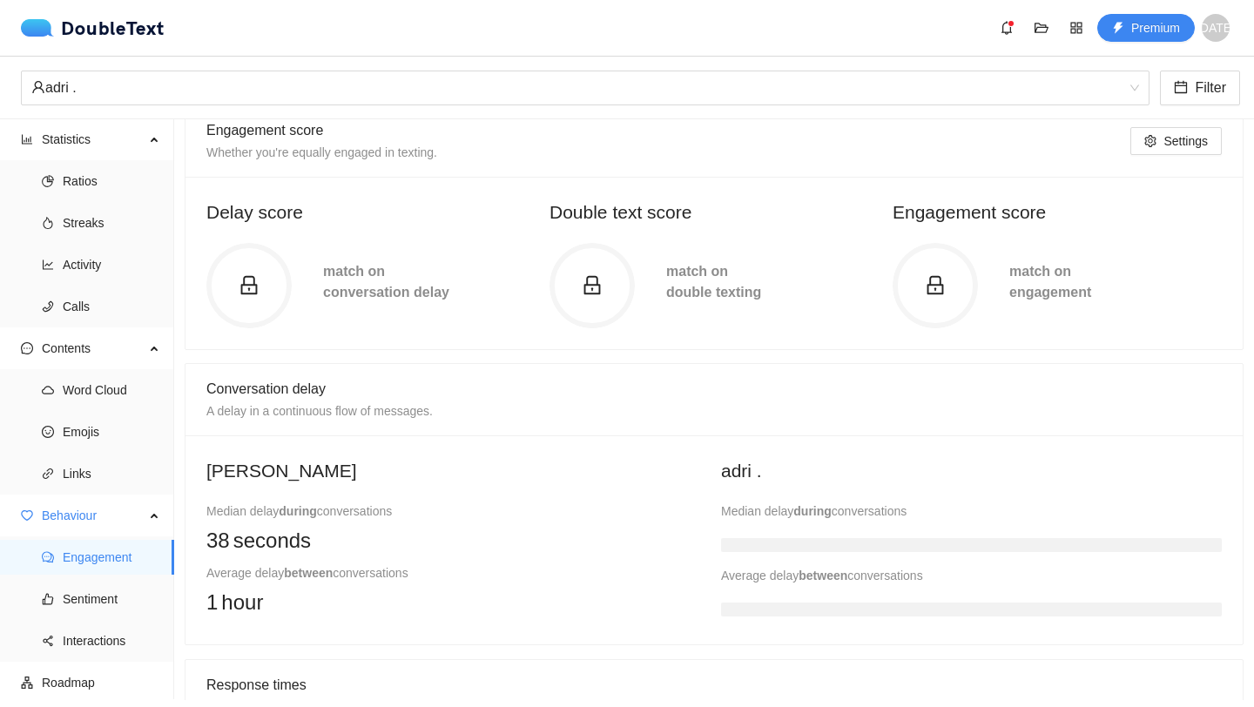
scroll to position [226, 0]
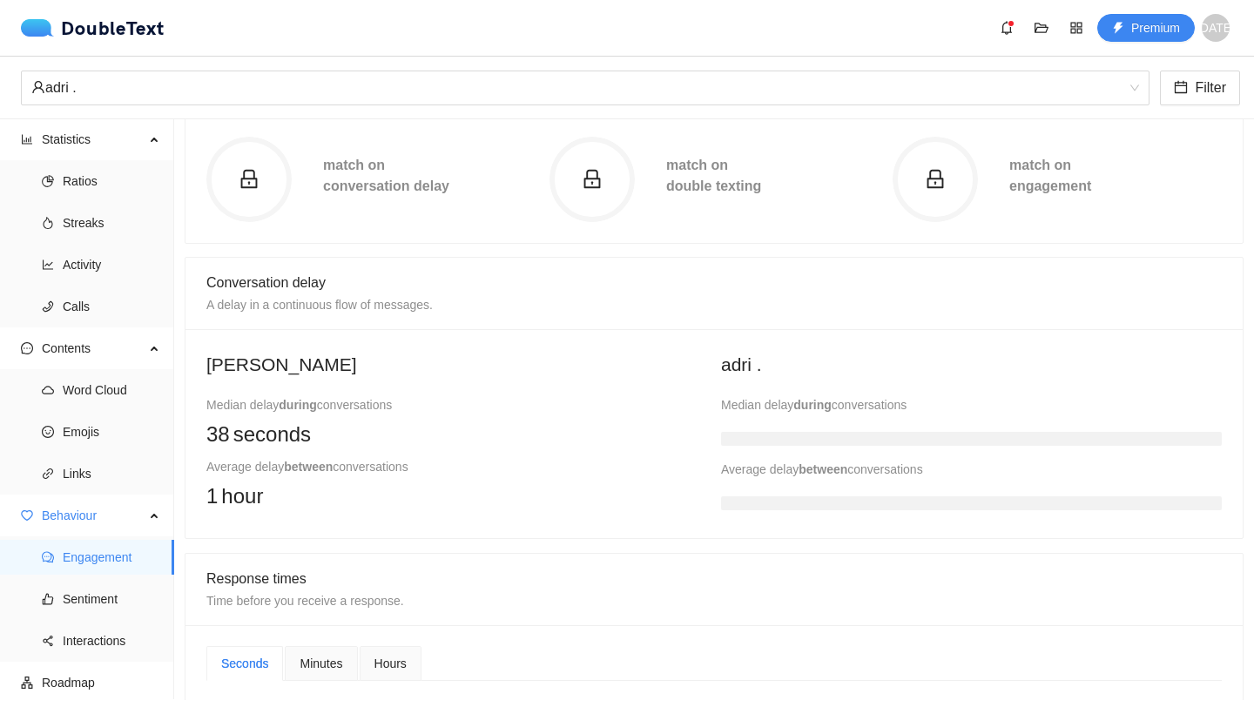
click at [307, 428] on span "seconds" at bounding box center [272, 434] width 78 height 33
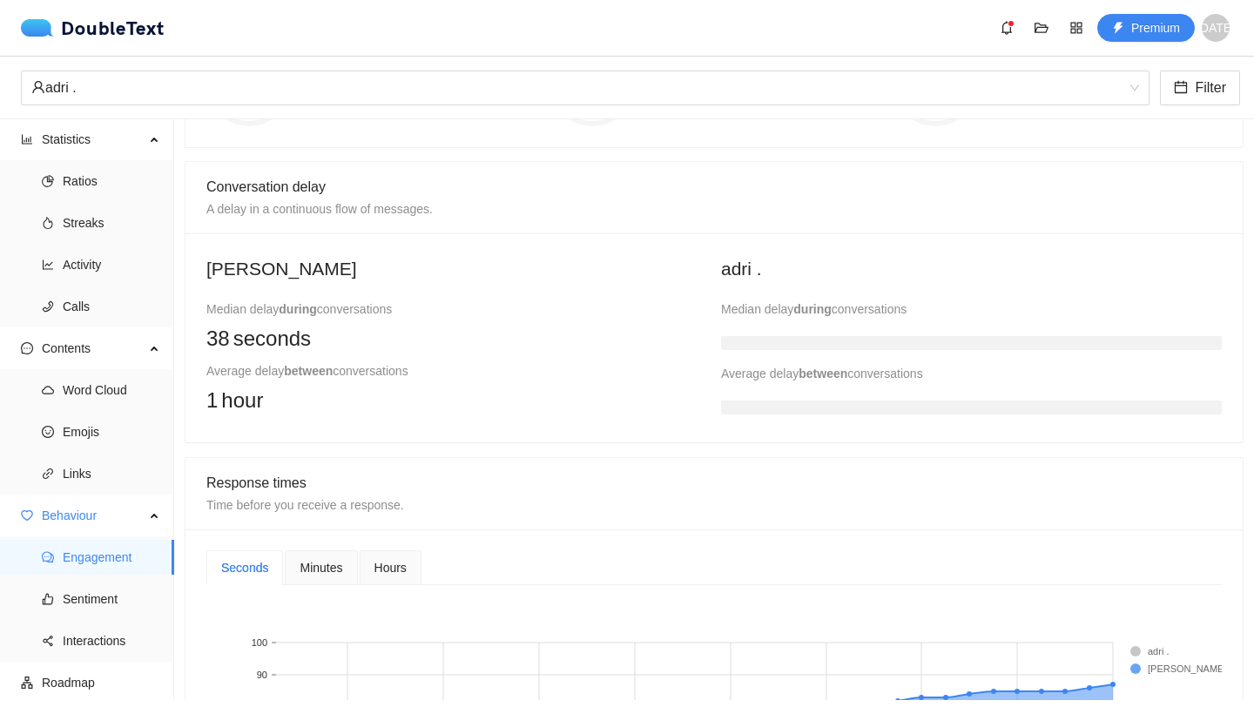
scroll to position [325, 0]
click at [259, 395] on span "hour" at bounding box center [242, 397] width 42 height 33
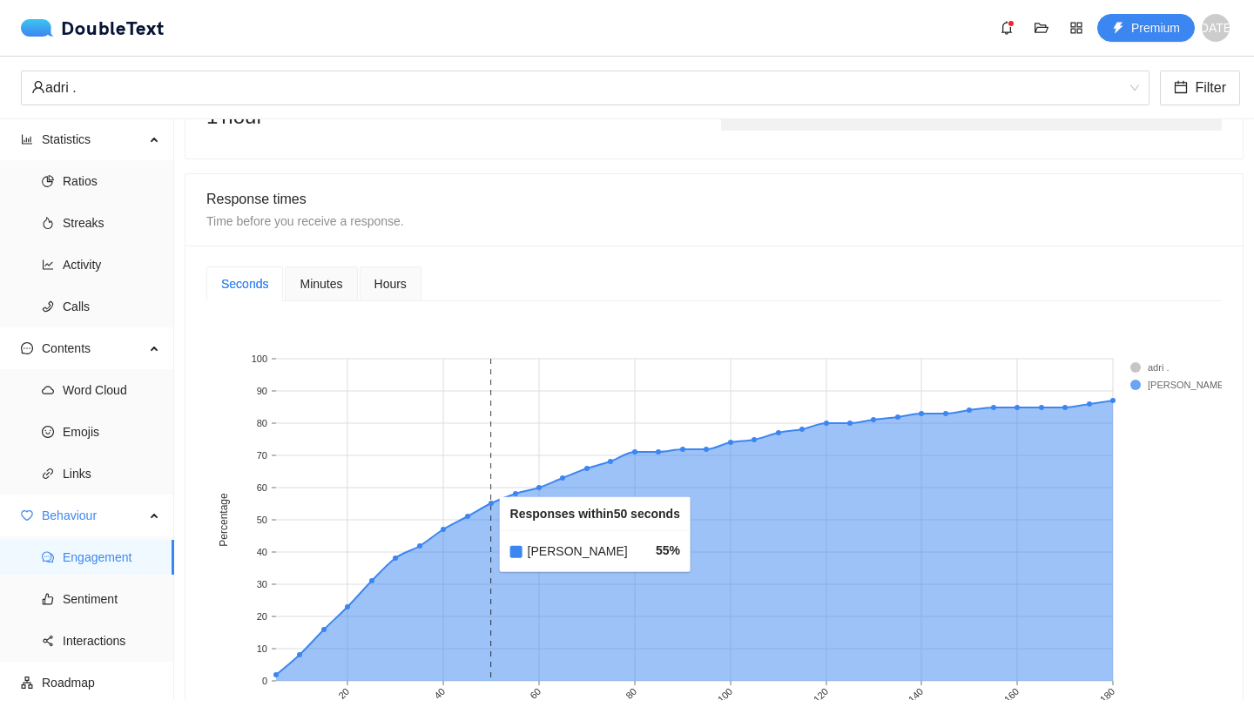
scroll to position [625, 0]
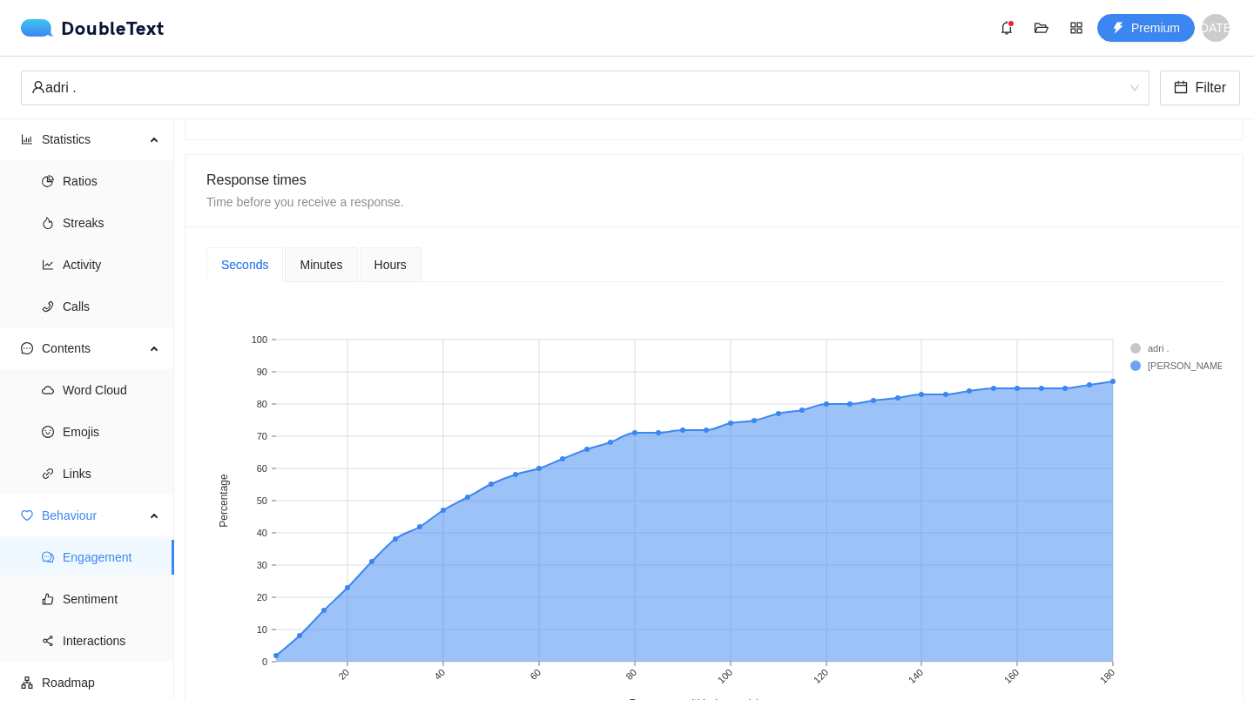
click at [361, 273] on div "Seconds Minutes Hours" at bounding box center [313, 264] width 215 height 35
click at [327, 273] on div "Minutes" at bounding box center [321, 264] width 43 height 19
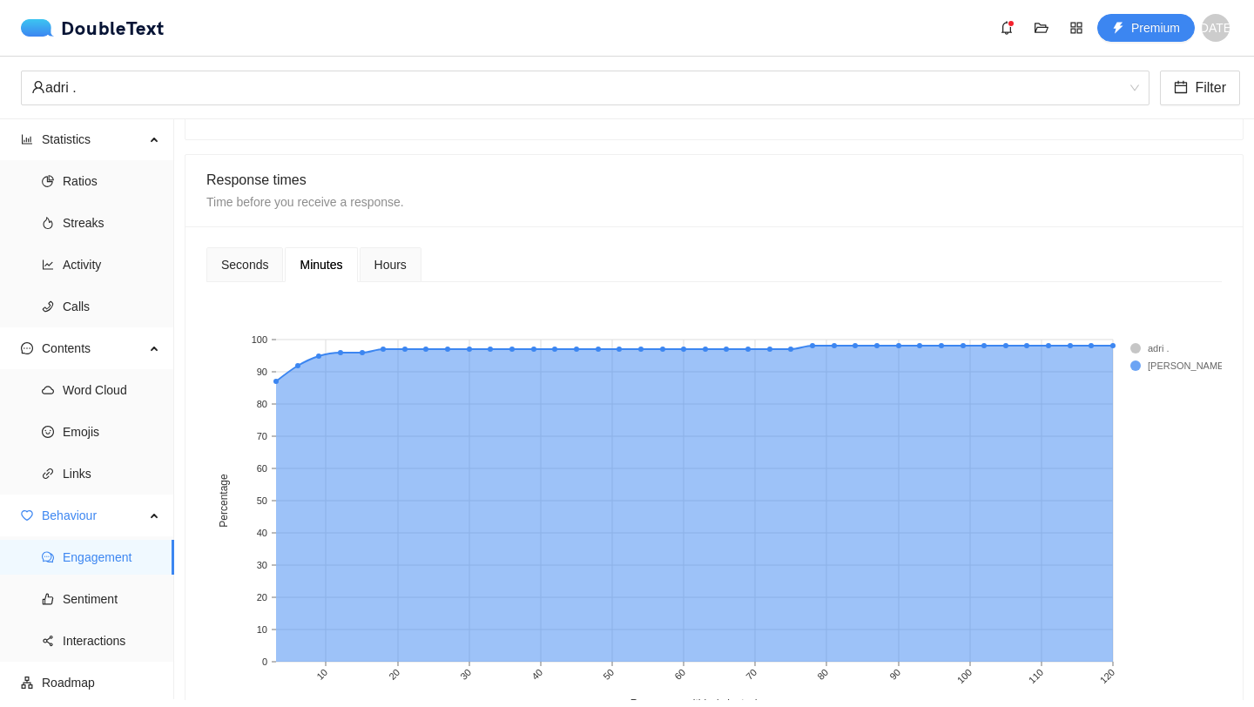
click at [381, 268] on span "Hours" at bounding box center [390, 265] width 32 height 12
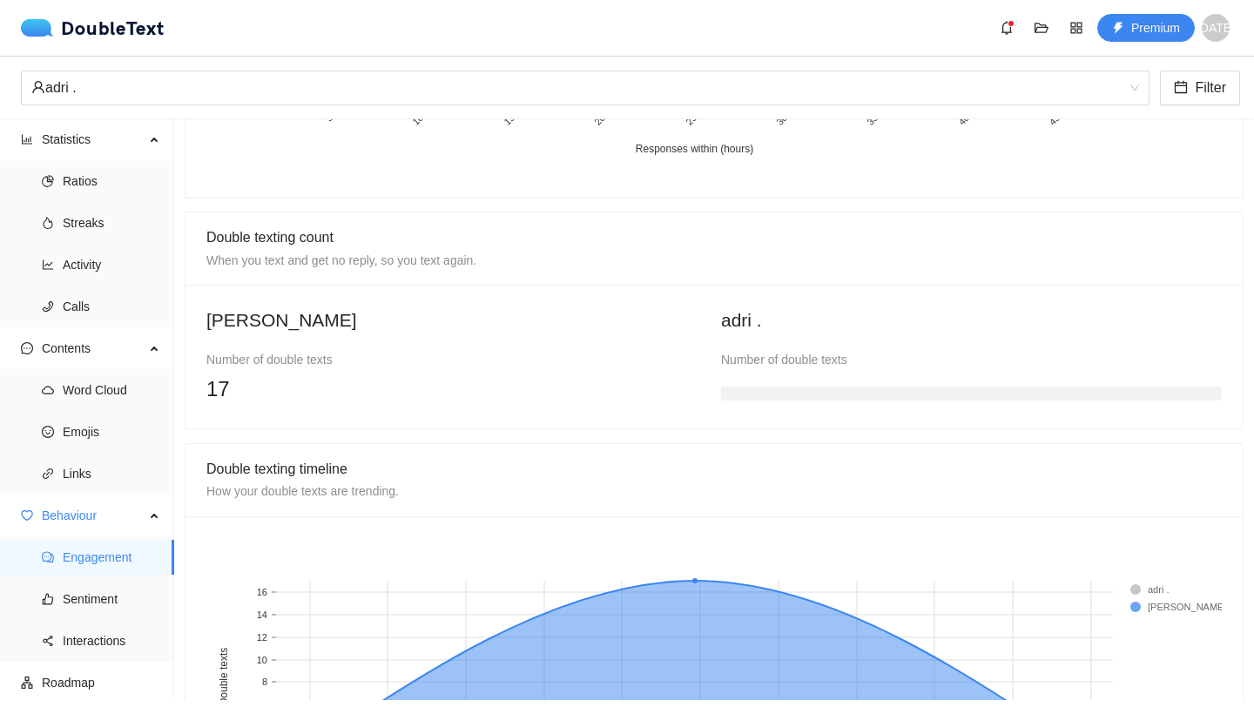
scroll to position [1354, 0]
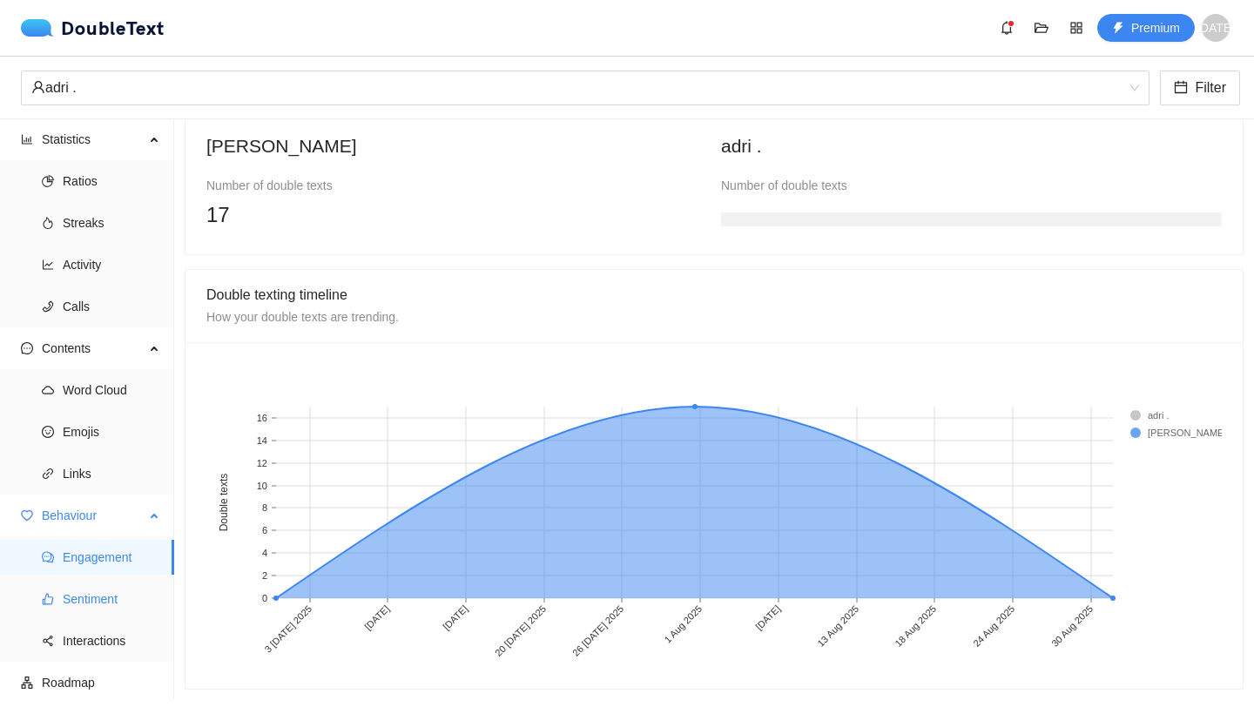
click at [130, 591] on span "Sentiment" at bounding box center [112, 599] width 98 height 35
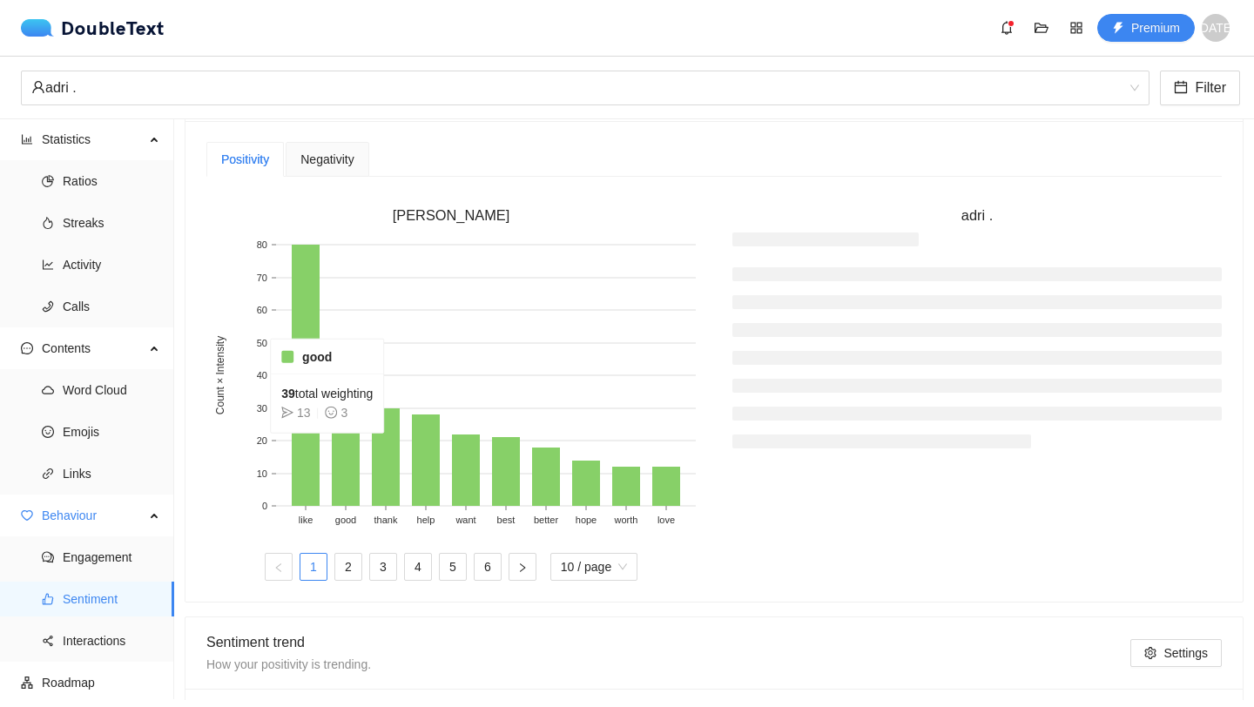
scroll to position [464, 0]
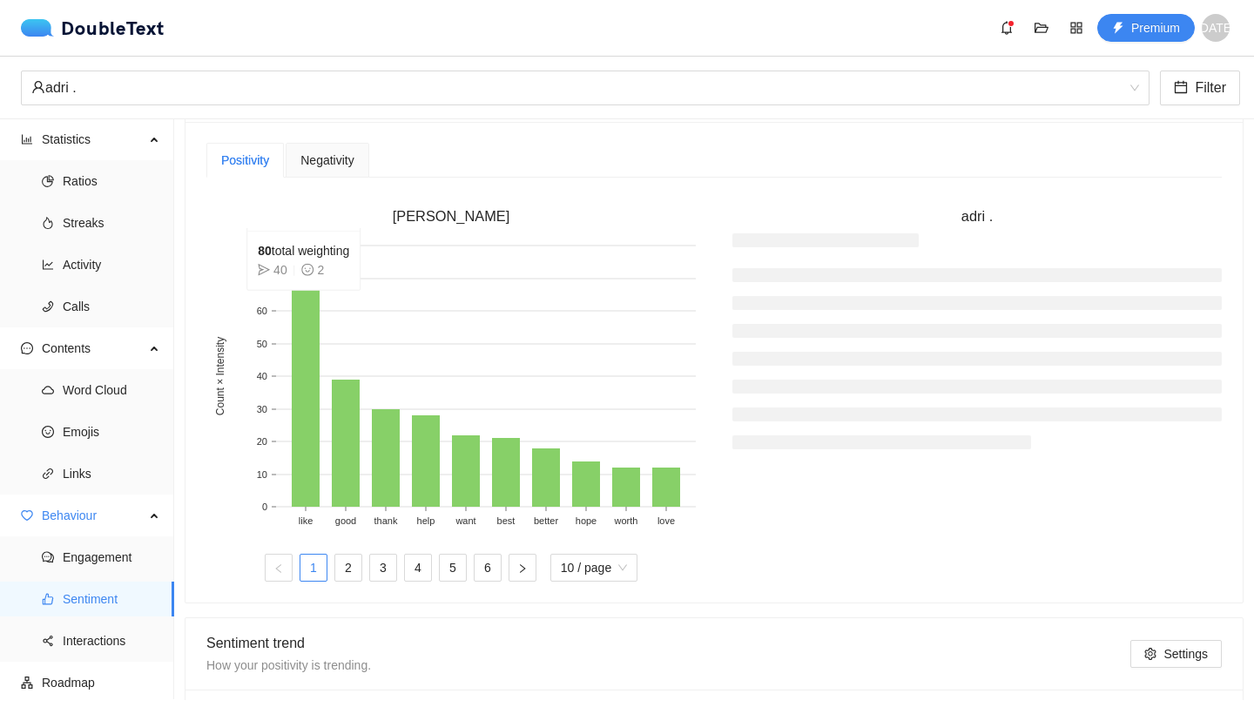
click at [309, 303] on rect at bounding box center [306, 376] width 28 height 261
click at [342, 580] on link "2" at bounding box center [348, 568] width 26 height 26
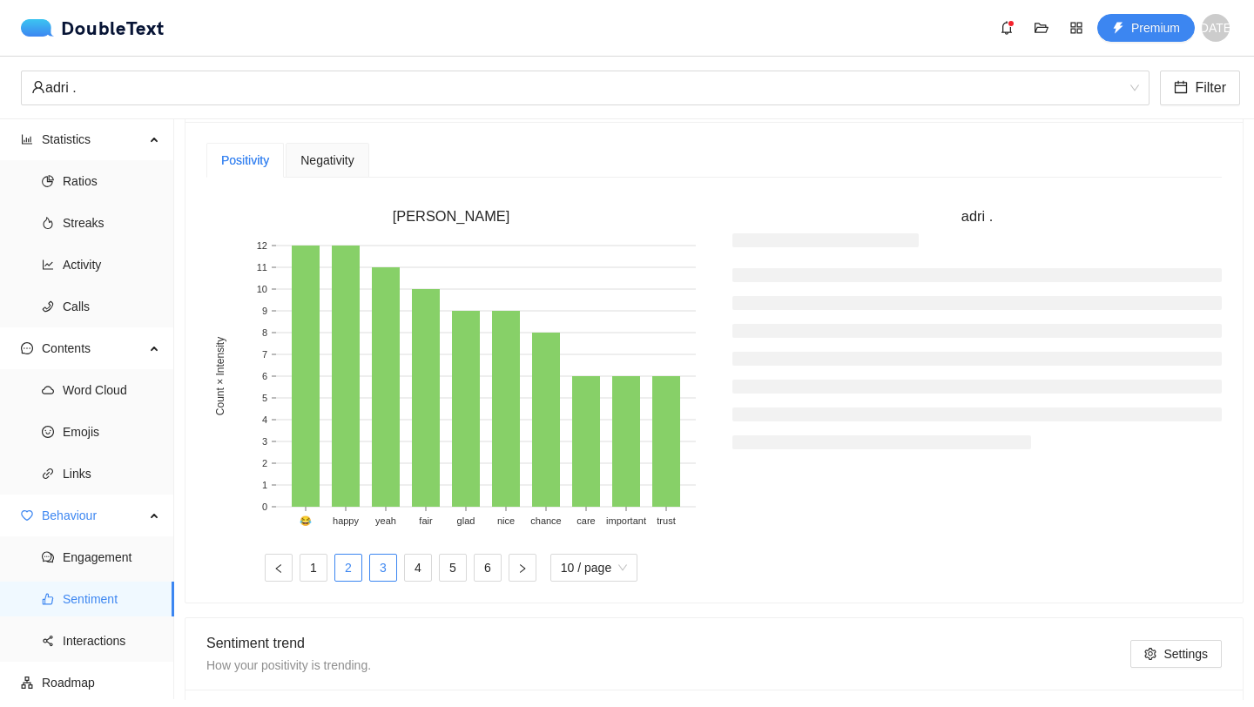
click at [378, 569] on link "3" at bounding box center [383, 568] width 26 height 26
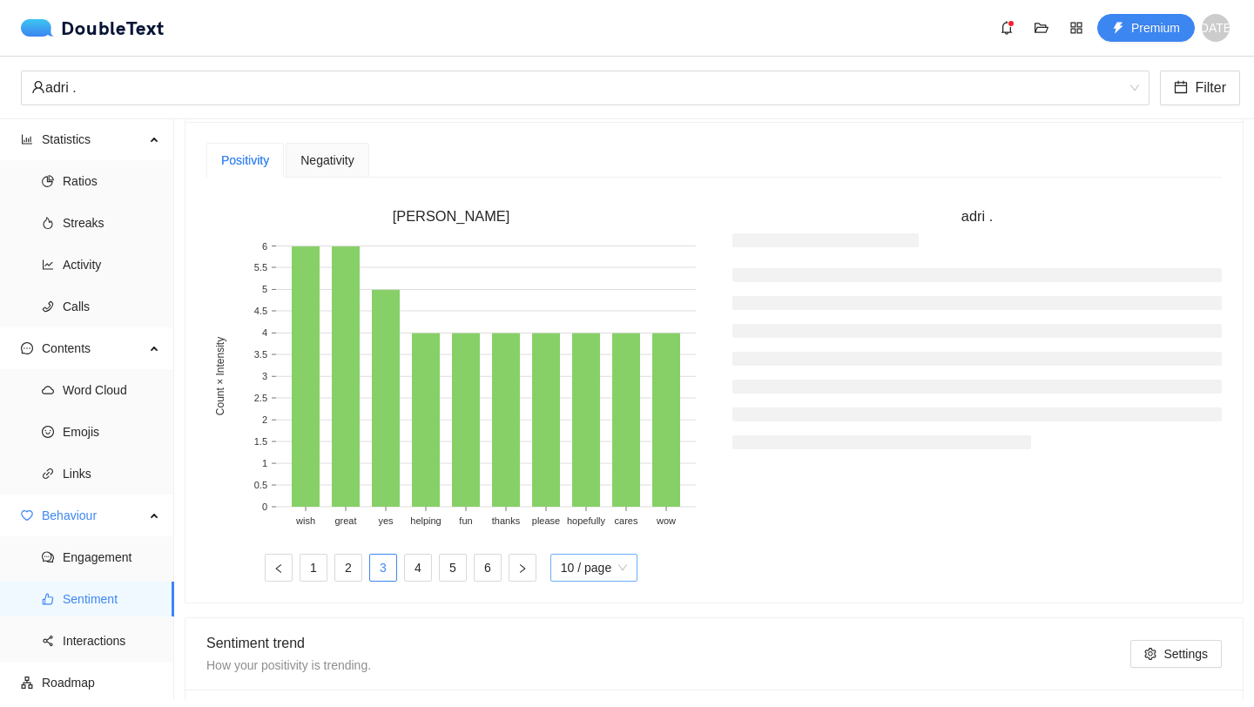
click at [574, 569] on span "10 / page" at bounding box center [594, 568] width 66 height 26
click at [588, 610] on div "10 / page" at bounding box center [594, 602] width 69 height 19
click at [588, 610] on div "adri 's analysis is hidden Reveal it by upgrading to premium . Sentiment summar…" at bounding box center [714, 373] width 1059 height 1415
click at [590, 580] on span "10 / page" at bounding box center [594, 568] width 66 height 26
click at [584, 644] on div "20 / page" at bounding box center [595, 631] width 90 height 28
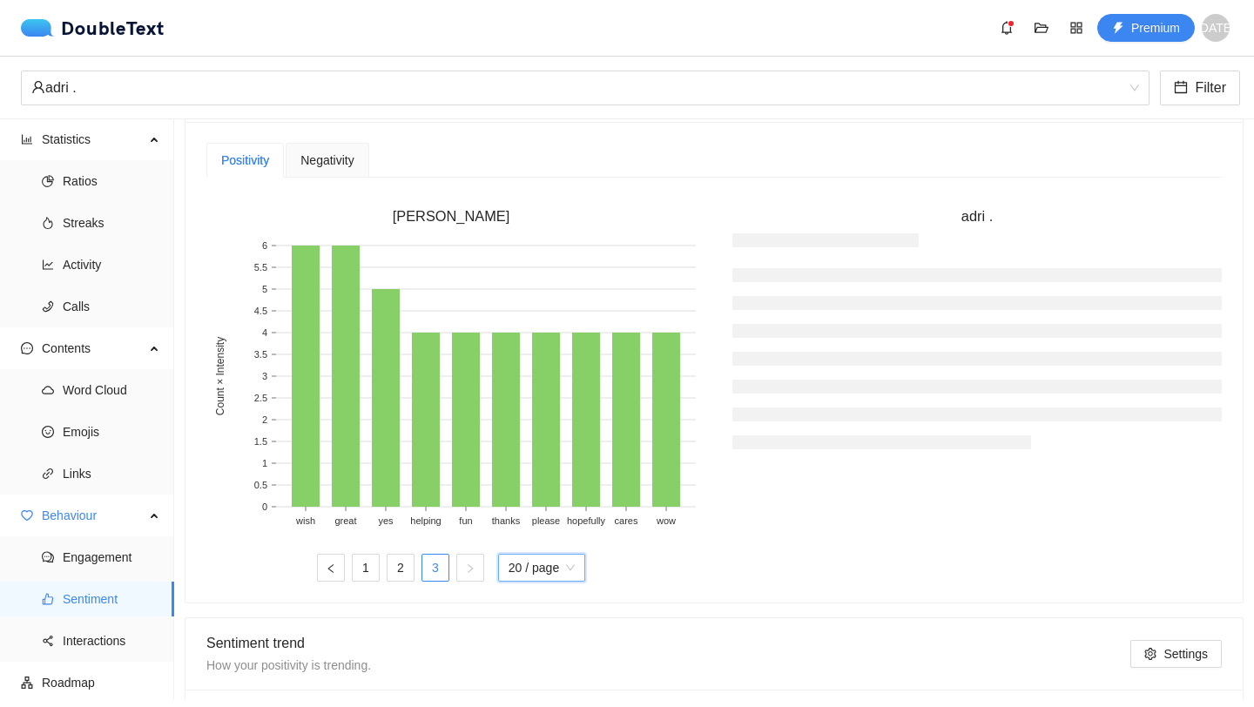
click at [515, 560] on span "20 / page" at bounding box center [542, 568] width 66 height 26
click at [361, 564] on link "1" at bounding box center [366, 568] width 26 height 26
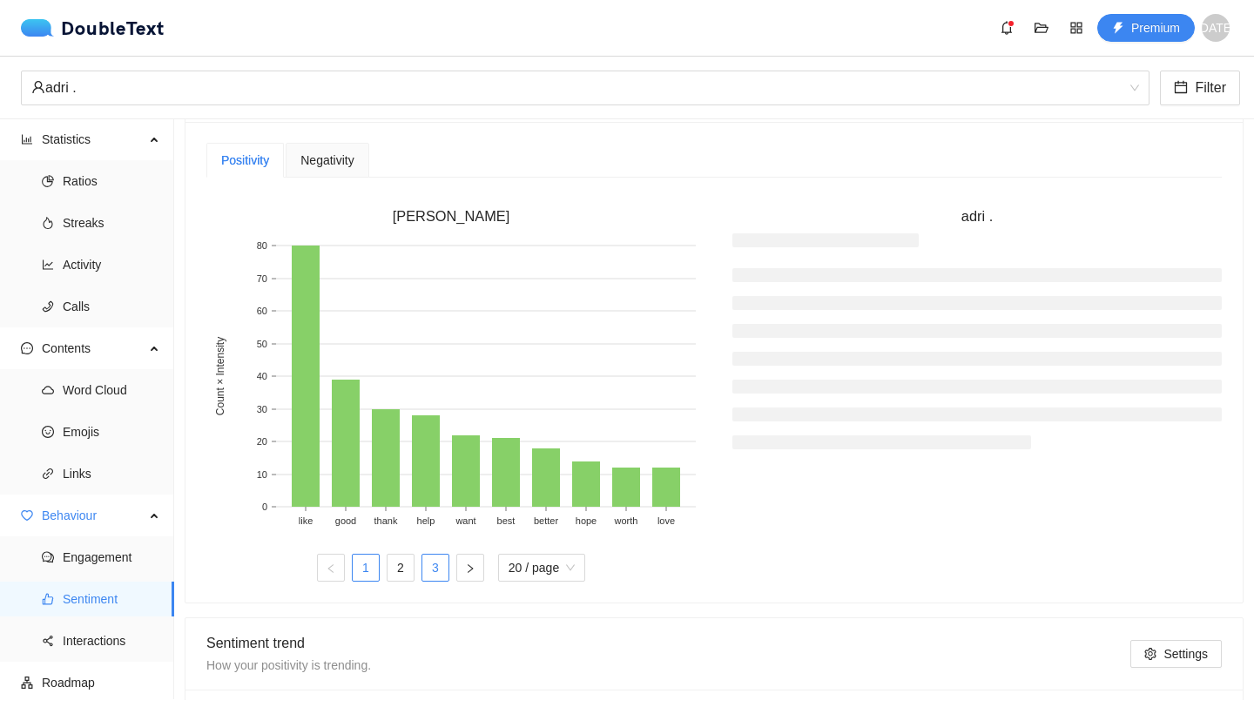
click at [443, 572] on link "3" at bounding box center [435, 568] width 26 height 26
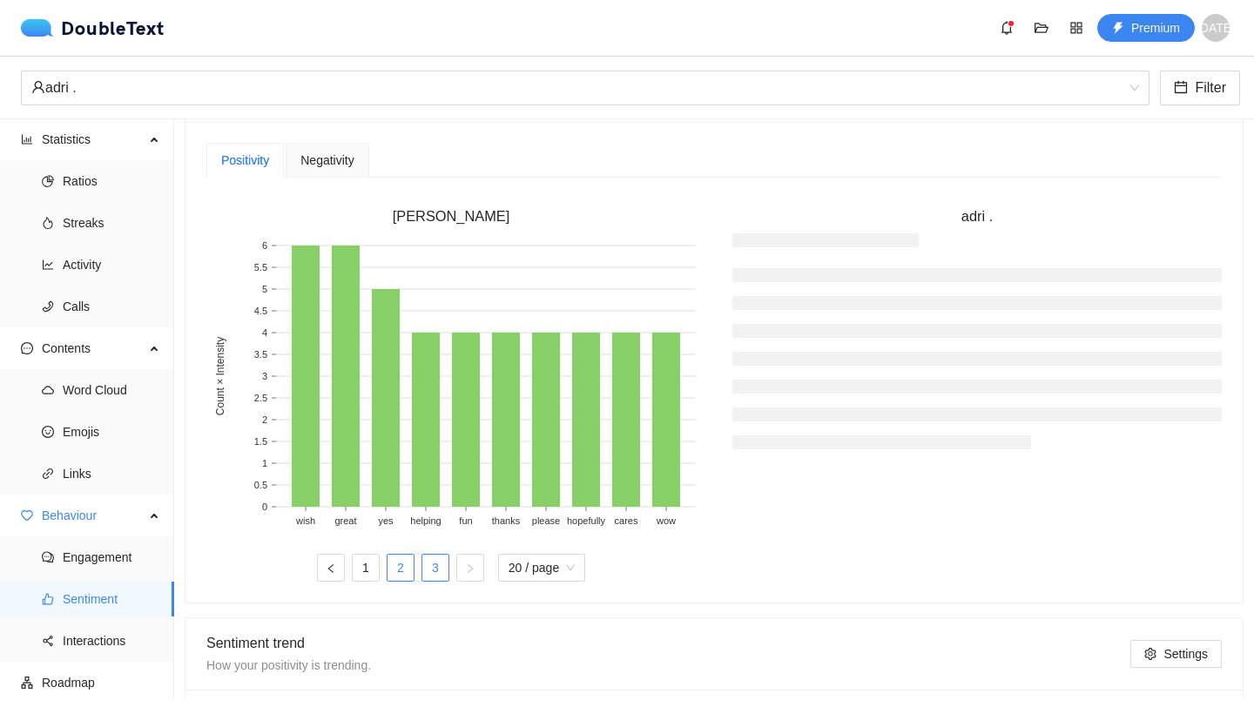
click at [399, 561] on link "2" at bounding box center [401, 568] width 26 height 26
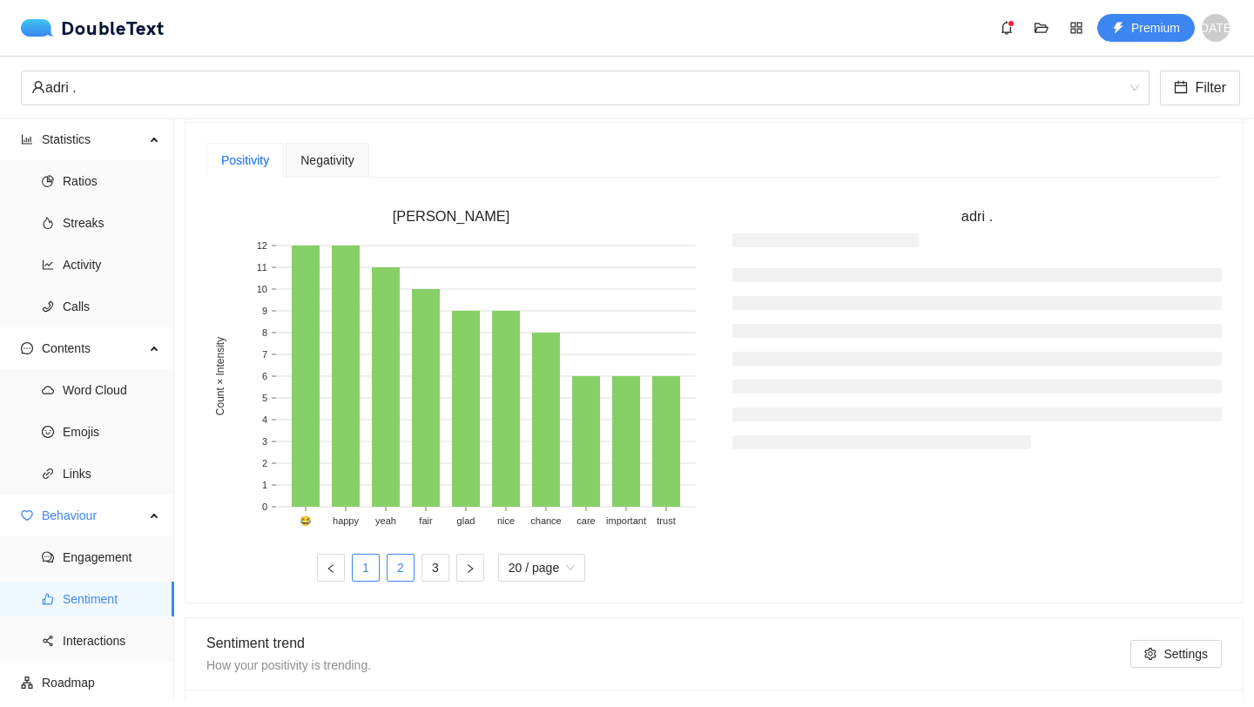
click at [366, 570] on link "1" at bounding box center [366, 568] width 26 height 26
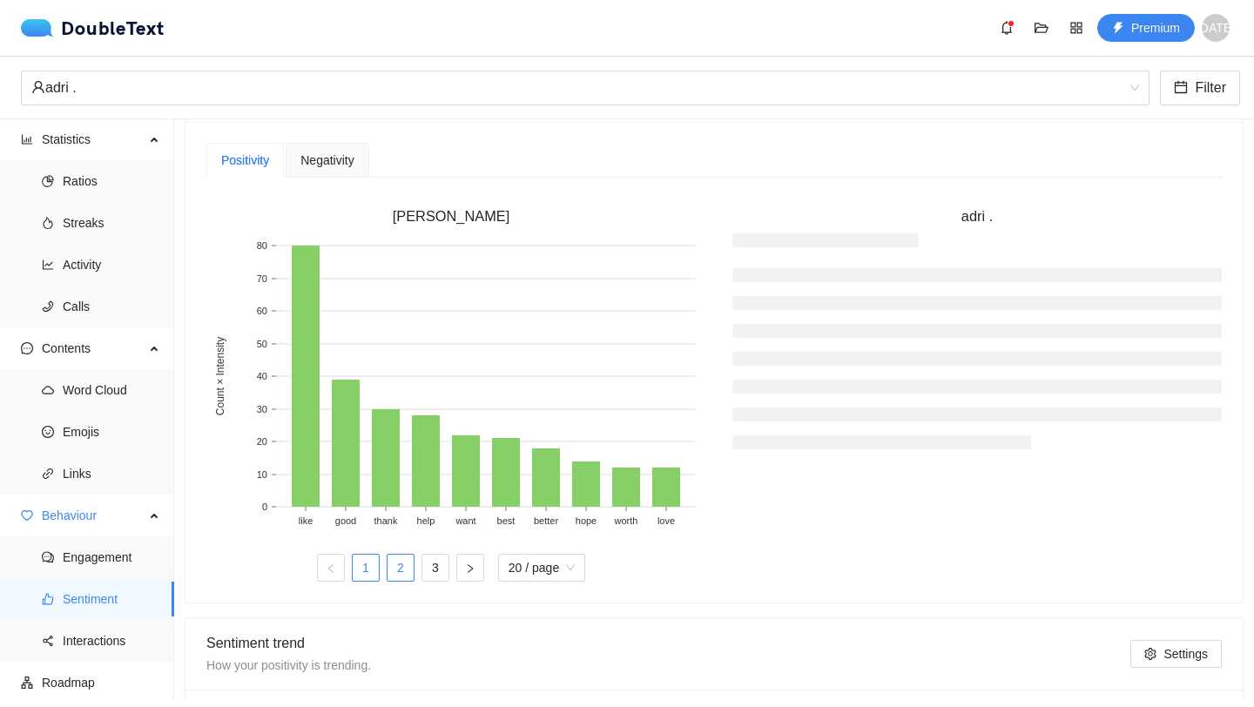
click at [400, 572] on link "2" at bounding box center [401, 568] width 26 height 26
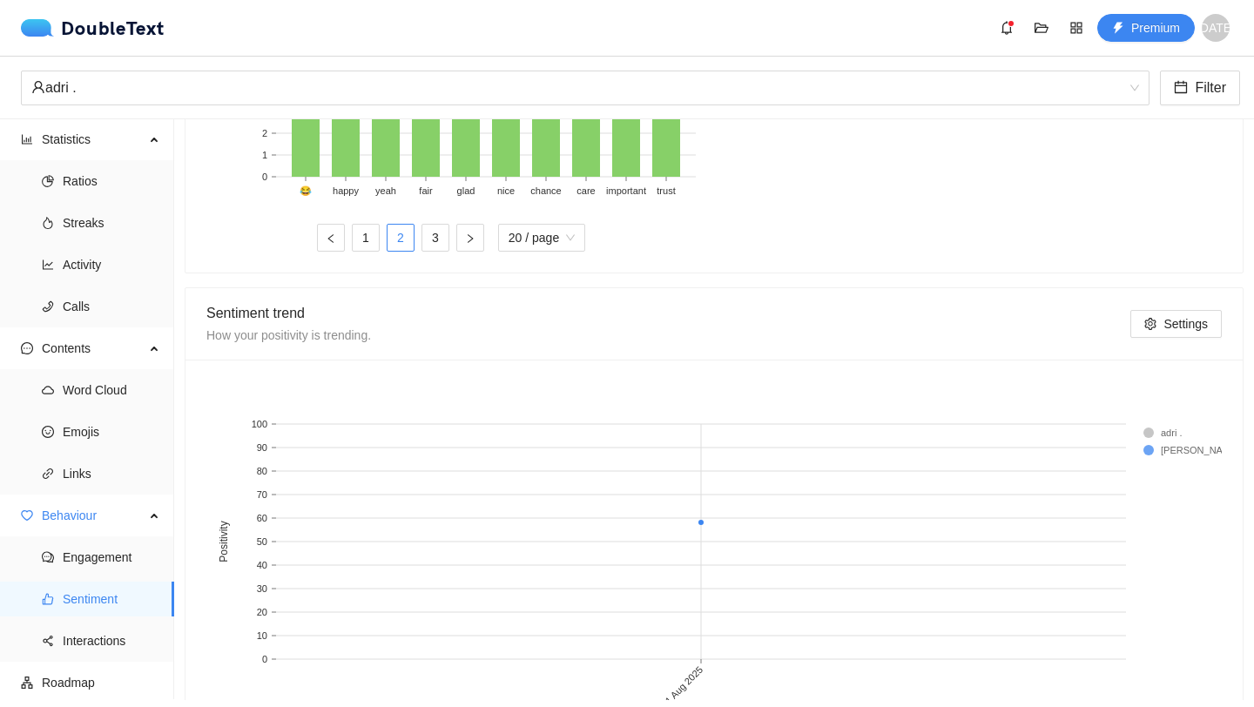
scroll to position [855, 0]
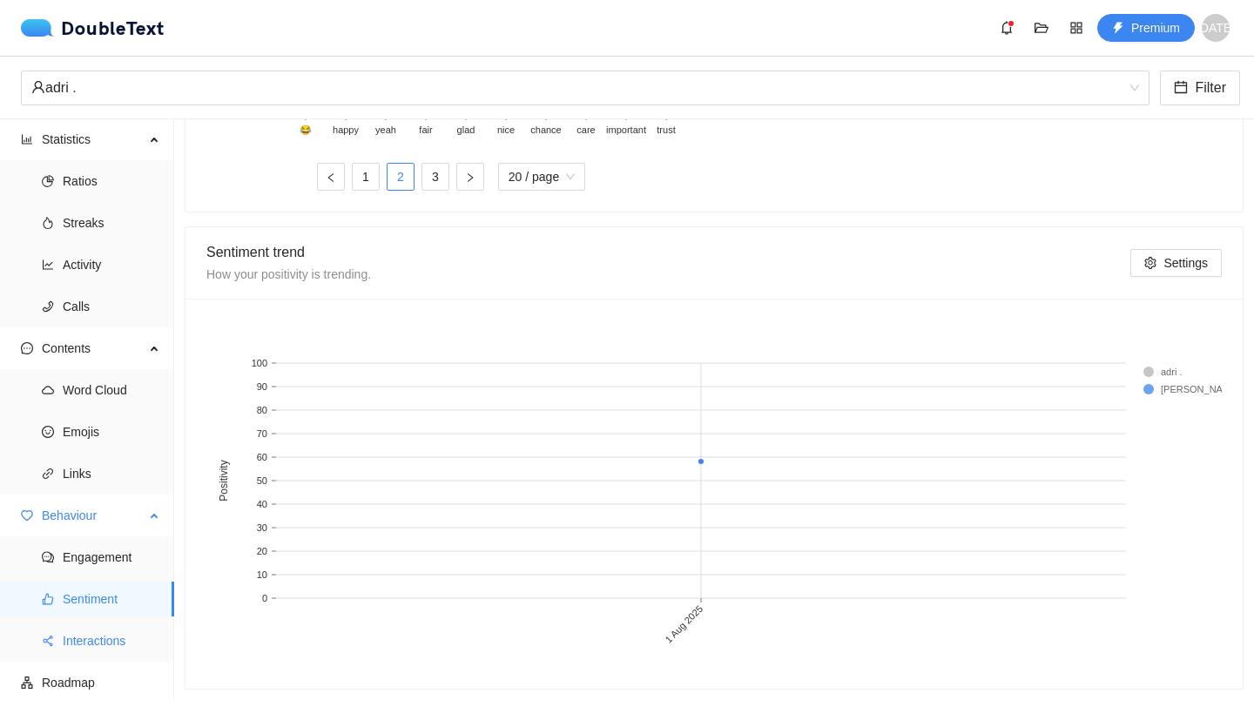
click at [120, 637] on span "Interactions" at bounding box center [112, 641] width 98 height 35
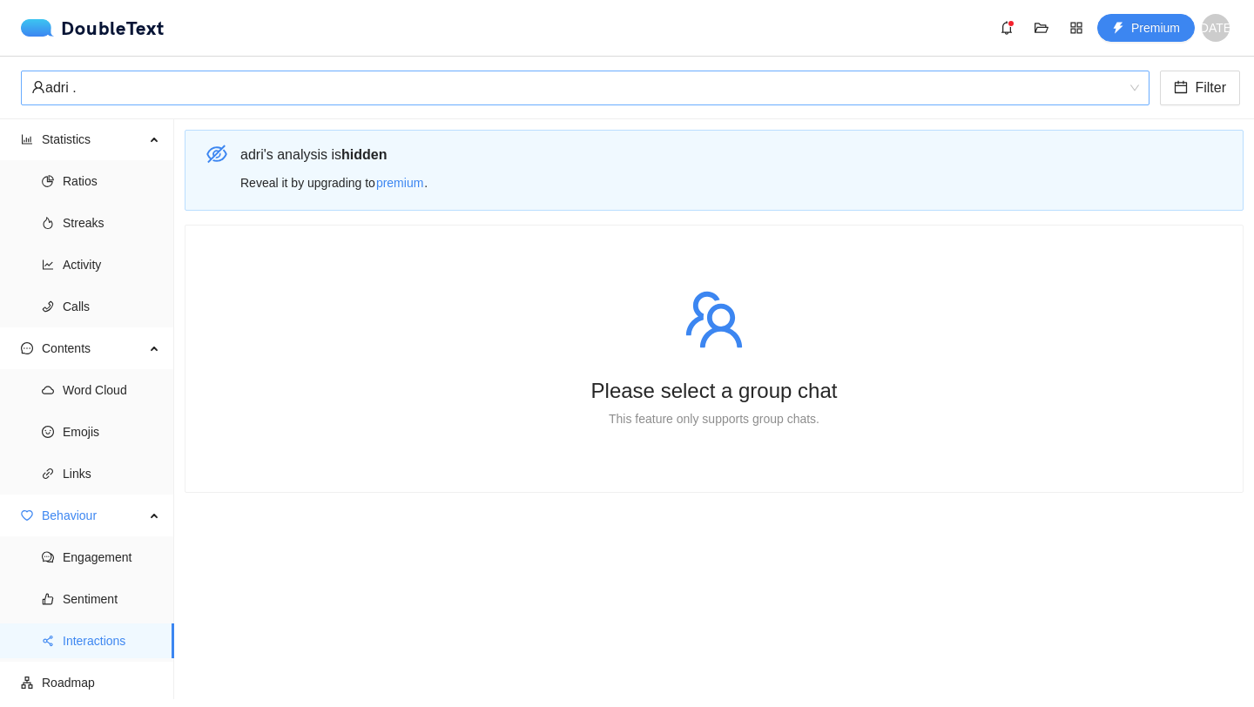
click at [320, 87] on div "adri ." at bounding box center [577, 87] width 1092 height 33
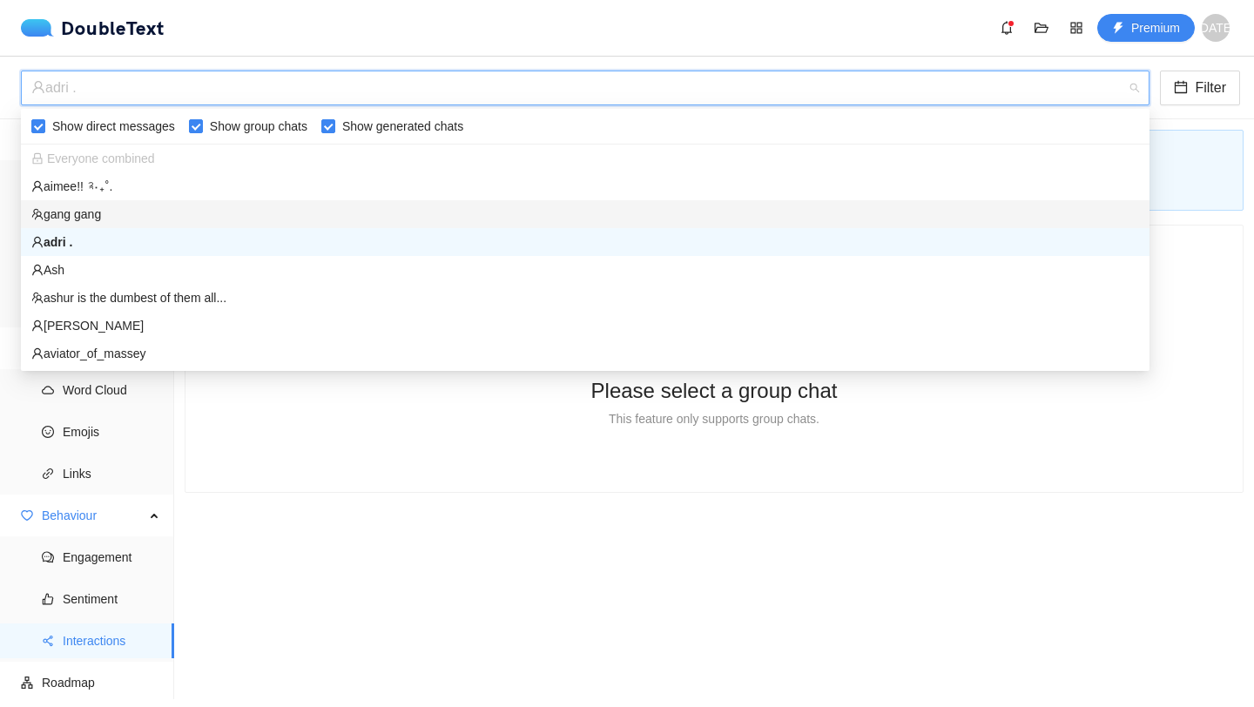
click at [132, 216] on div "gang gang" at bounding box center [585, 214] width 1108 height 19
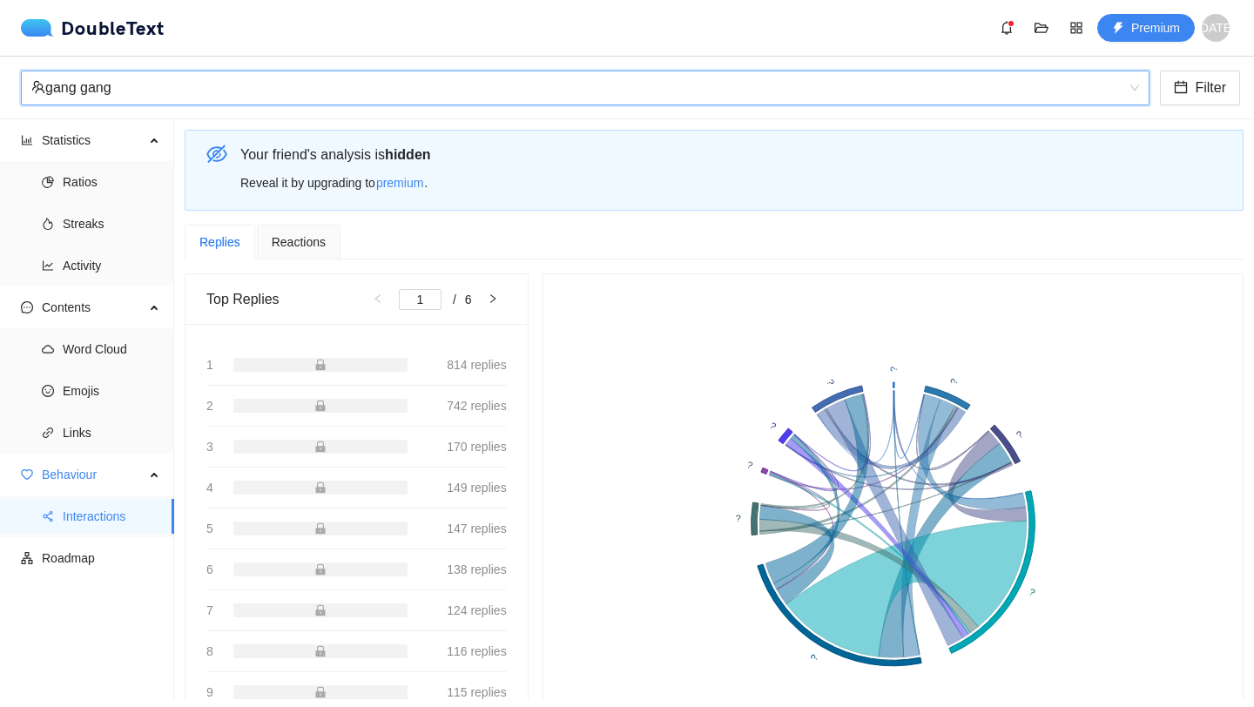
click at [738, 85] on div "gang gang" at bounding box center [577, 87] width 1092 height 33
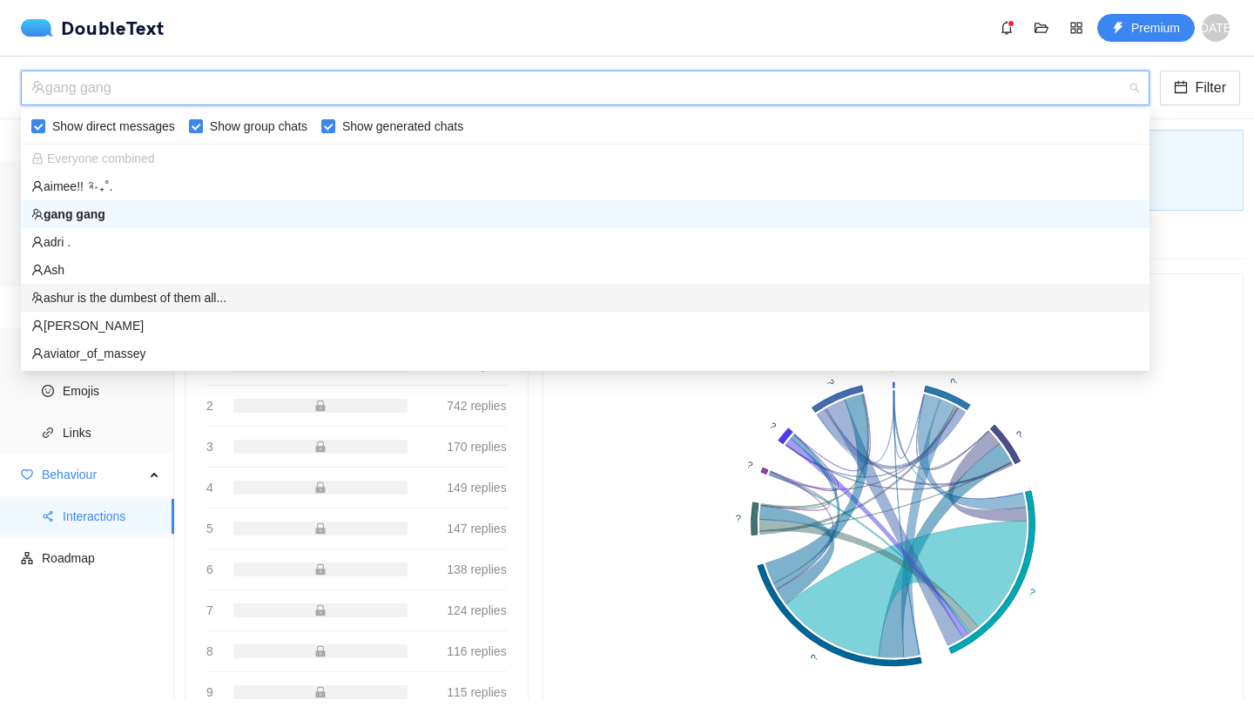
click at [178, 293] on div "ashur is the dumbest of them all..." at bounding box center [585, 297] width 1108 height 19
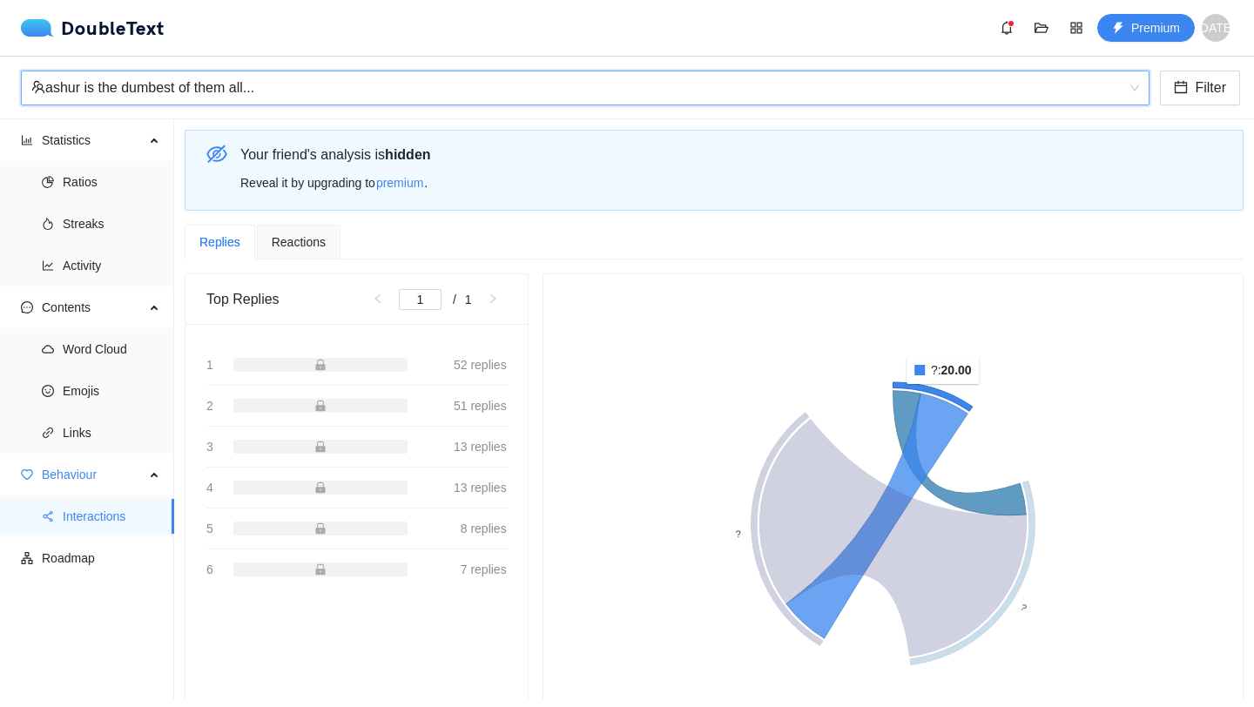
click at [947, 396] on icon at bounding box center [932, 396] width 79 height 29
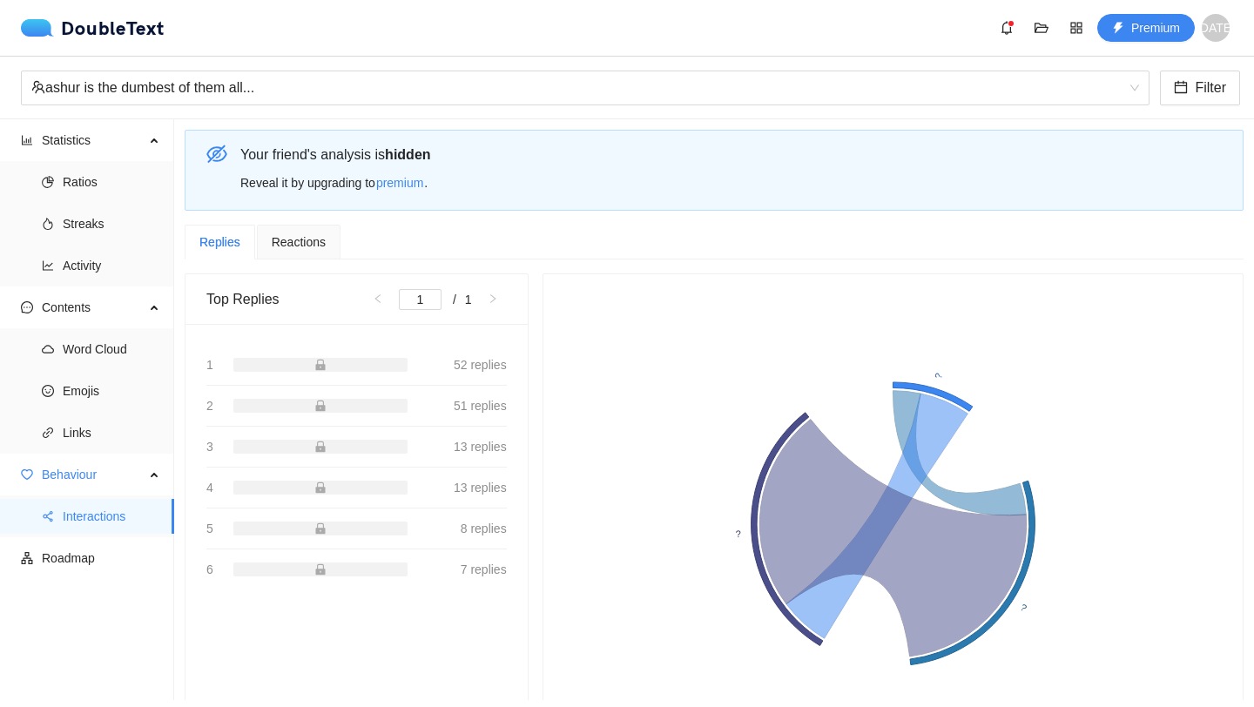
click at [454, 355] on span "52 replies" at bounding box center [480, 364] width 53 height 19
click at [464, 362] on span "52 replies" at bounding box center [480, 364] width 53 height 19
click at [118, 412] on ul "Word Cloud Emojis Links" at bounding box center [86, 390] width 173 height 125
click at [100, 435] on span "Links" at bounding box center [112, 432] width 98 height 35
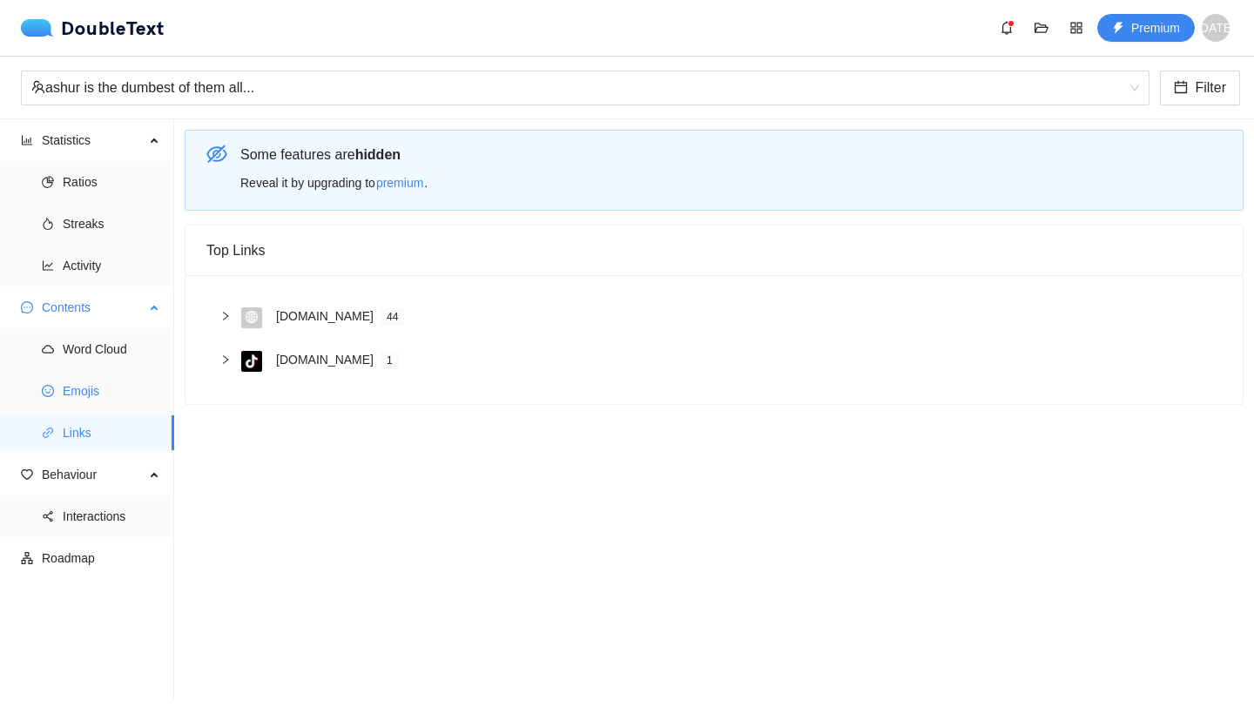
click at [99, 407] on span "Emojis" at bounding box center [112, 391] width 98 height 35
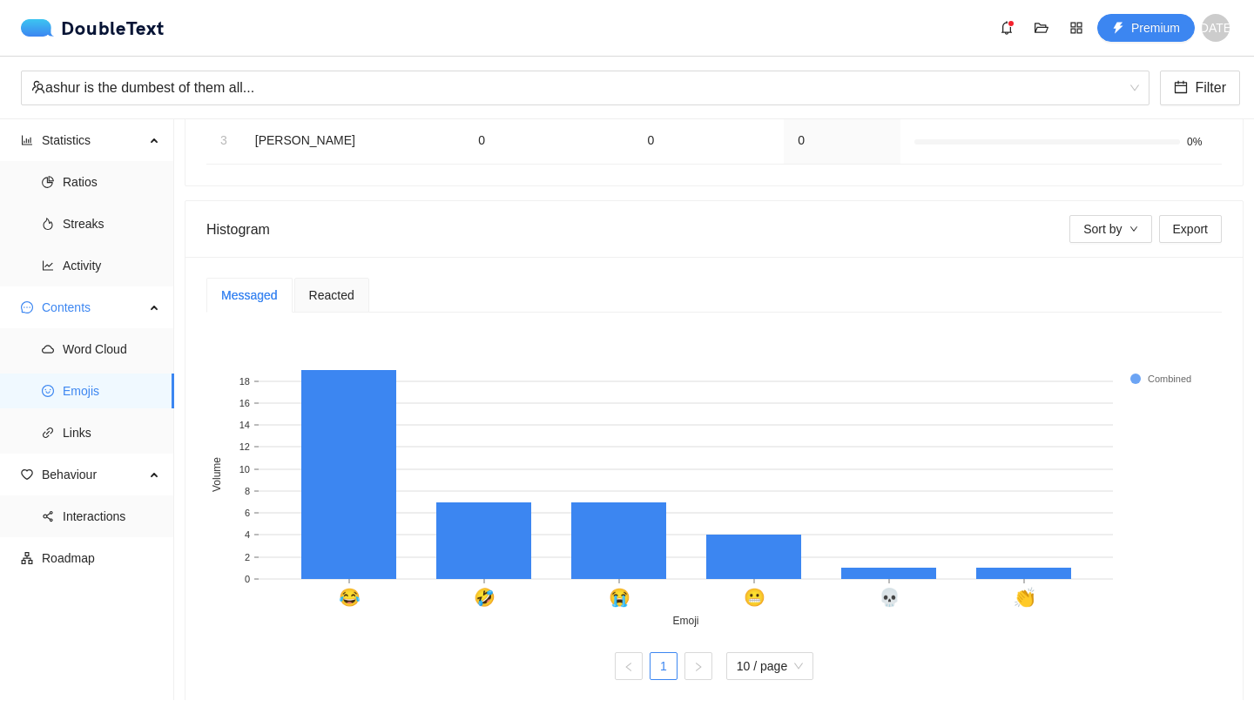
scroll to position [226, 0]
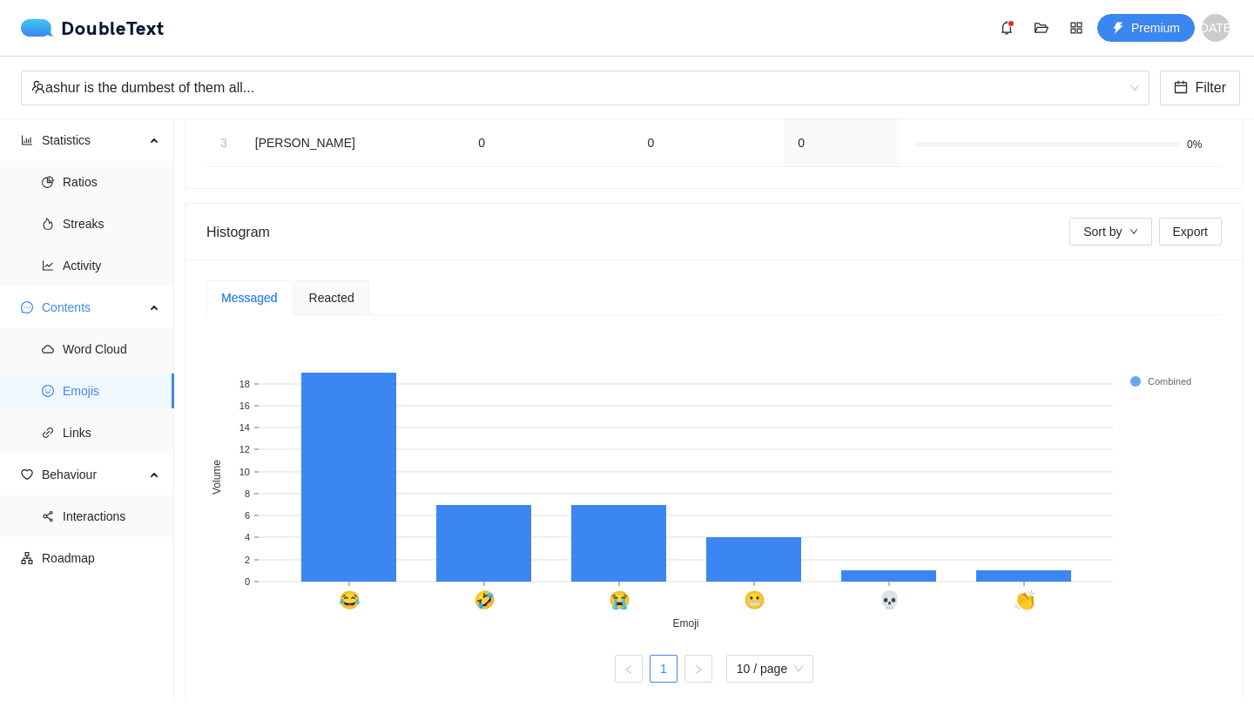
click at [334, 282] on div "Reacted" at bounding box center [331, 297] width 75 height 35
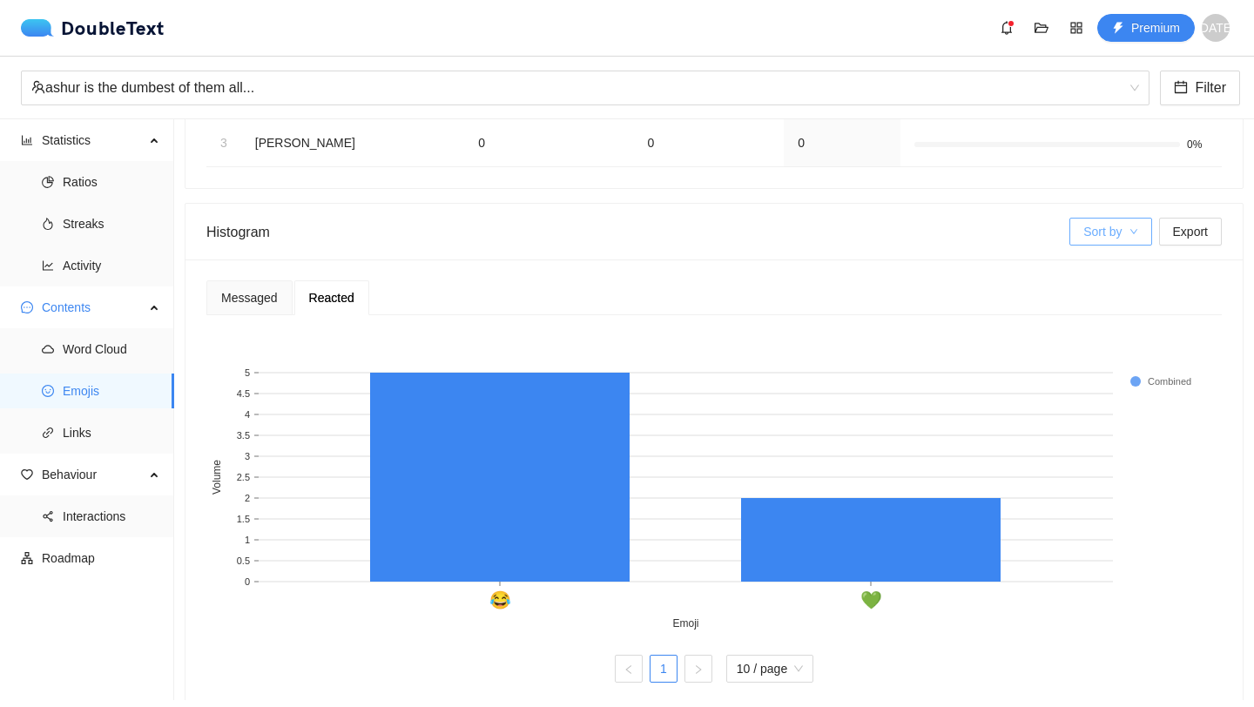
click at [1111, 239] on span "Sort by" at bounding box center [1102, 231] width 38 height 19
click at [559, 105] on div "ashur is the dumbest of them all..." at bounding box center [585, 88] width 1129 height 35
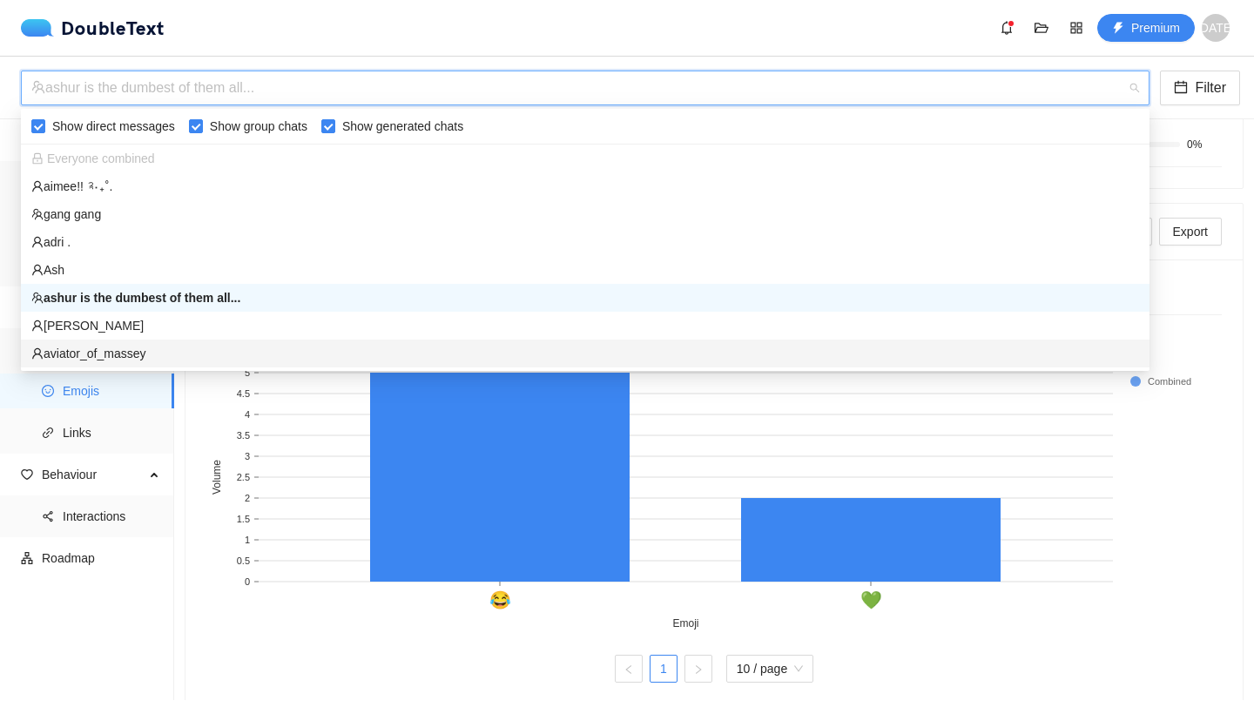
click at [145, 409] on ul "Word Cloud Emojis Links" at bounding box center [86, 390] width 173 height 125
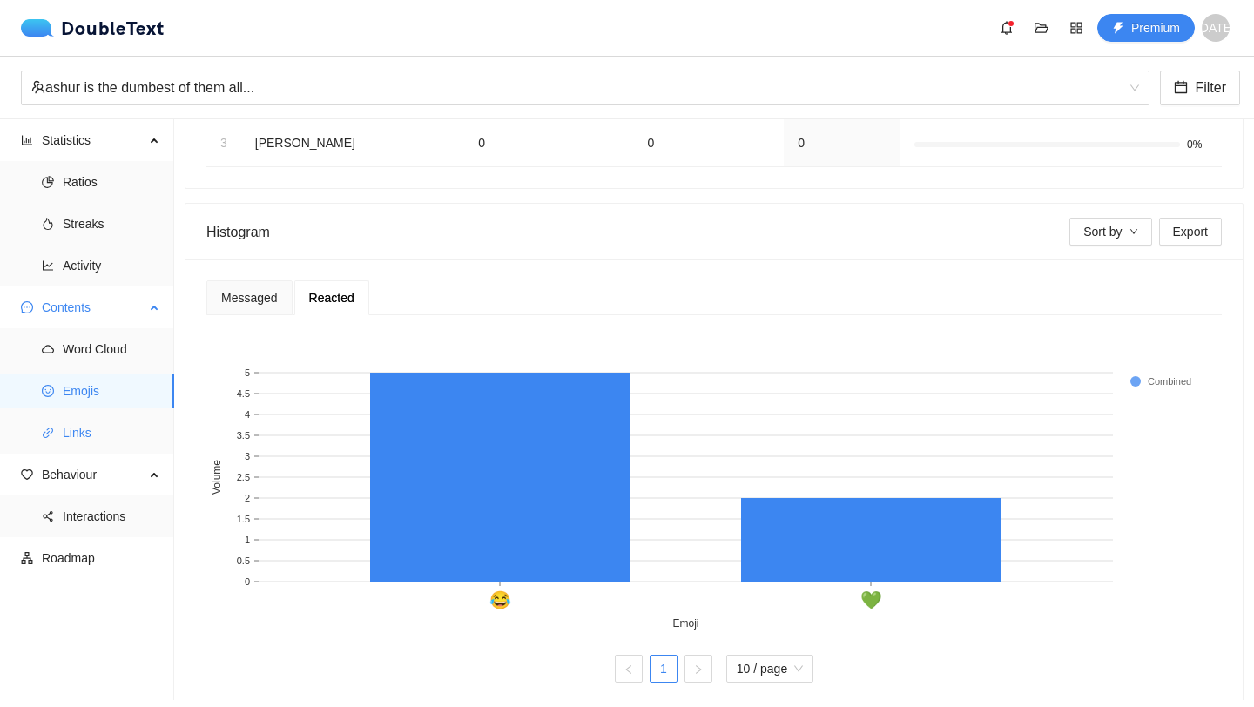
click at [134, 440] on span "Links" at bounding box center [112, 432] width 98 height 35
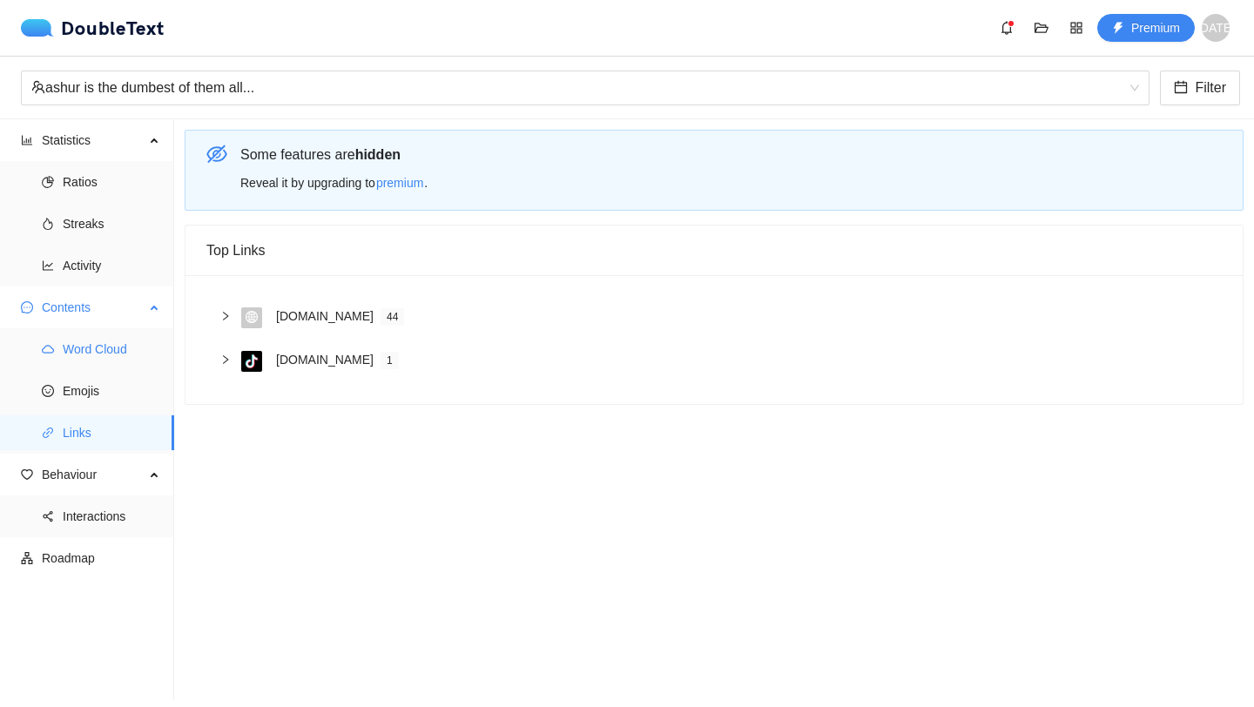
click at [115, 345] on span "Word Cloud" at bounding box center [112, 349] width 98 height 35
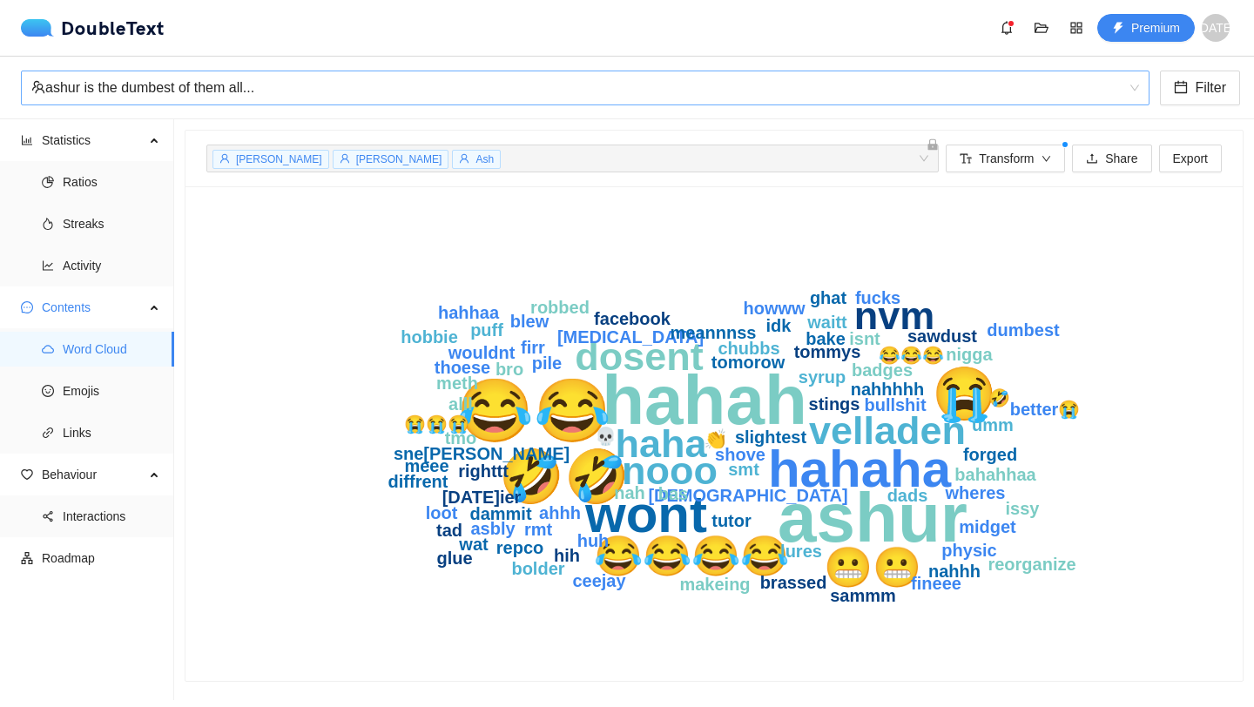
click at [364, 100] on div "ashur is the dumbest of them all..." at bounding box center [577, 87] width 1092 height 33
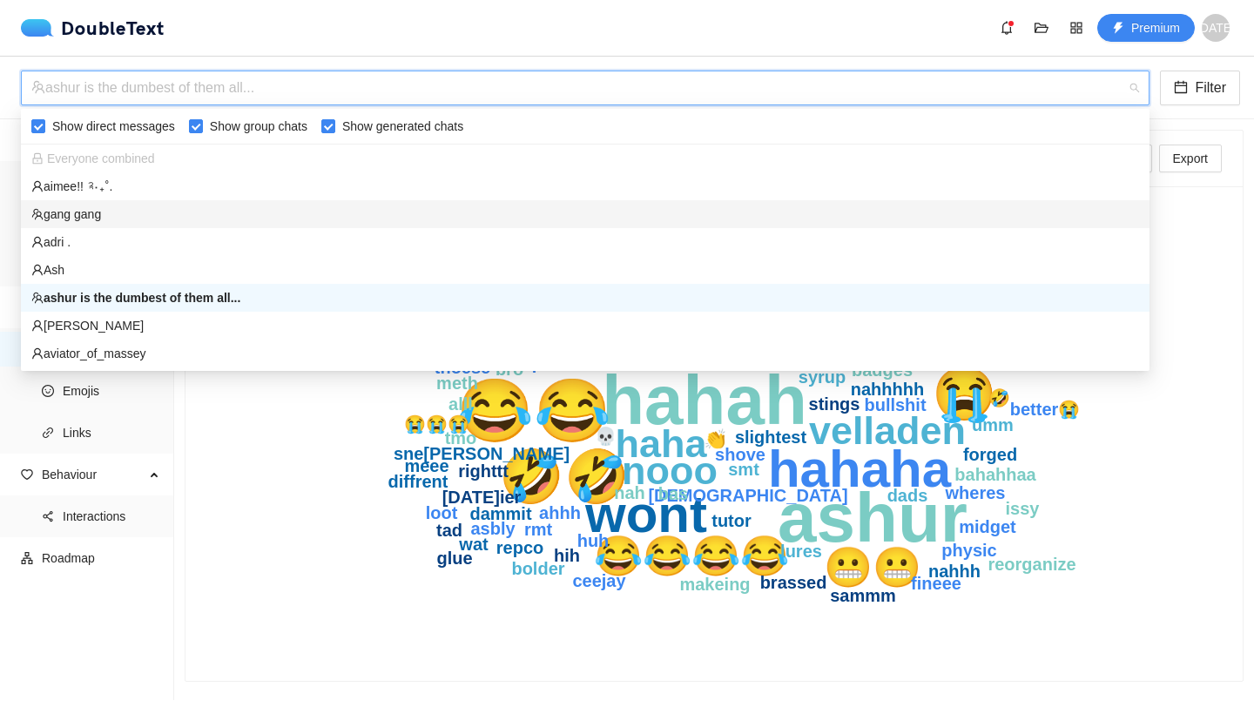
click at [107, 223] on div "gang gang" at bounding box center [585, 214] width 1108 height 19
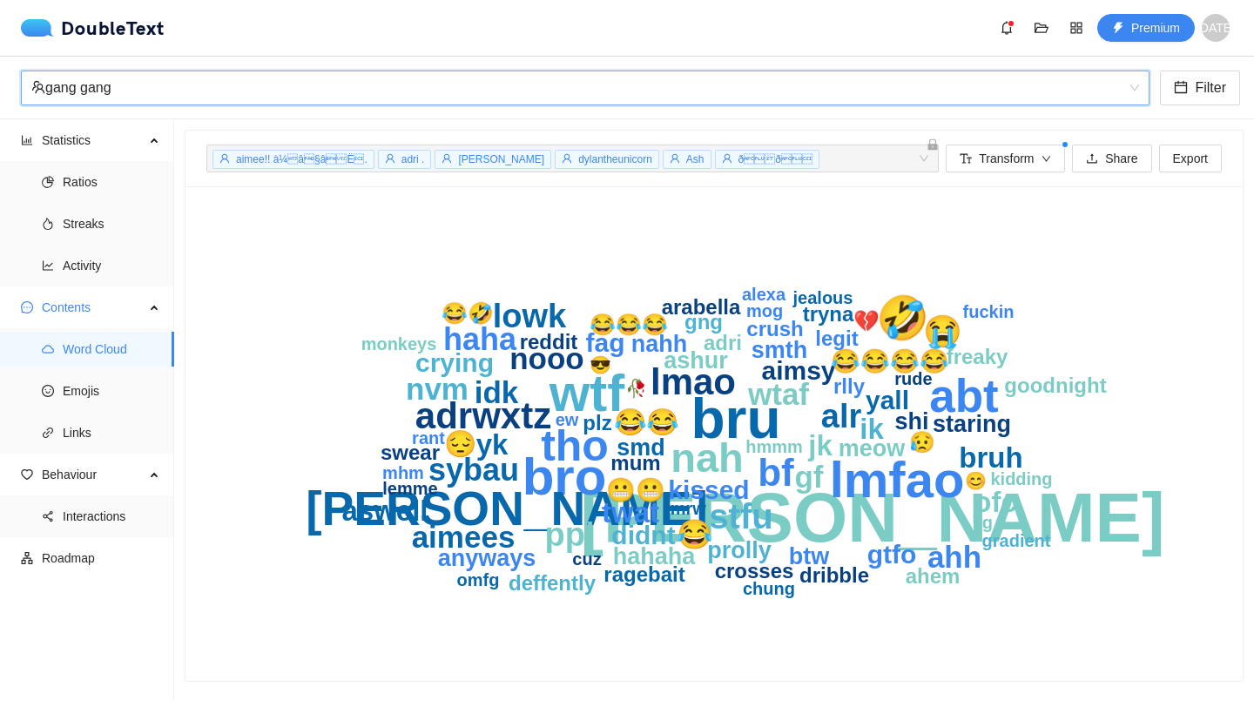
click at [596, 158] on span "dylantheunicorn" at bounding box center [615, 159] width 74 height 12
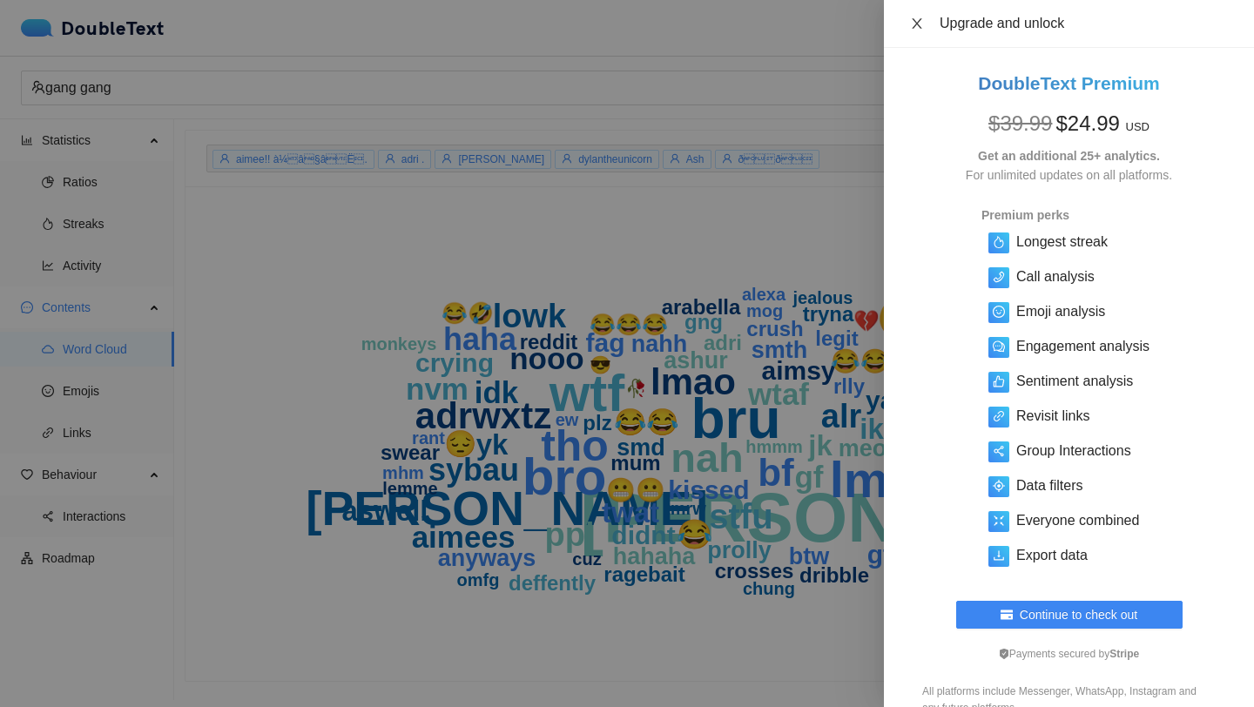
click at [926, 18] on button "Close" at bounding box center [917, 24] width 24 height 17
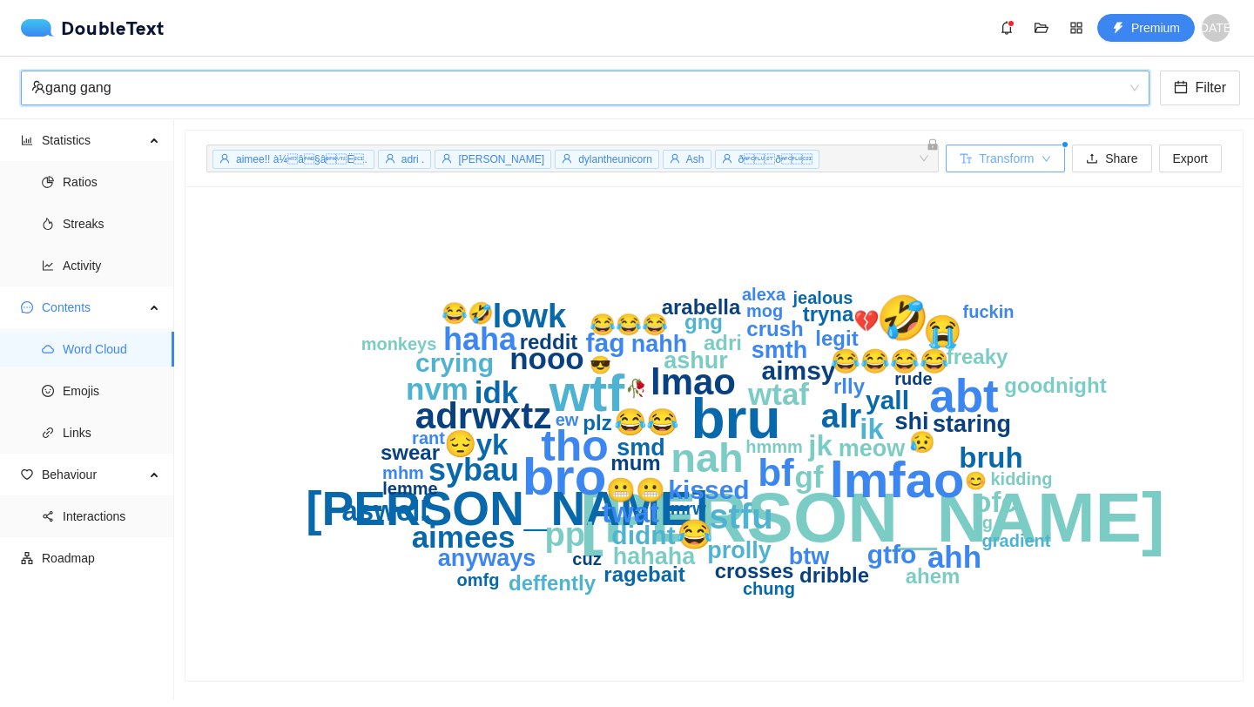
click at [979, 167] on span "Transform" at bounding box center [1006, 158] width 55 height 19
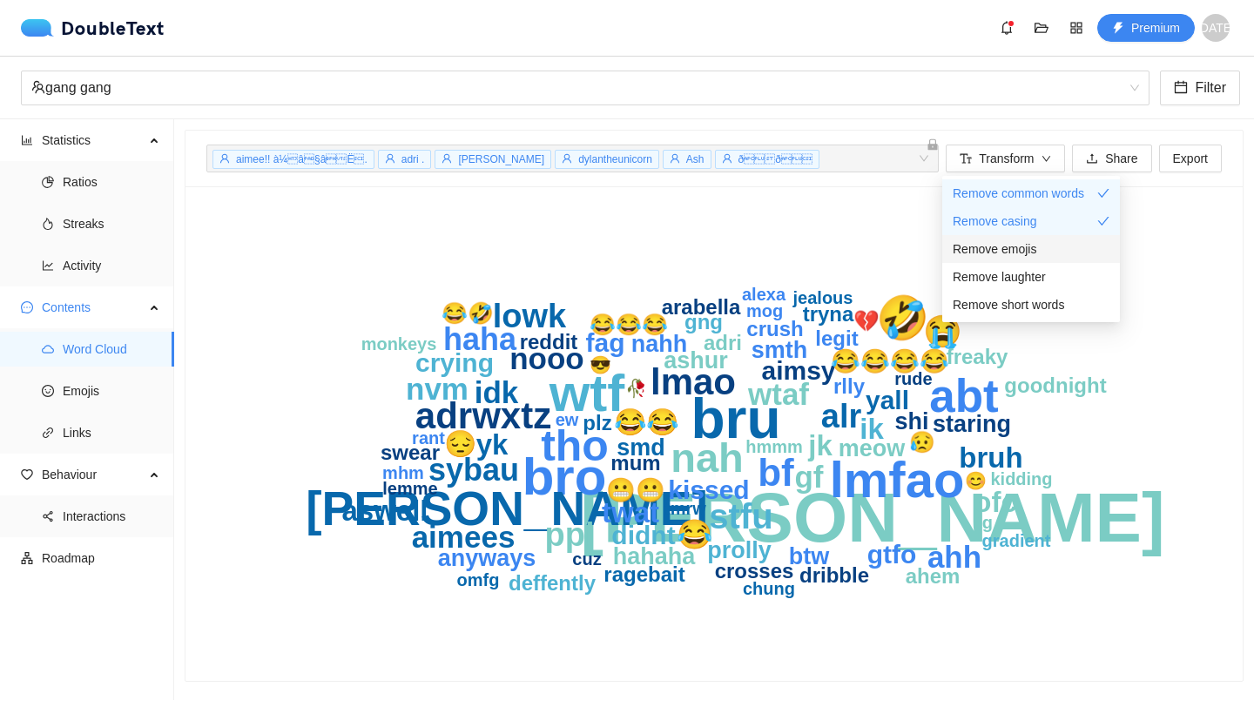
click at [1067, 257] on div "Remove emojis" at bounding box center [1031, 248] width 157 height 19
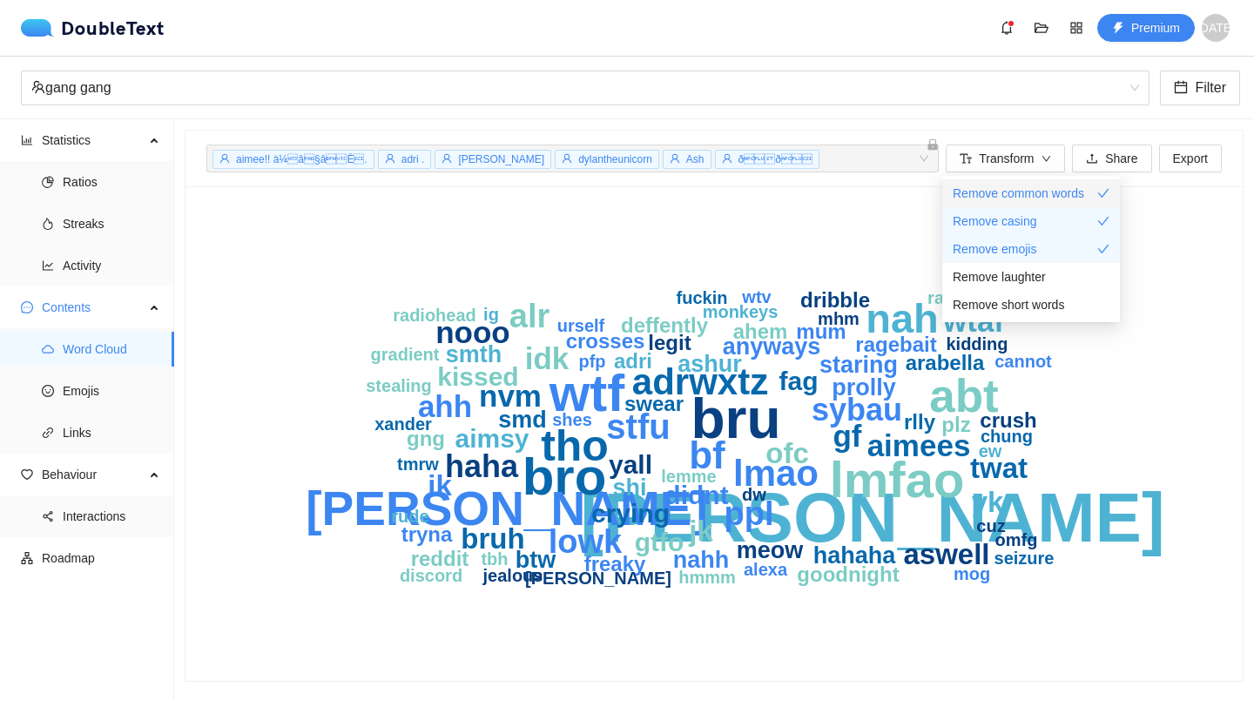
click at [1035, 181] on li "Remove common words" at bounding box center [1031, 193] width 178 height 28
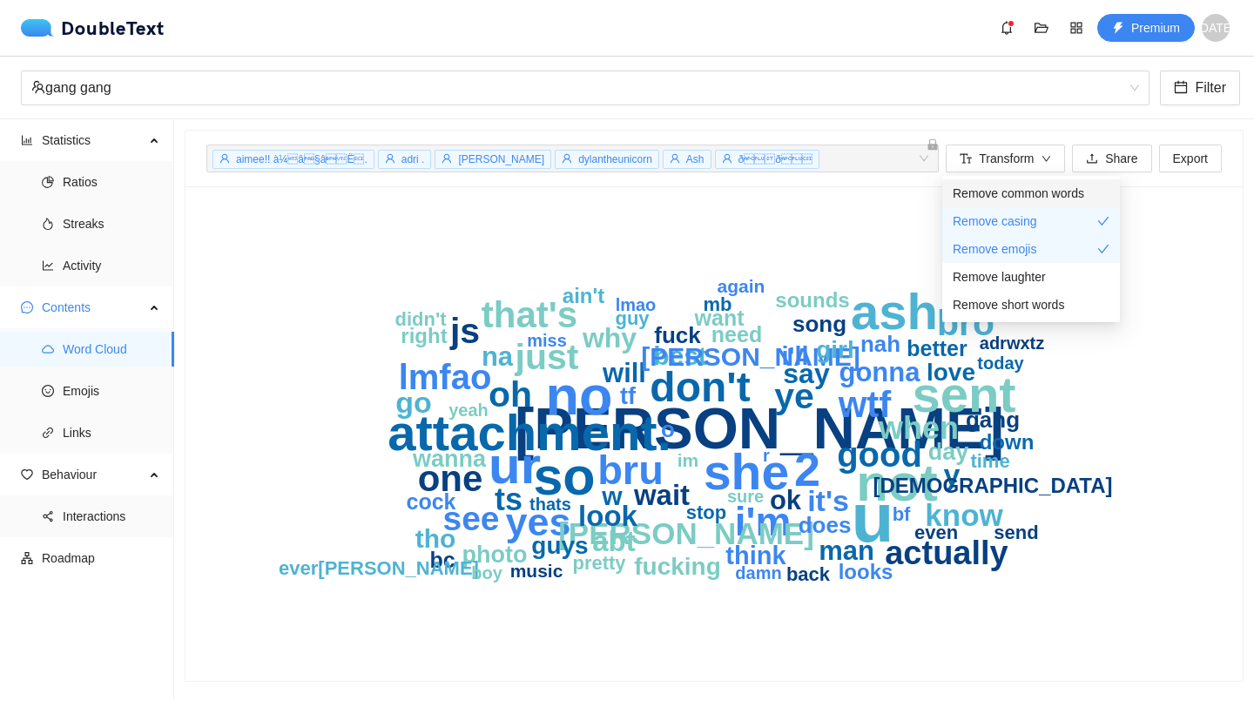
click at [1043, 190] on span "Remove common words" at bounding box center [1018, 193] width 131 height 19
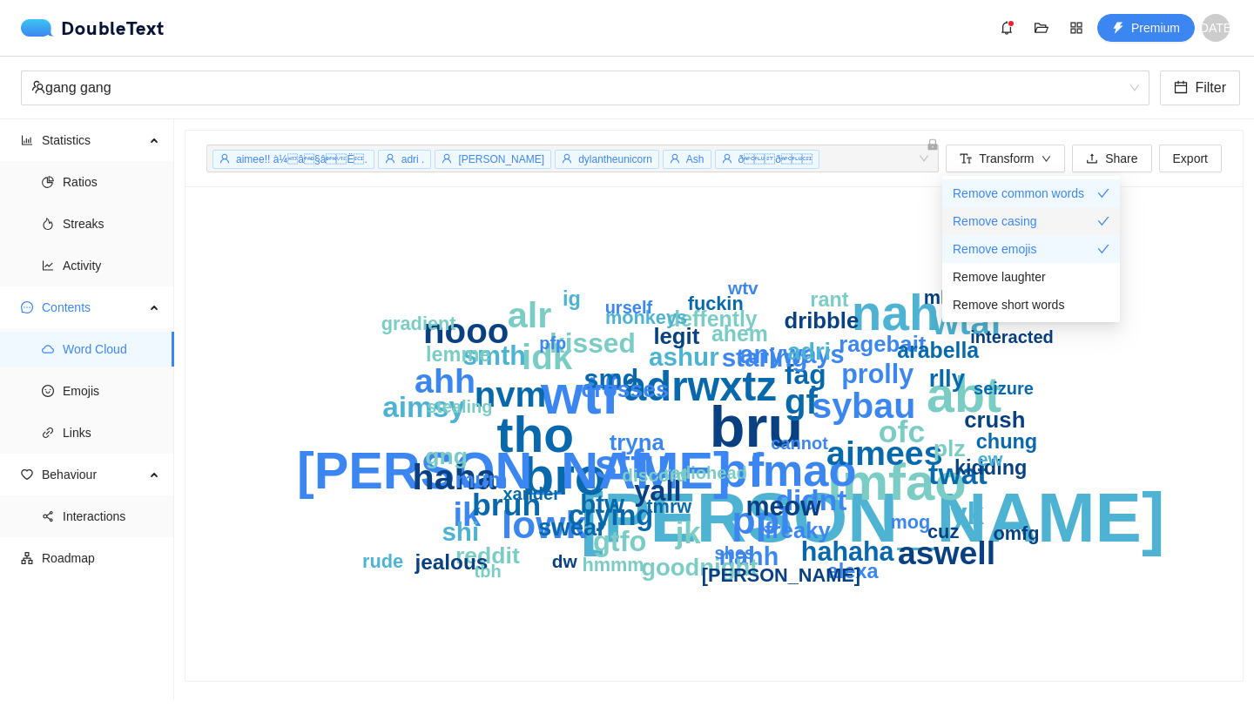
click at [1032, 227] on span "Remove casing" at bounding box center [995, 221] width 84 height 19
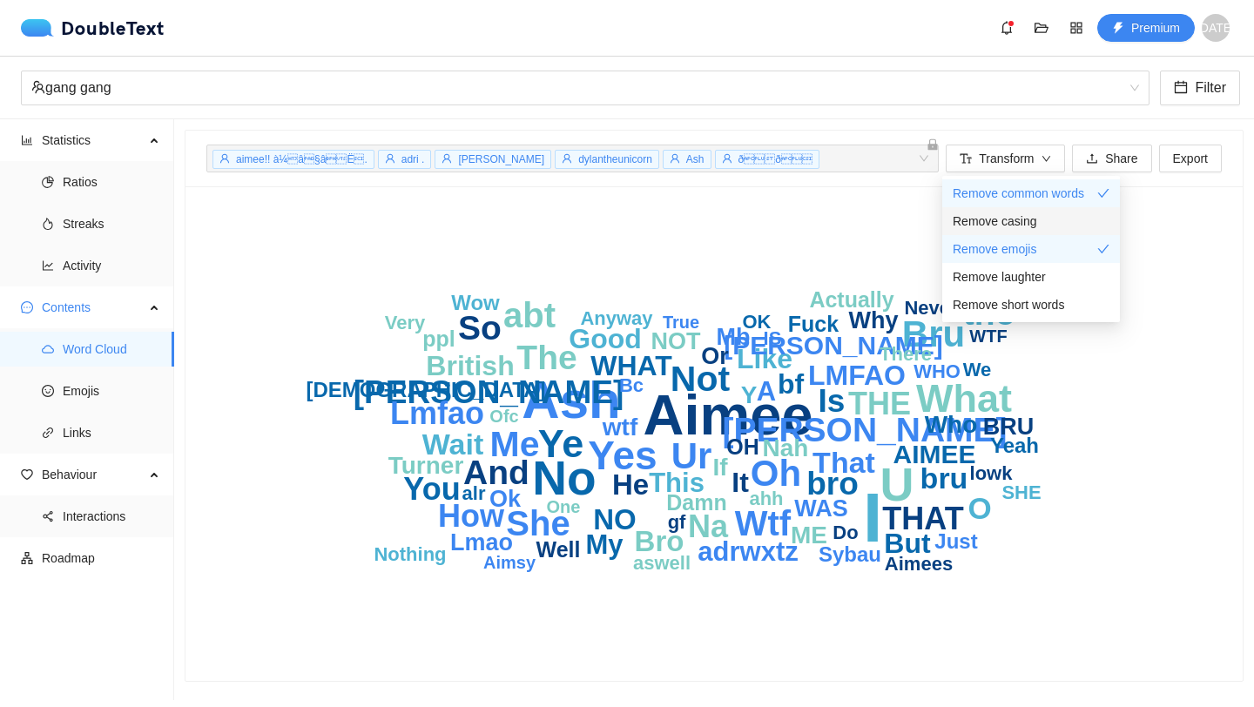
click at [1032, 227] on span "Remove casing" at bounding box center [995, 221] width 84 height 19
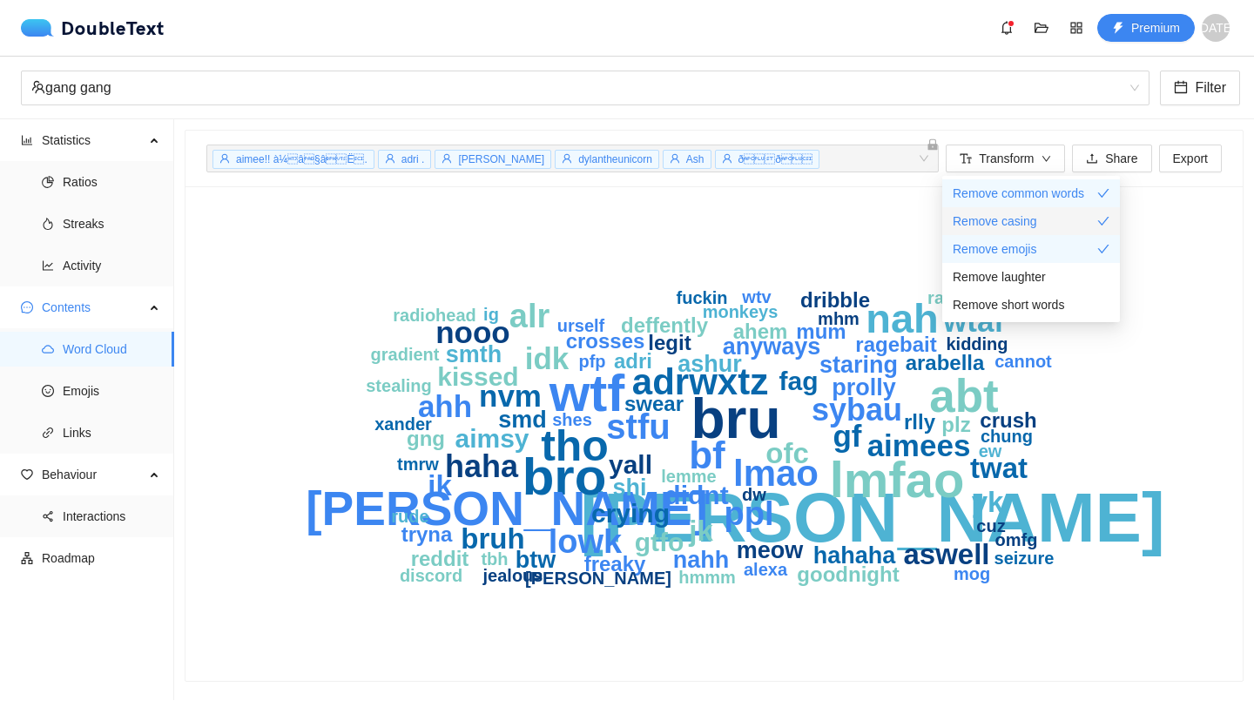
click at [1032, 227] on span "Remove casing" at bounding box center [995, 221] width 84 height 19
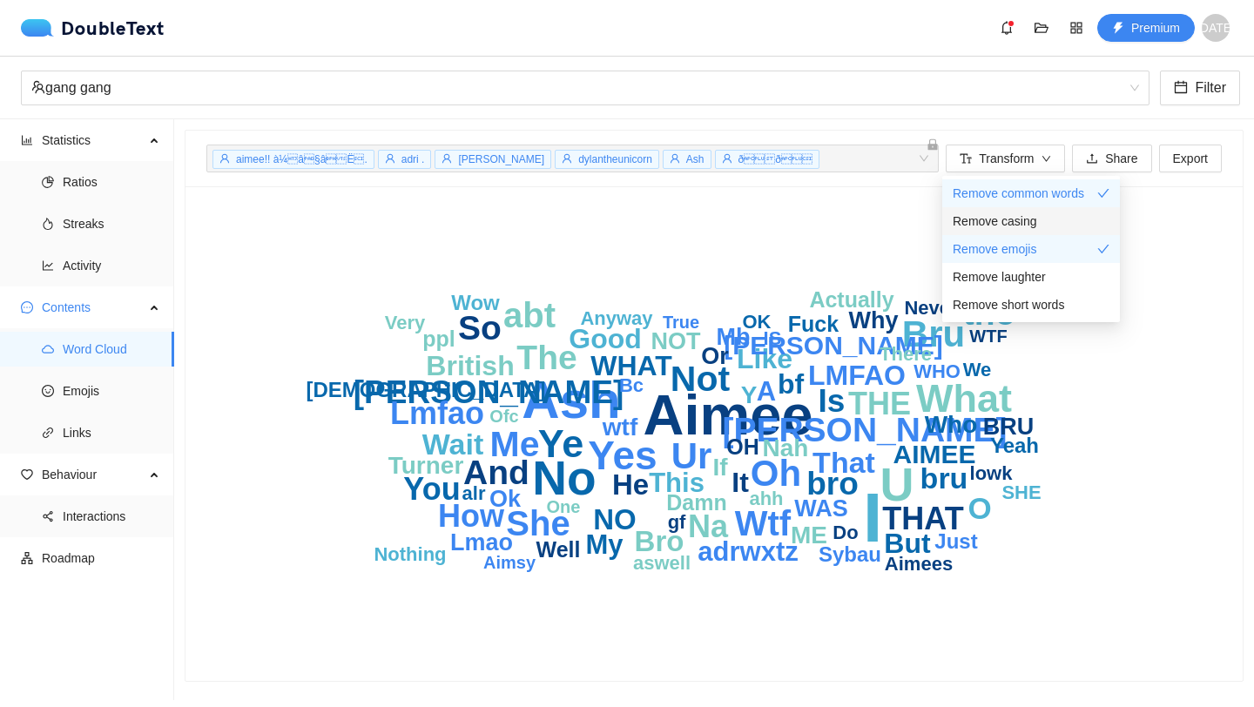
click at [1032, 227] on span "Remove casing" at bounding box center [995, 221] width 84 height 19
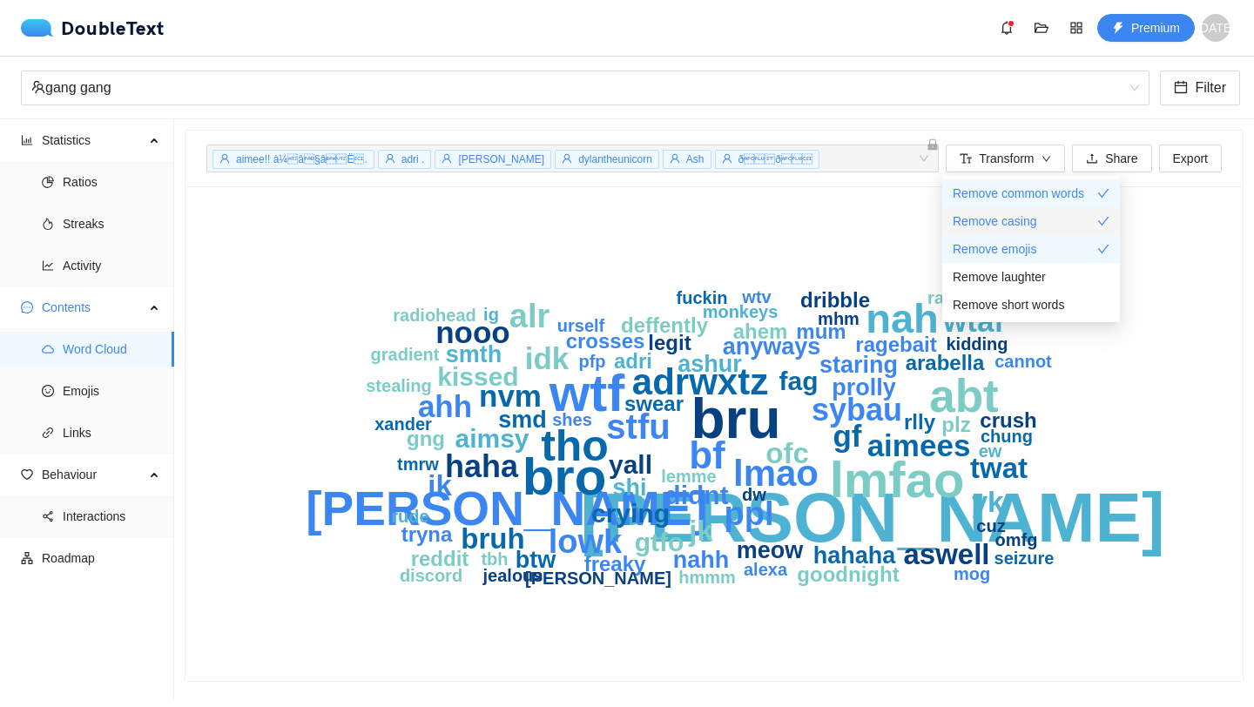
click at [1032, 227] on span "Remove casing" at bounding box center [995, 221] width 84 height 19
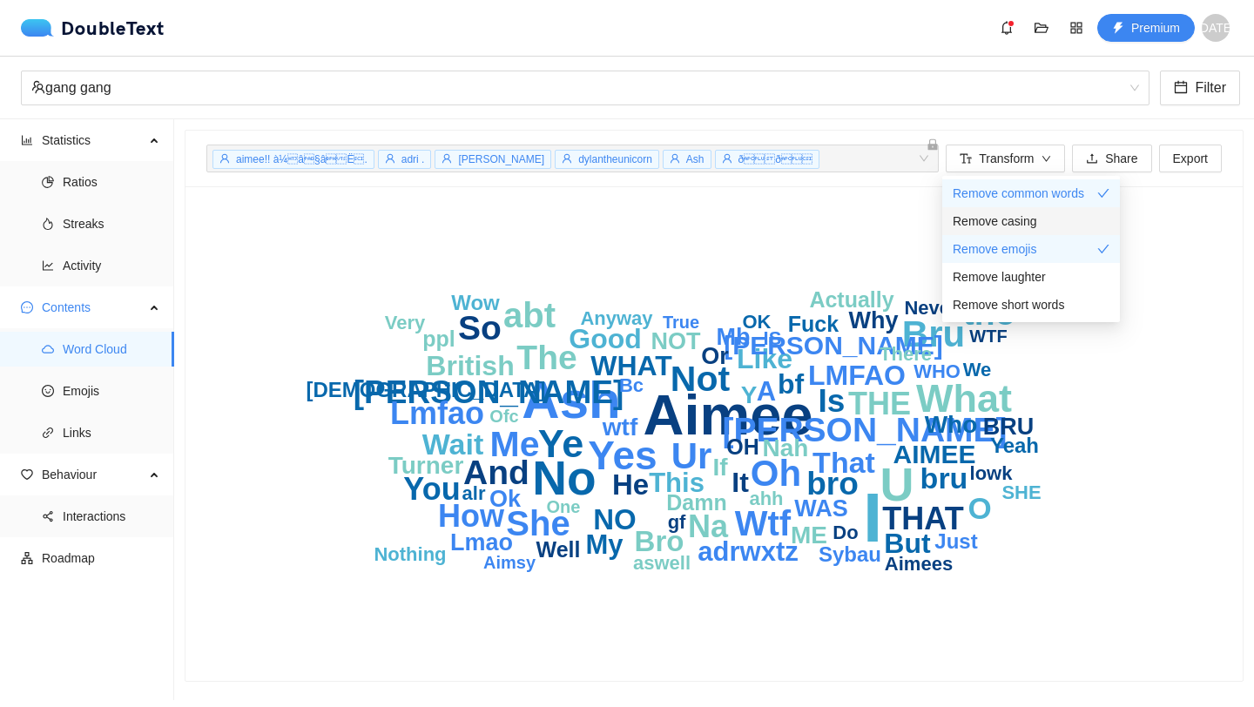
click at [973, 226] on span "Remove casing" at bounding box center [995, 221] width 84 height 19
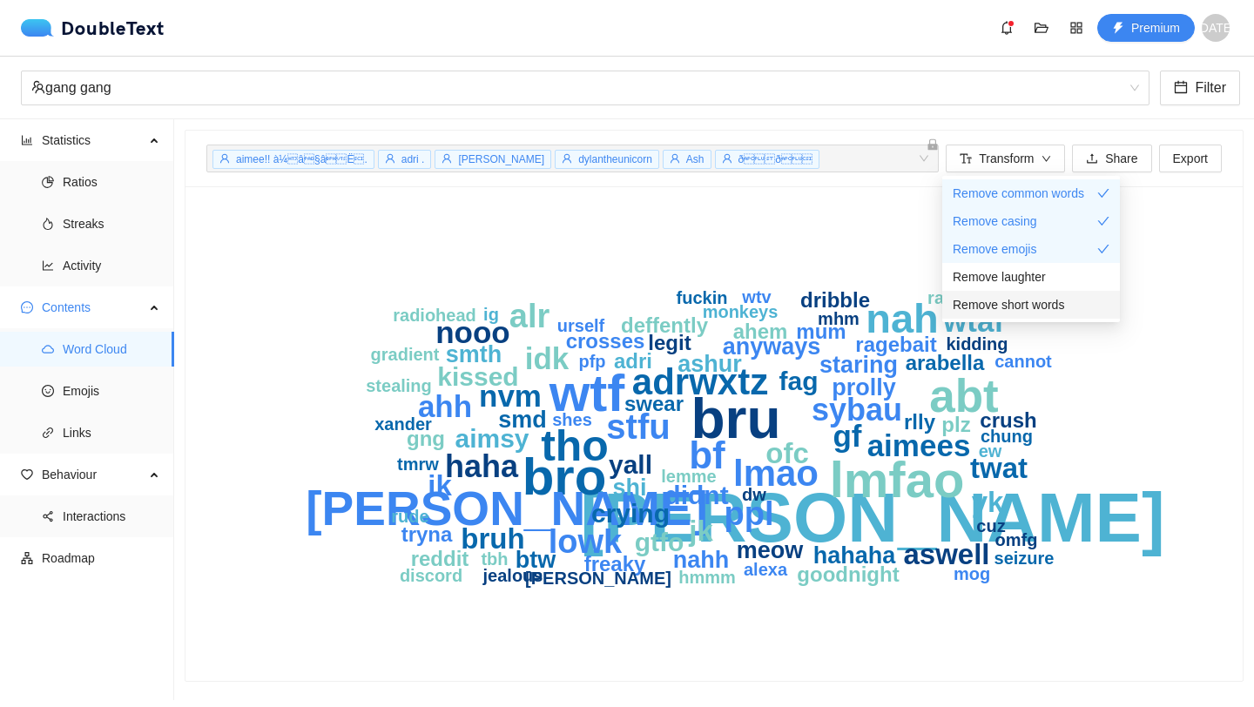
click at [1016, 302] on span "Remove short words" at bounding box center [1008, 304] width 111 height 19
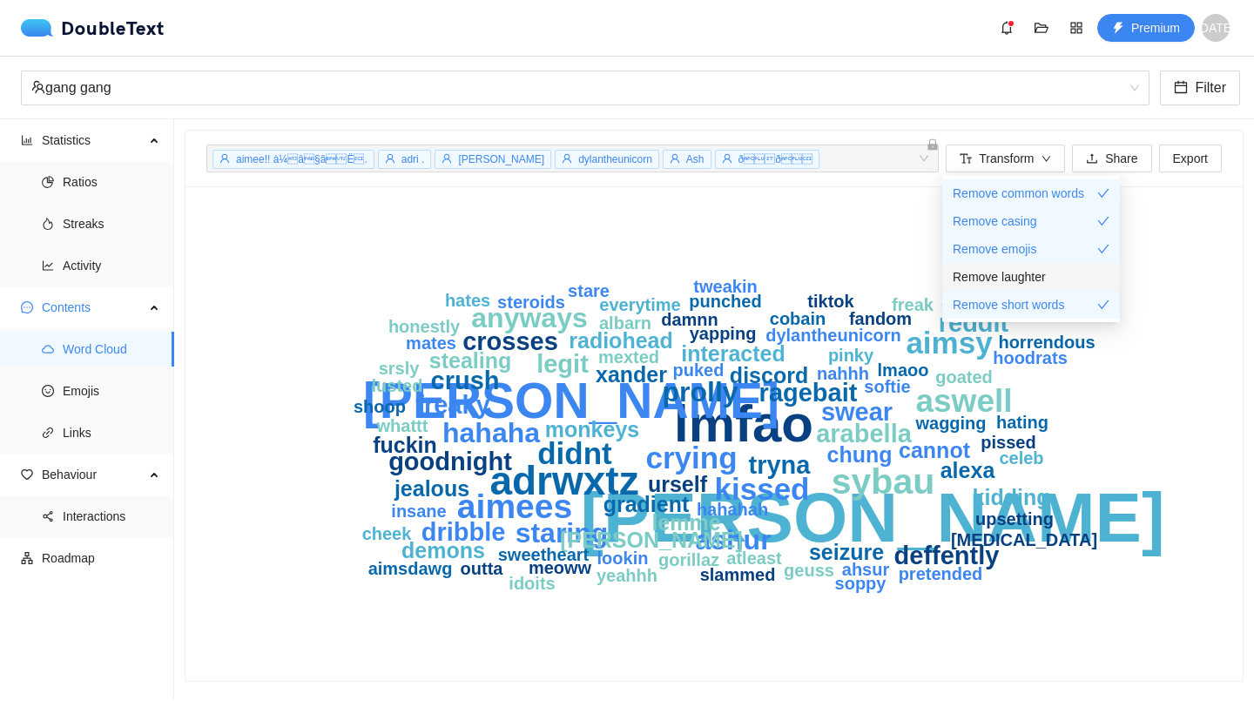
click at [1028, 286] on span "Remove laughter" at bounding box center [999, 276] width 93 height 19
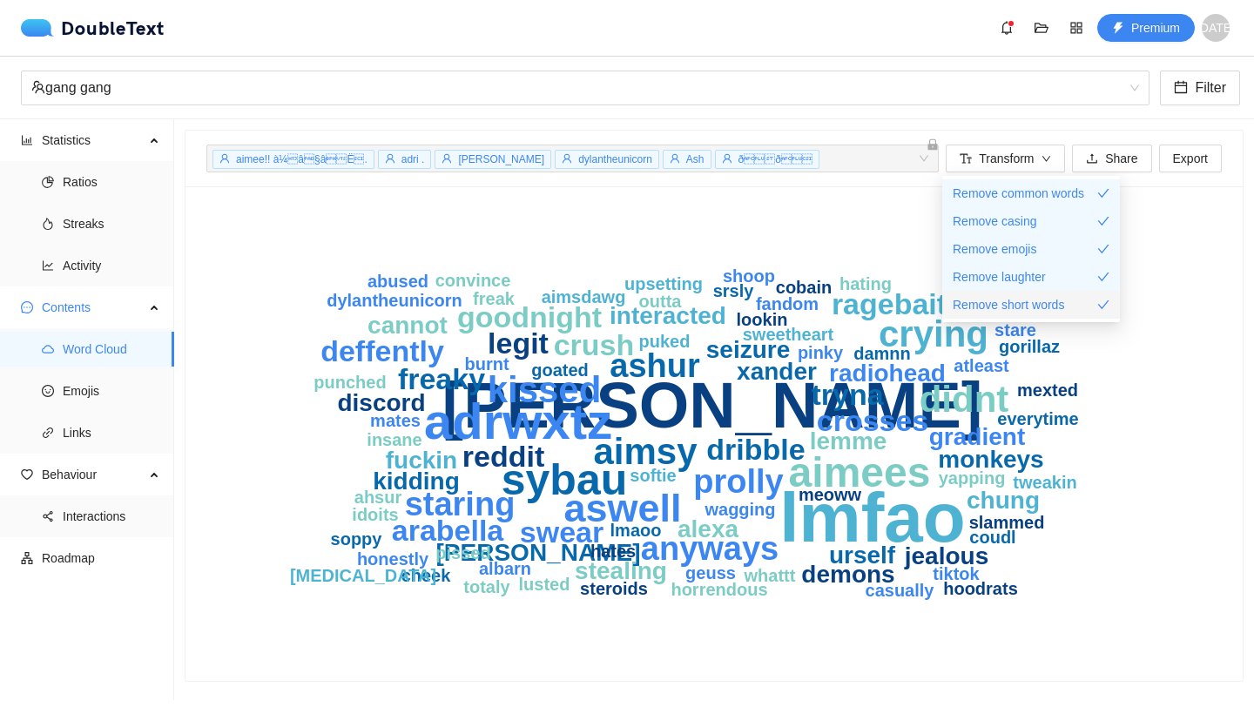
click at [1016, 305] on span "Remove short words" at bounding box center [1008, 304] width 111 height 19
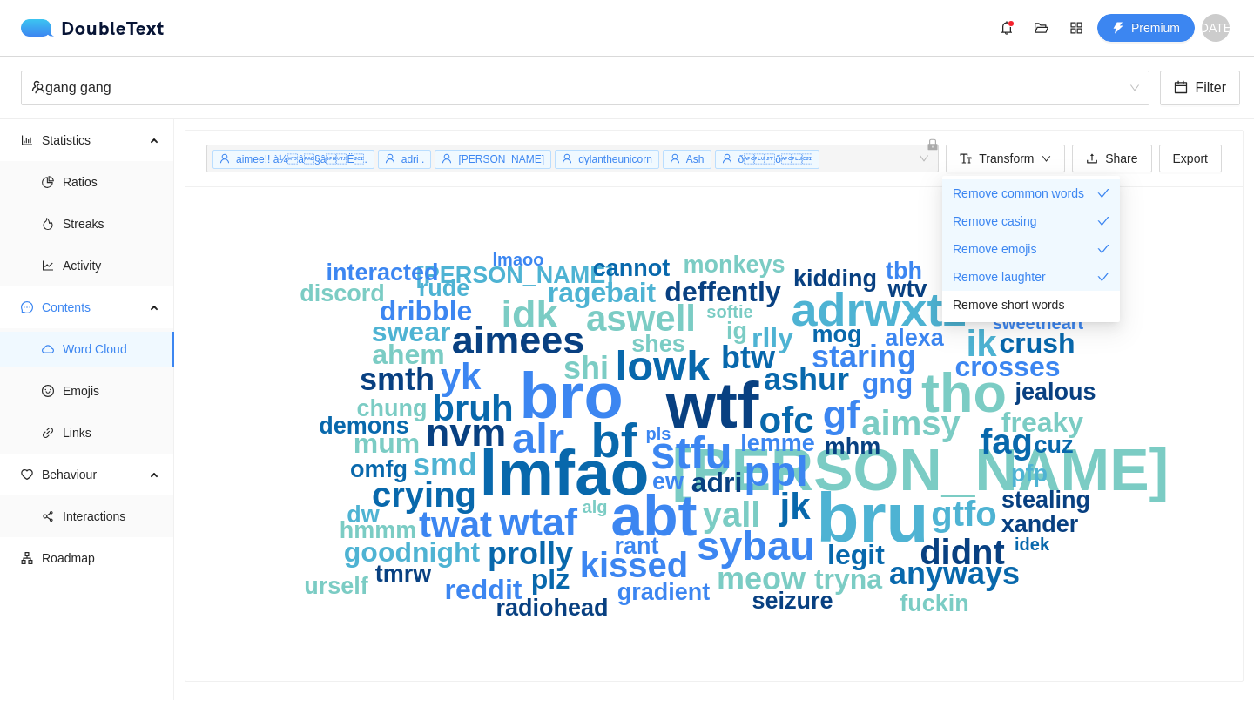
click at [1151, 245] on icon "bru wtf bro lmfao [PERSON_NAME] tho bf adrwxtz stfu ppl lowk alr sybau wtaf idk…" at bounding box center [713, 433] width 1015 height 453
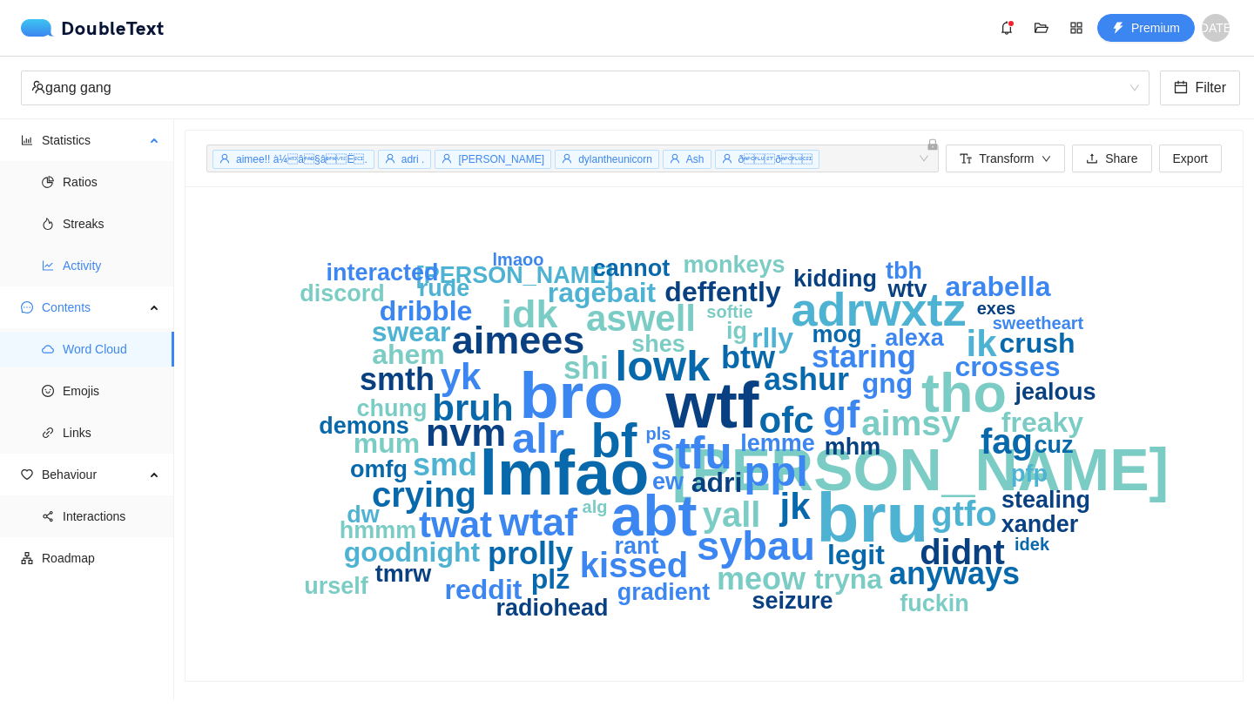
click at [131, 260] on span "Activity" at bounding box center [112, 265] width 98 height 35
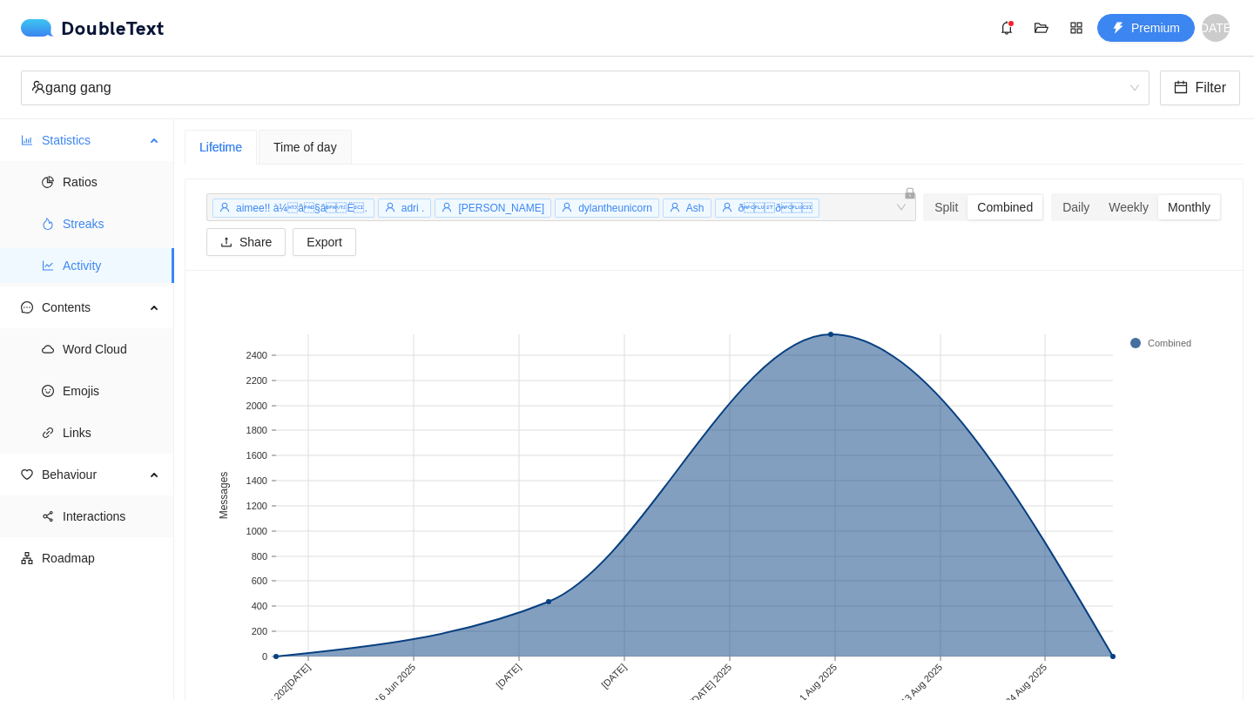
click at [119, 226] on span "Streaks" at bounding box center [112, 223] width 98 height 35
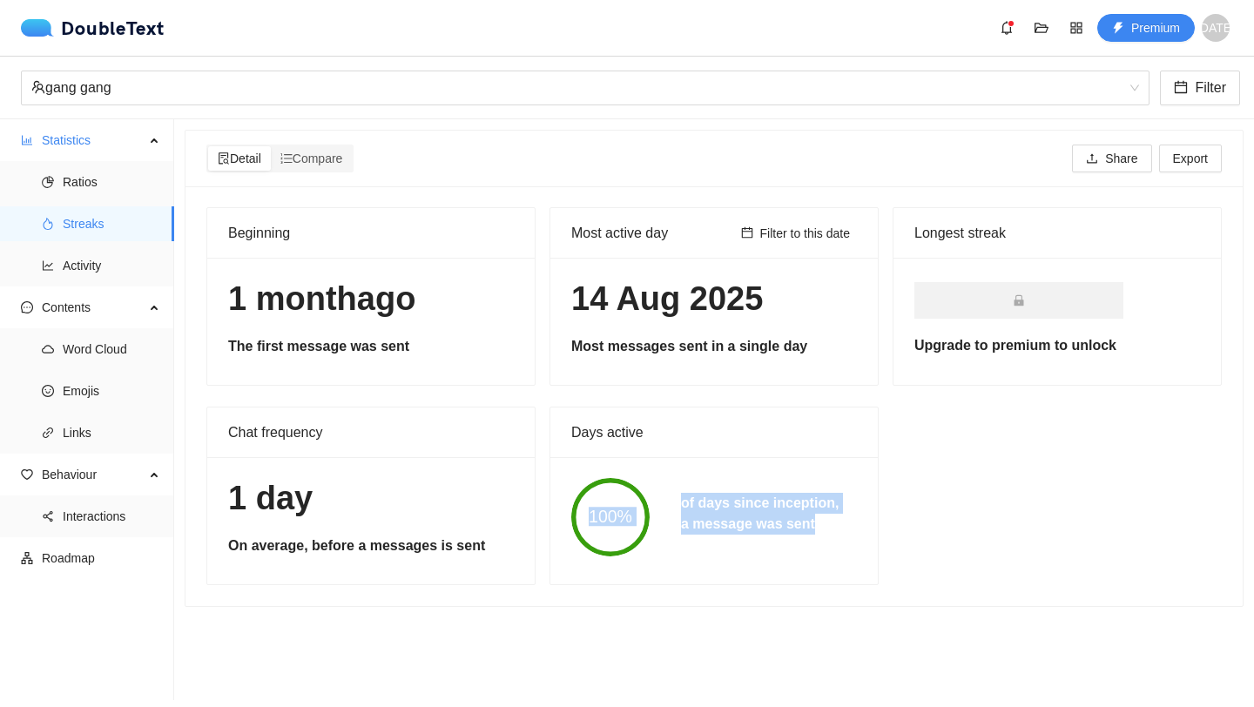
drag, startPoint x: 808, startPoint y: 529, endPoint x: 561, endPoint y: 479, distance: 252.4
click at [561, 479] on div "100% of days since inception, a message was sent" at bounding box center [714, 517] width 317 height 78
click at [665, 527] on div "of days since inception, a message was sent" at bounding box center [759, 517] width 189 height 49
drag, startPoint x: 834, startPoint y: 526, endPoint x: 646, endPoint y: 502, distance: 189.7
click at [646, 502] on div "100% of days since inception, a message was sent" at bounding box center [714, 517] width 317 height 78
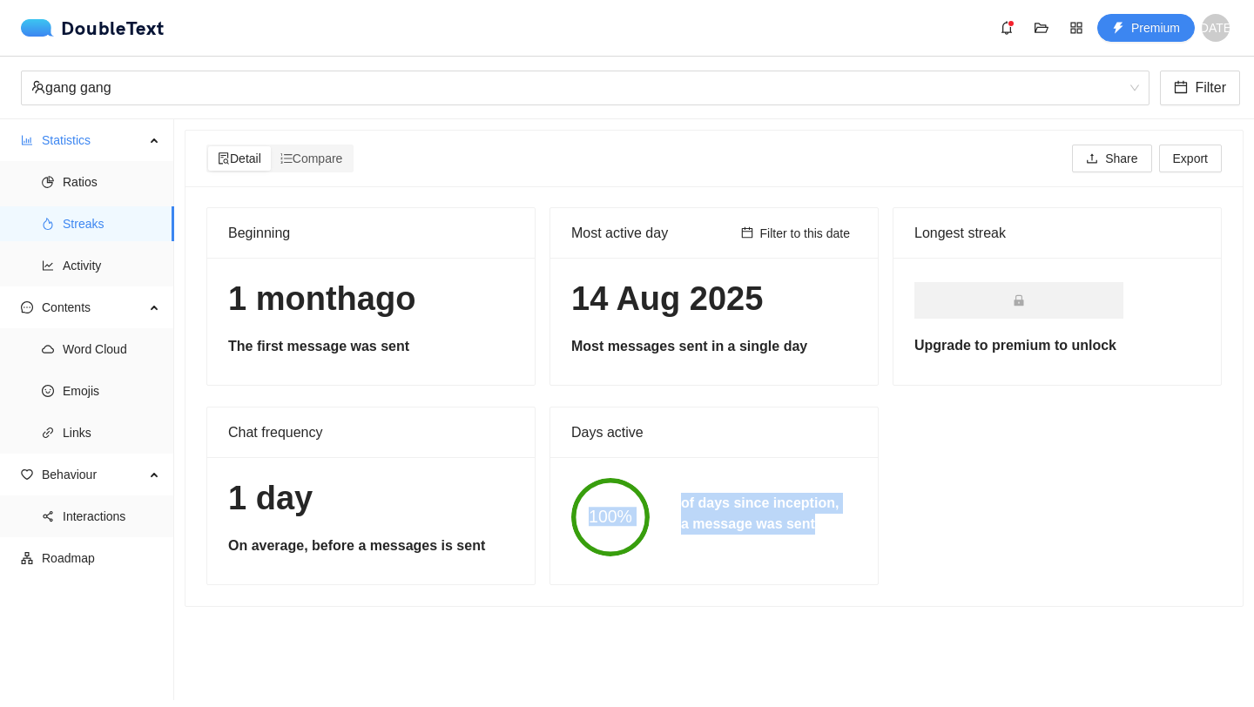
click at [731, 568] on div "100% of days since inception, a message was sent" at bounding box center [713, 517] width 327 height 120
click at [96, 179] on span "Ratios" at bounding box center [112, 182] width 98 height 35
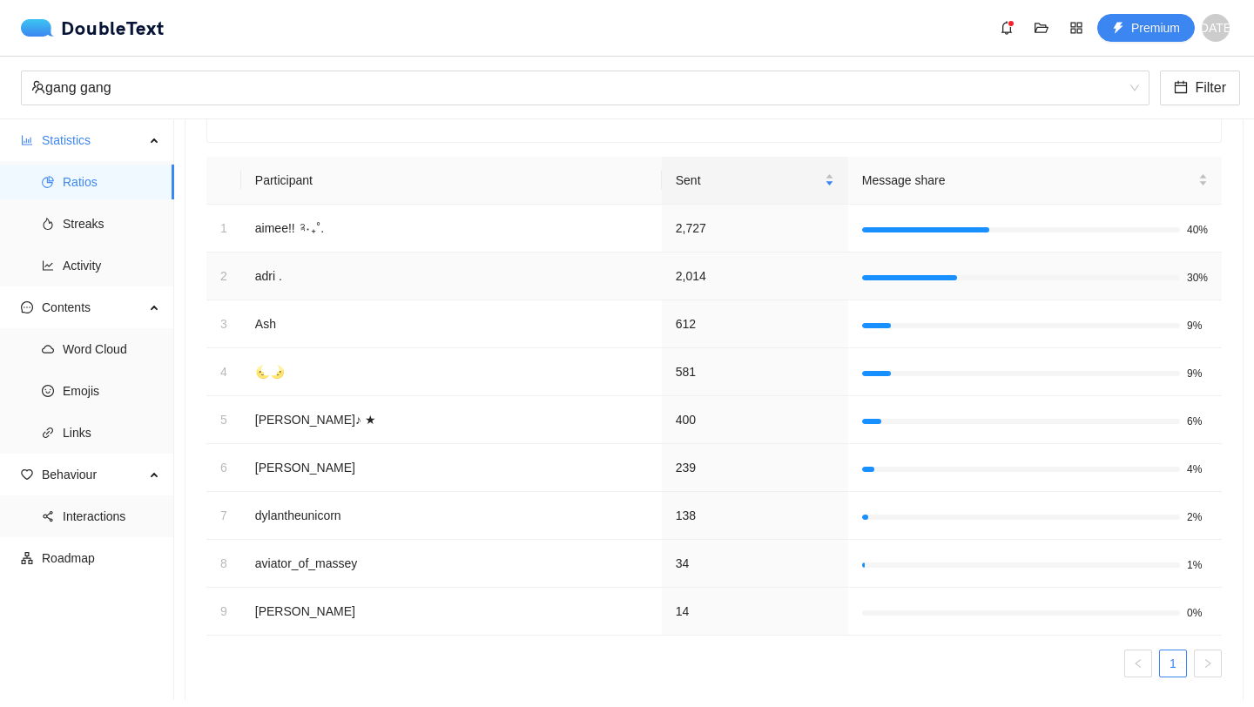
scroll to position [173, 0]
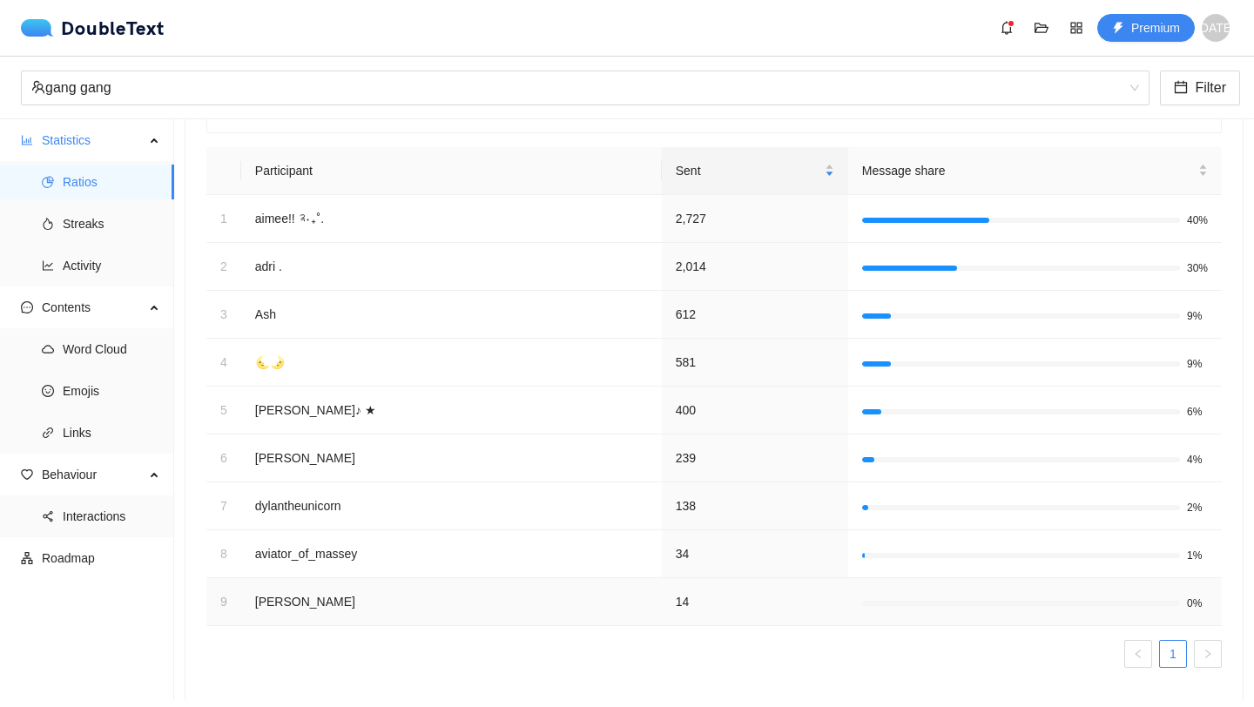
click at [940, 613] on td "0%" at bounding box center [1035, 602] width 374 height 48
click at [784, 554] on td "34" at bounding box center [755, 554] width 186 height 48
click at [670, 408] on td "400" at bounding box center [755, 411] width 186 height 48
click at [866, 458] on div at bounding box center [1021, 459] width 318 height 5
click at [1136, 171] on span "Message share" at bounding box center [1028, 170] width 333 height 19
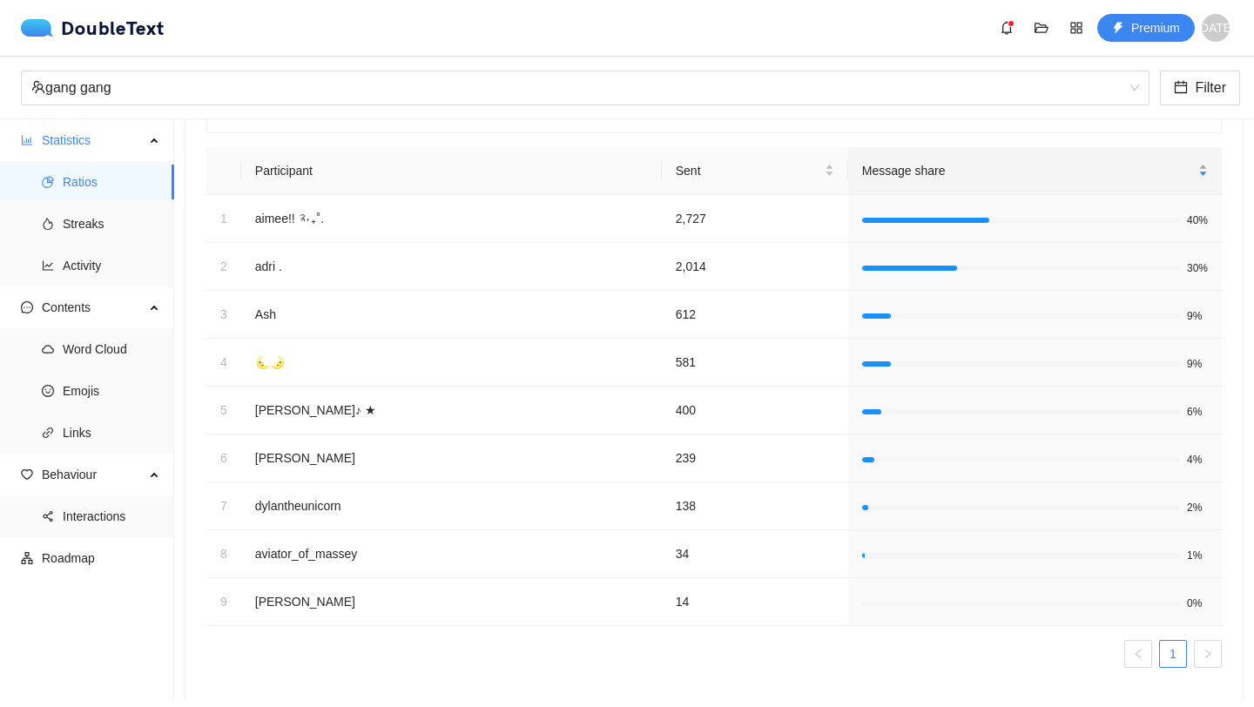
click at [1136, 171] on span "Message share" at bounding box center [1028, 170] width 333 height 19
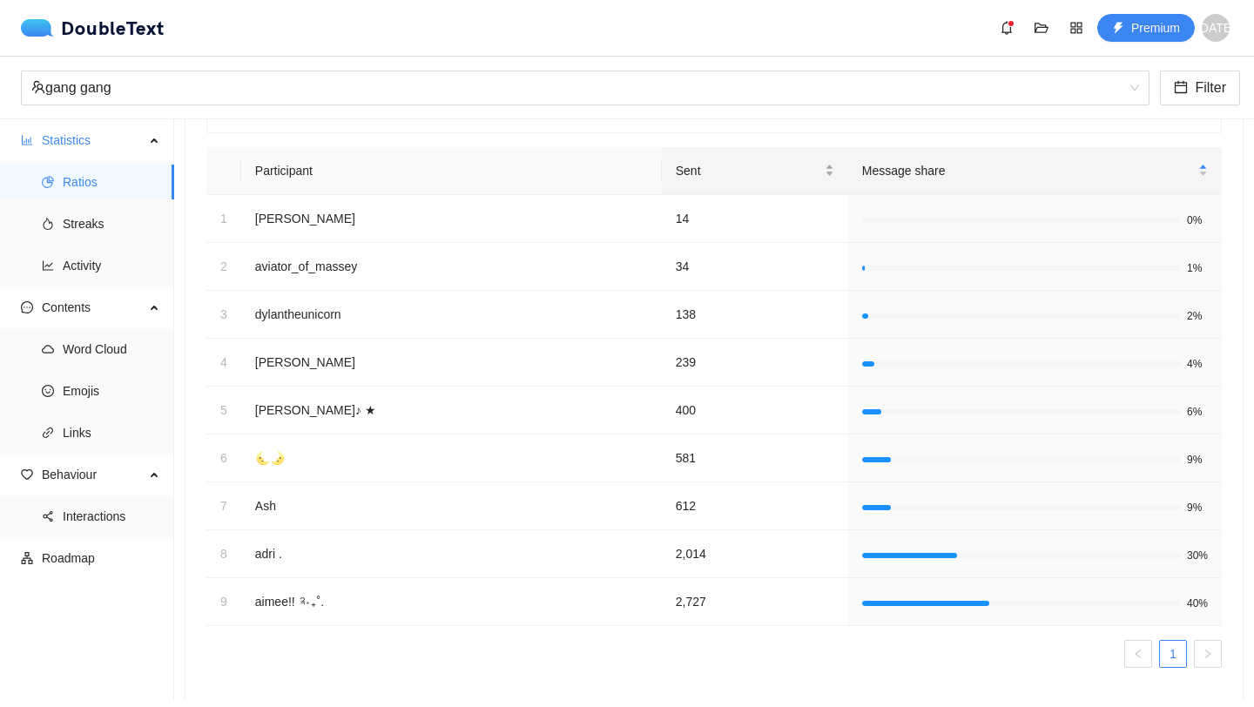
click at [816, 165] on div "Sent" at bounding box center [755, 170] width 158 height 19
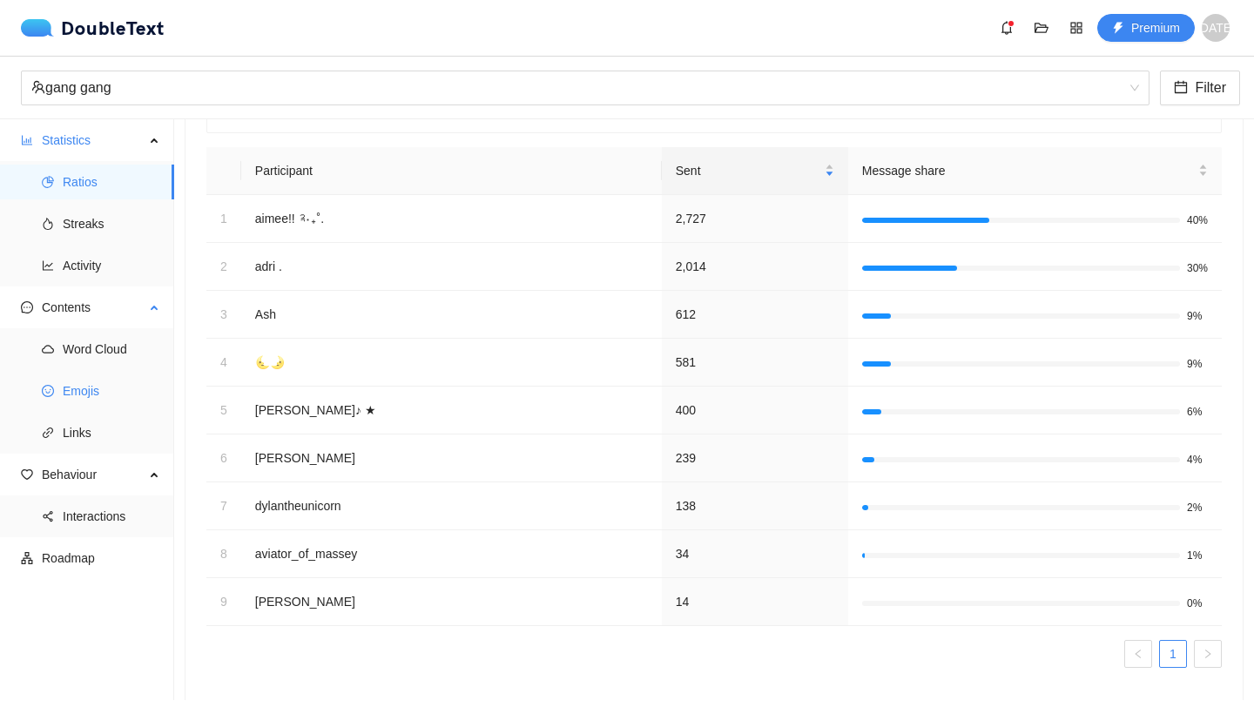
click at [106, 403] on span "Emojis" at bounding box center [112, 391] width 98 height 35
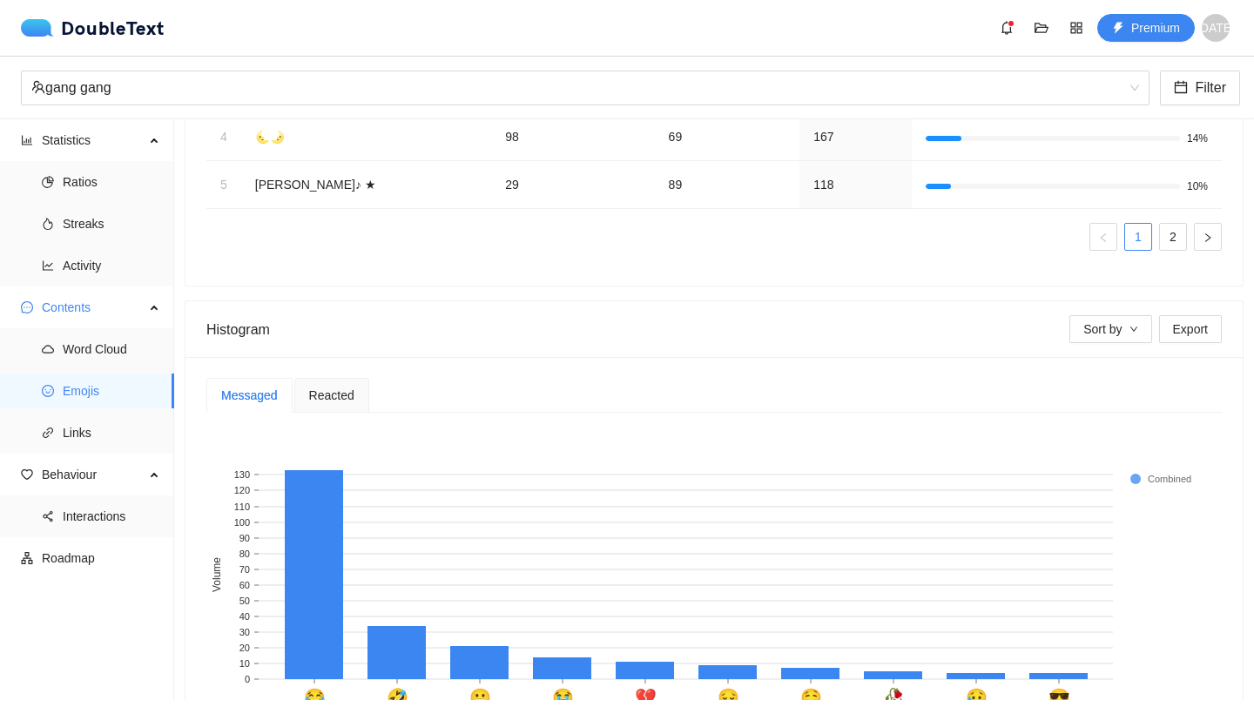
scroll to position [348, 0]
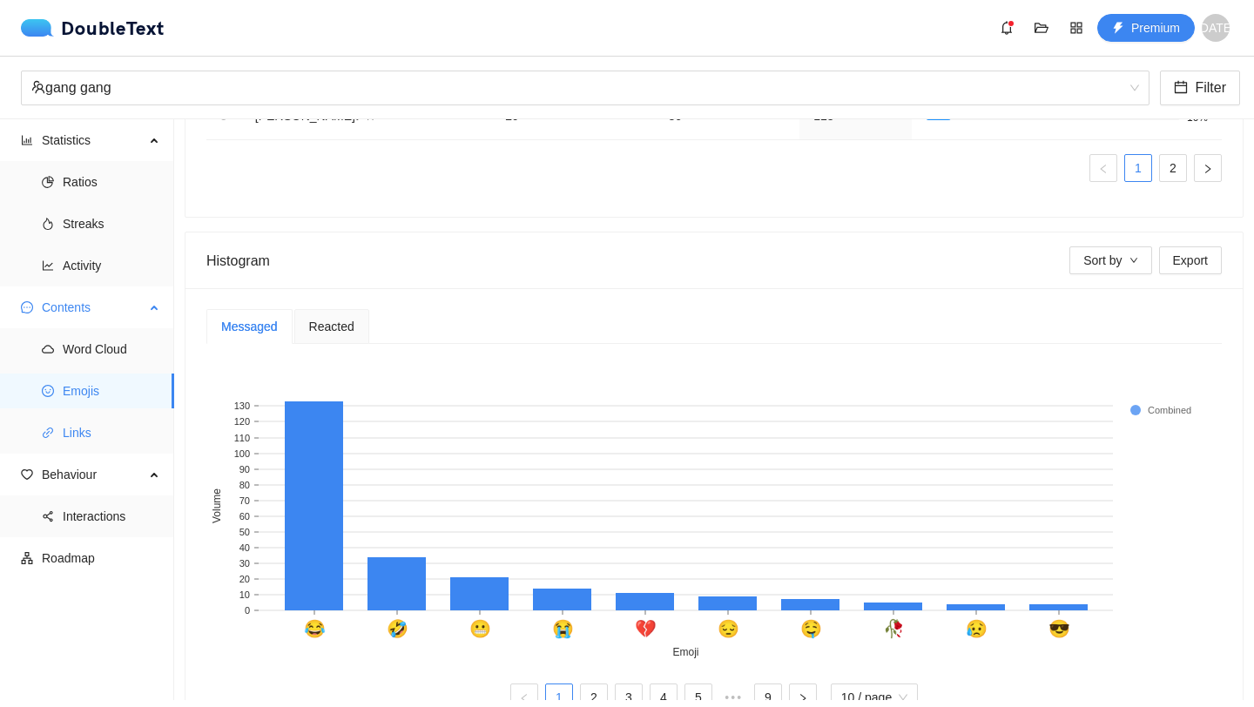
click at [114, 449] on span "Links" at bounding box center [112, 432] width 98 height 35
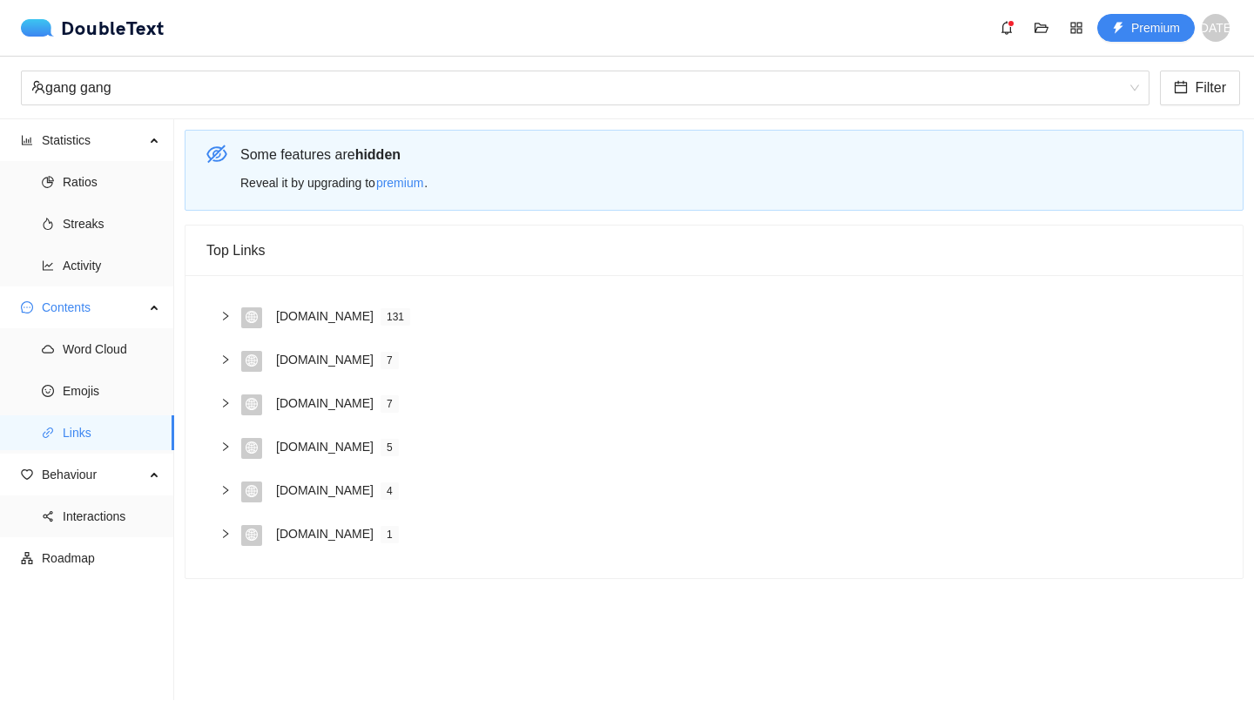
click at [224, 311] on icon "right" at bounding box center [225, 316] width 10 height 10
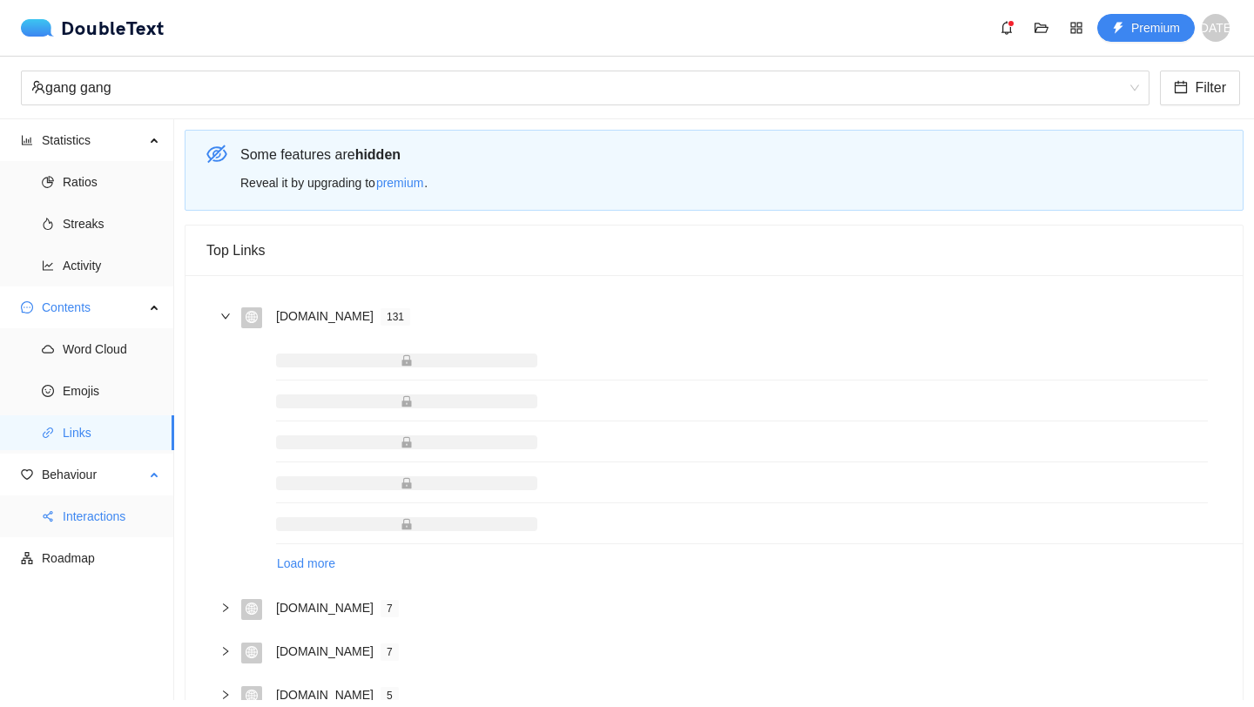
click at [149, 517] on span "Interactions" at bounding box center [112, 516] width 98 height 35
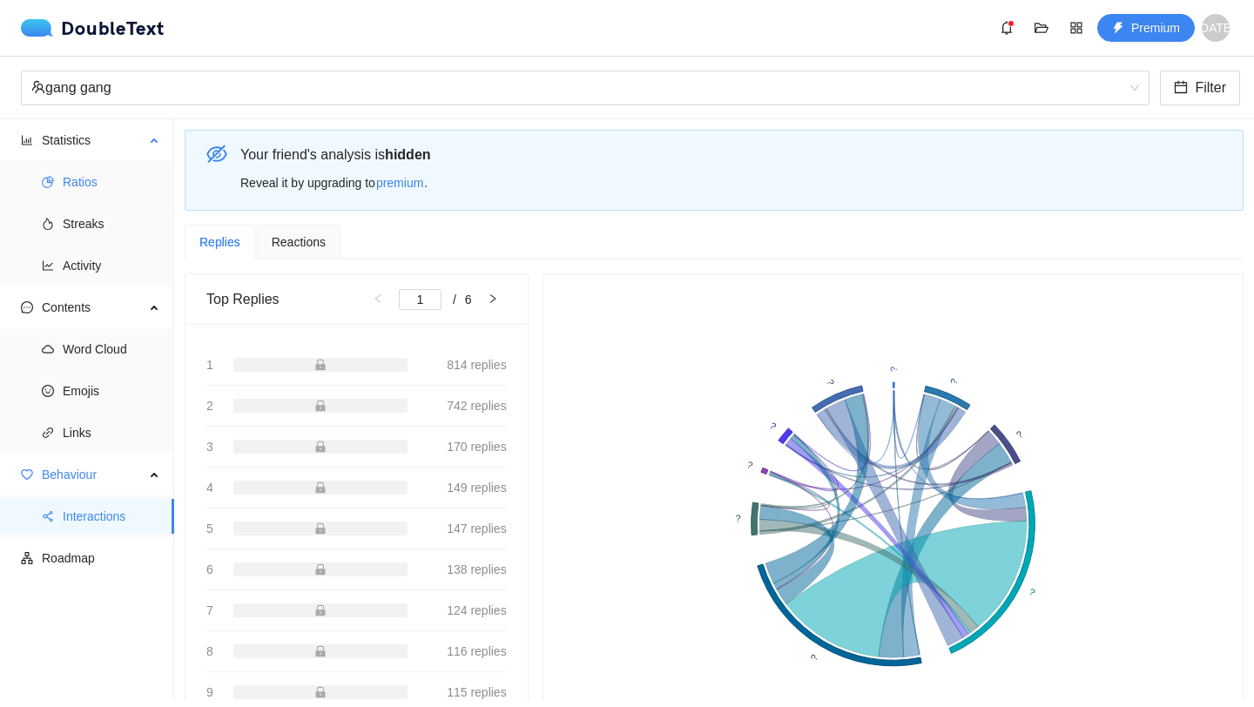
click at [66, 188] on span "Ratios" at bounding box center [112, 182] width 98 height 35
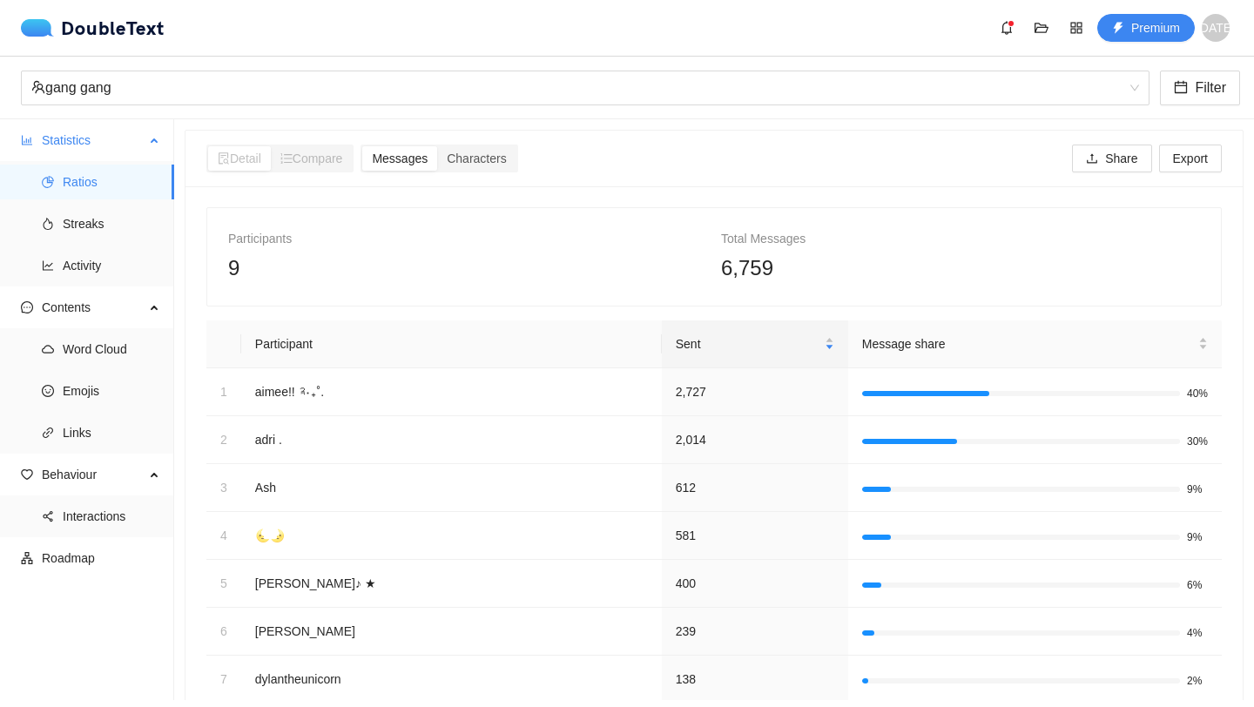
click at [125, 149] on span "Statistics" at bounding box center [93, 140] width 103 height 35
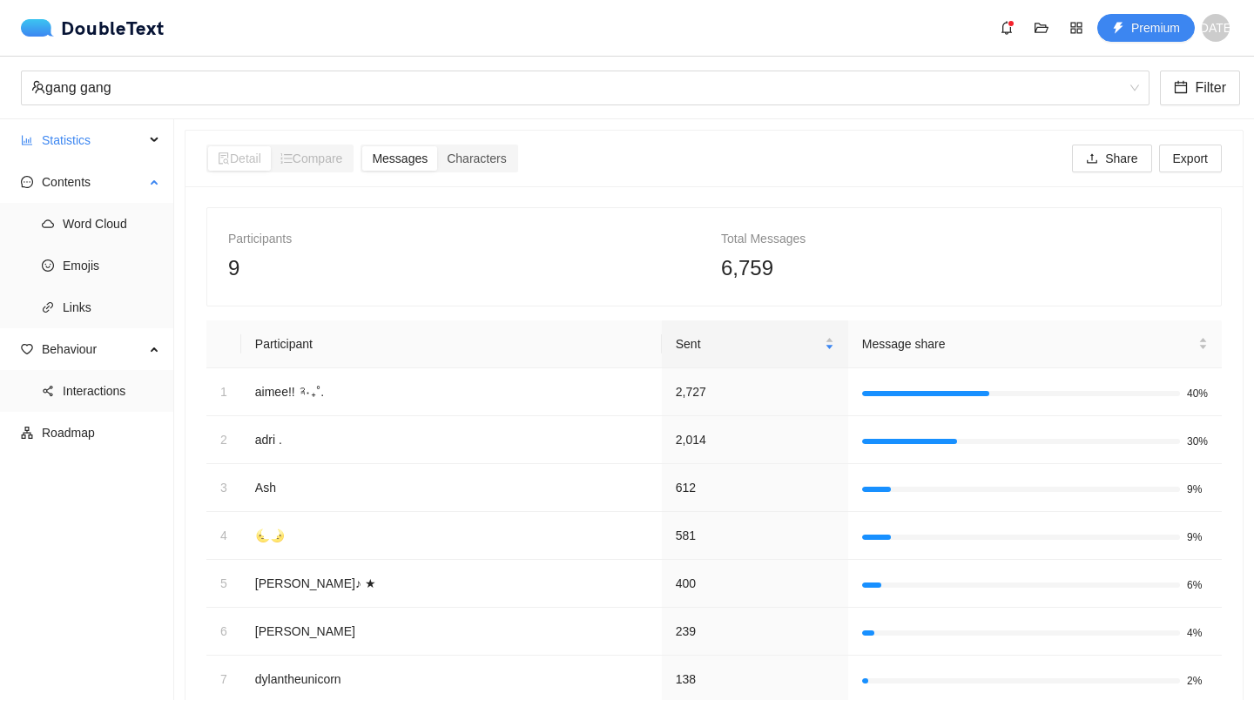
click at [74, 205] on ul "Word Cloud Emojis Links" at bounding box center [86, 265] width 173 height 125
click at [93, 190] on span "Contents" at bounding box center [93, 182] width 103 height 35
click at [142, 227] on span "Behaviour" at bounding box center [93, 223] width 103 height 35
